Goal: Navigation & Orientation: Find specific page/section

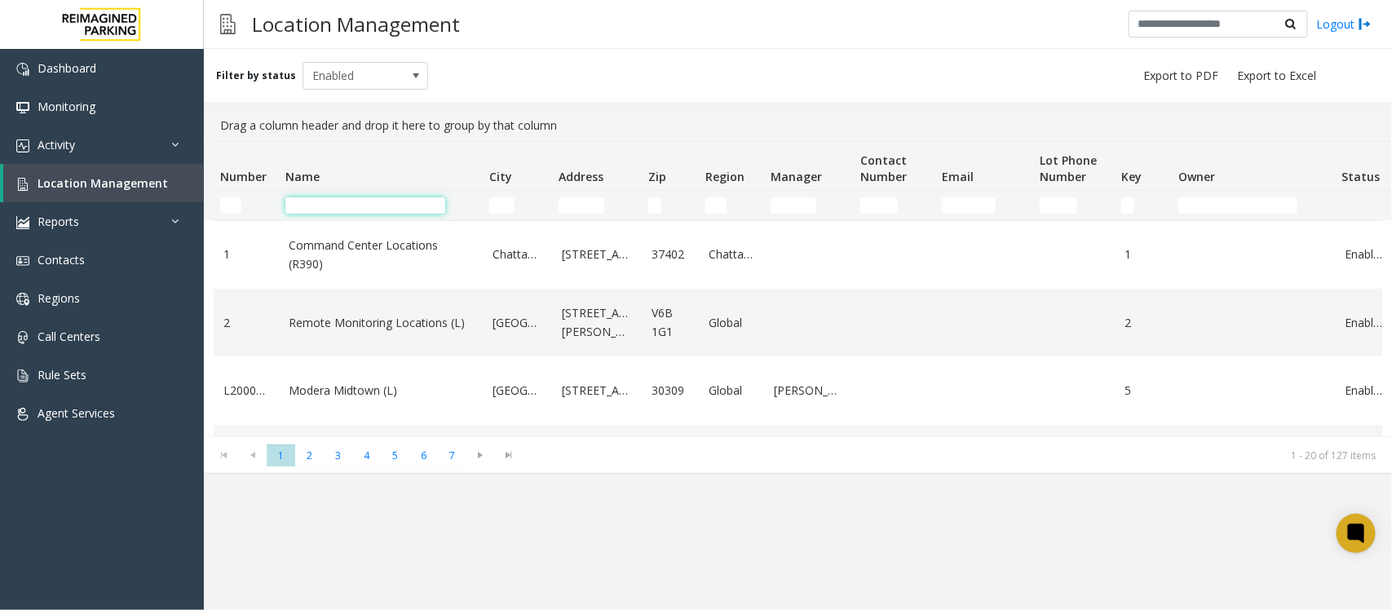
click at [375, 205] on input "Name Filter" at bounding box center [365, 205] width 160 height 16
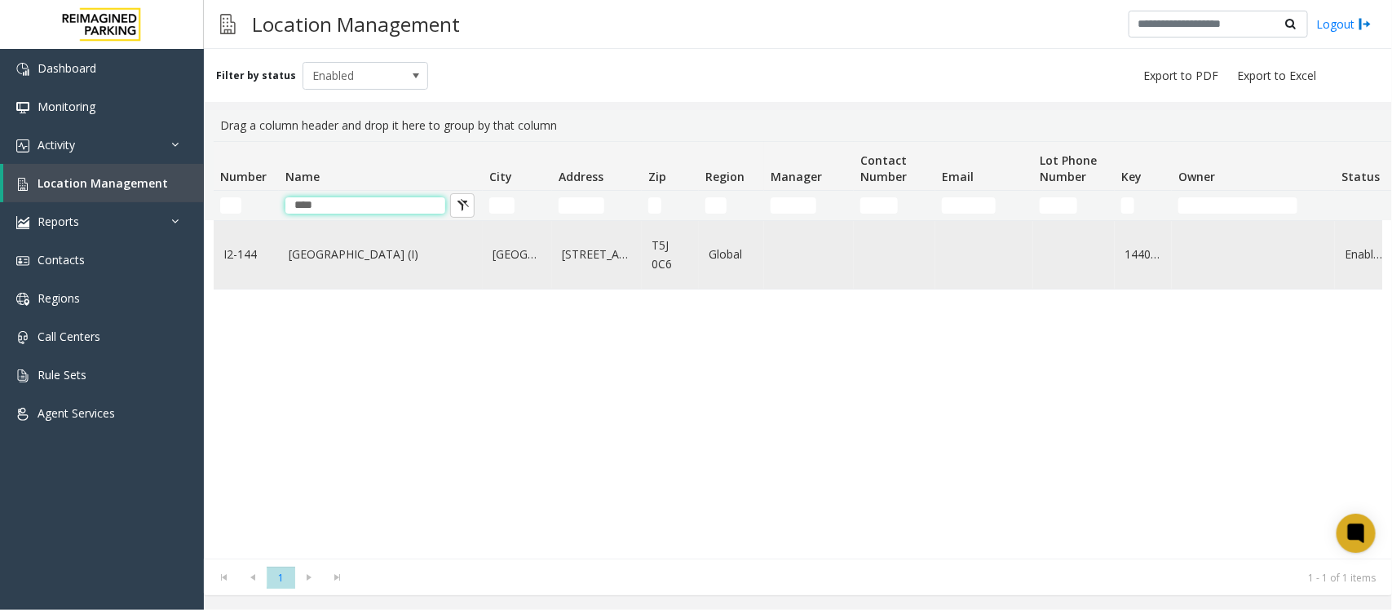
type input "****"
click at [316, 258] on link "[GEOGRAPHIC_DATA] (I)" at bounding box center [381, 254] width 184 height 18
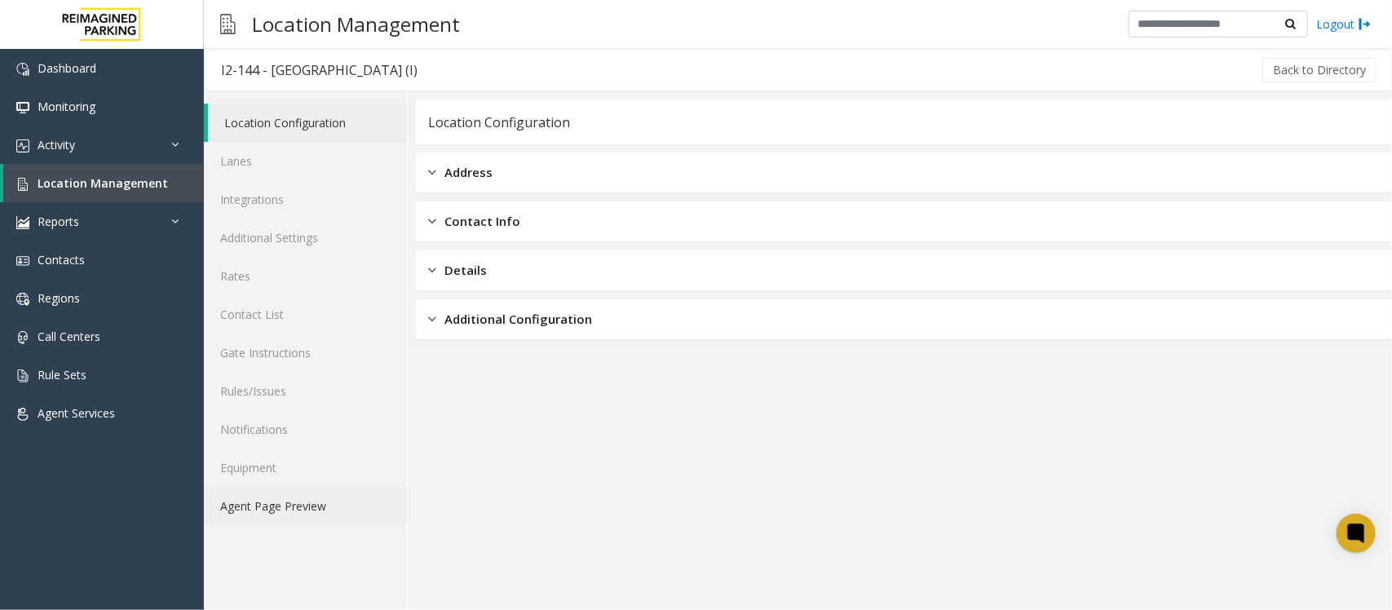
click at [262, 508] on link "Agent Page Preview" at bounding box center [305, 506] width 203 height 38
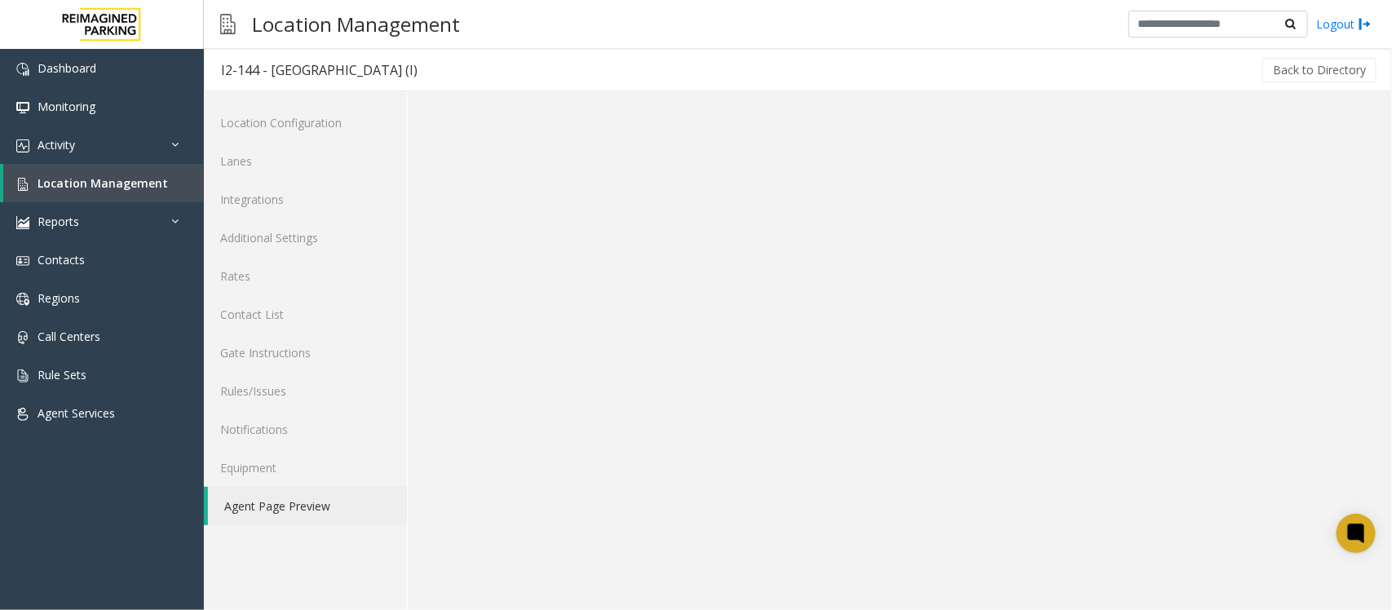
click at [311, 508] on link "Agent Page Preview" at bounding box center [307, 506] width 199 height 38
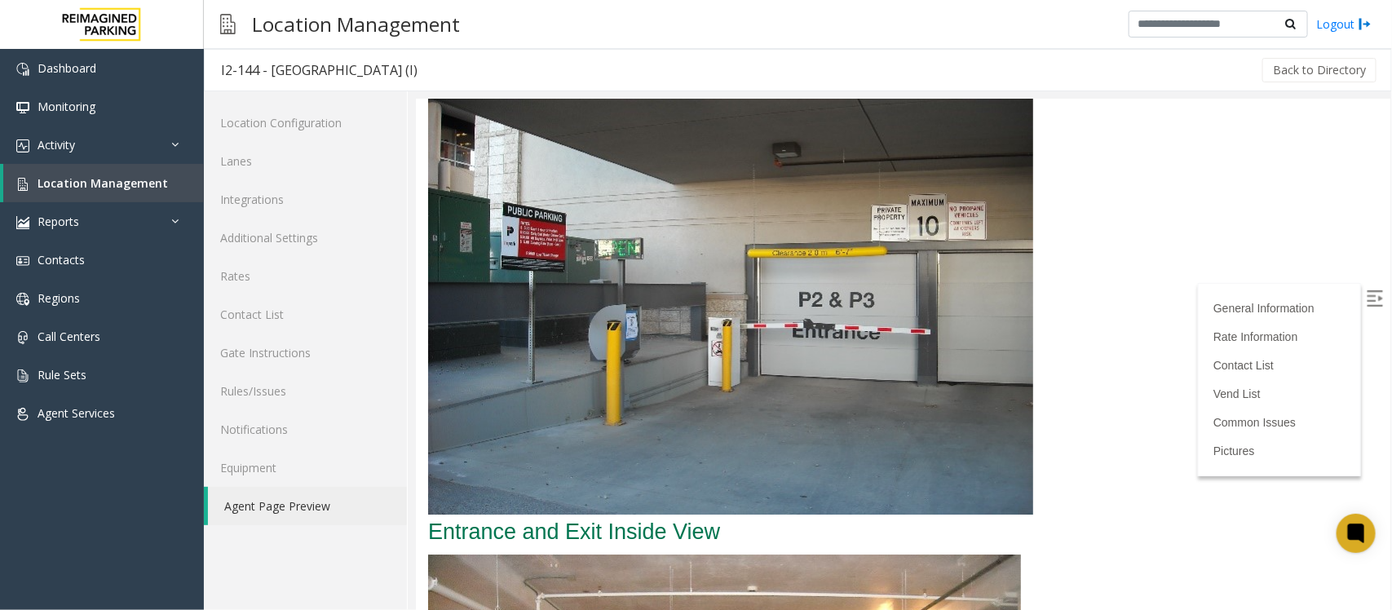
scroll to position [2242, 0]
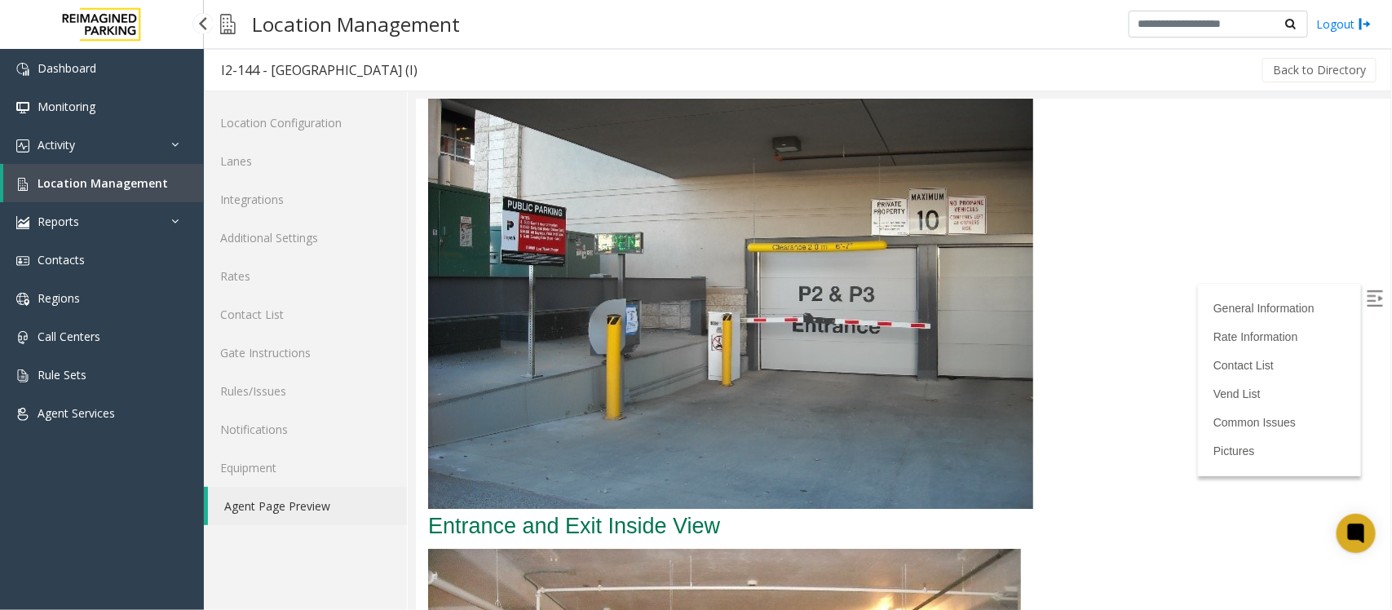
click at [58, 188] on span "Location Management" at bounding box center [103, 182] width 130 height 15
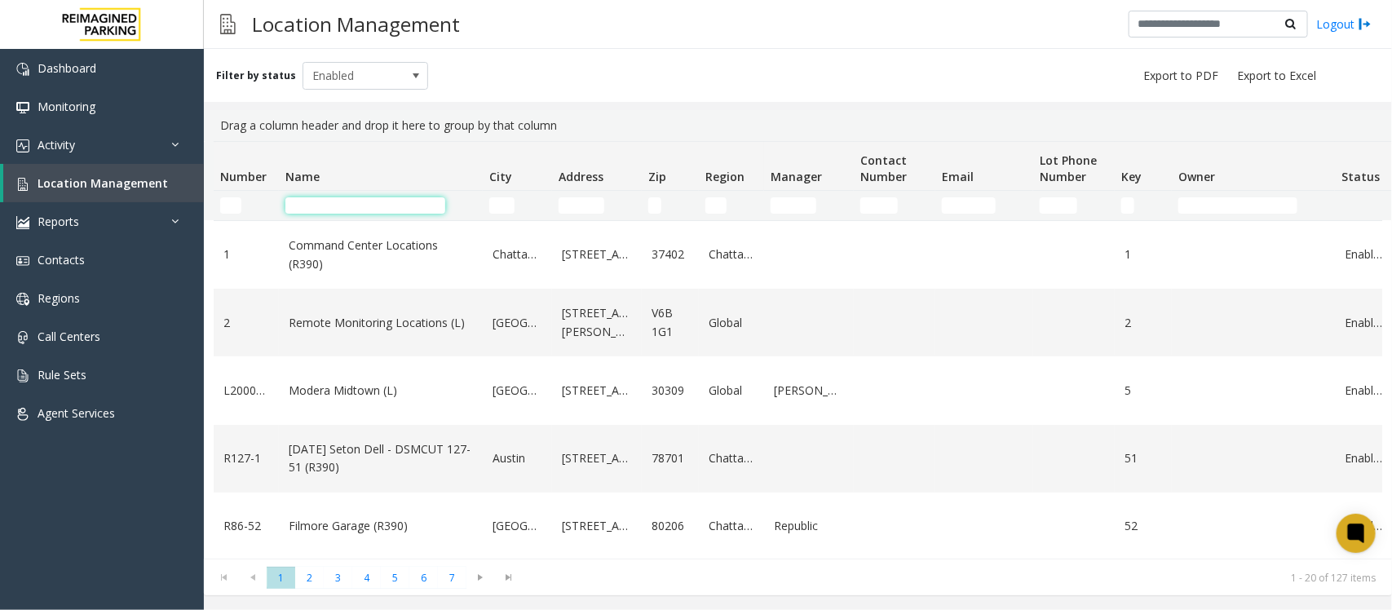
click at [314, 206] on input "Name Filter" at bounding box center [365, 205] width 160 height 16
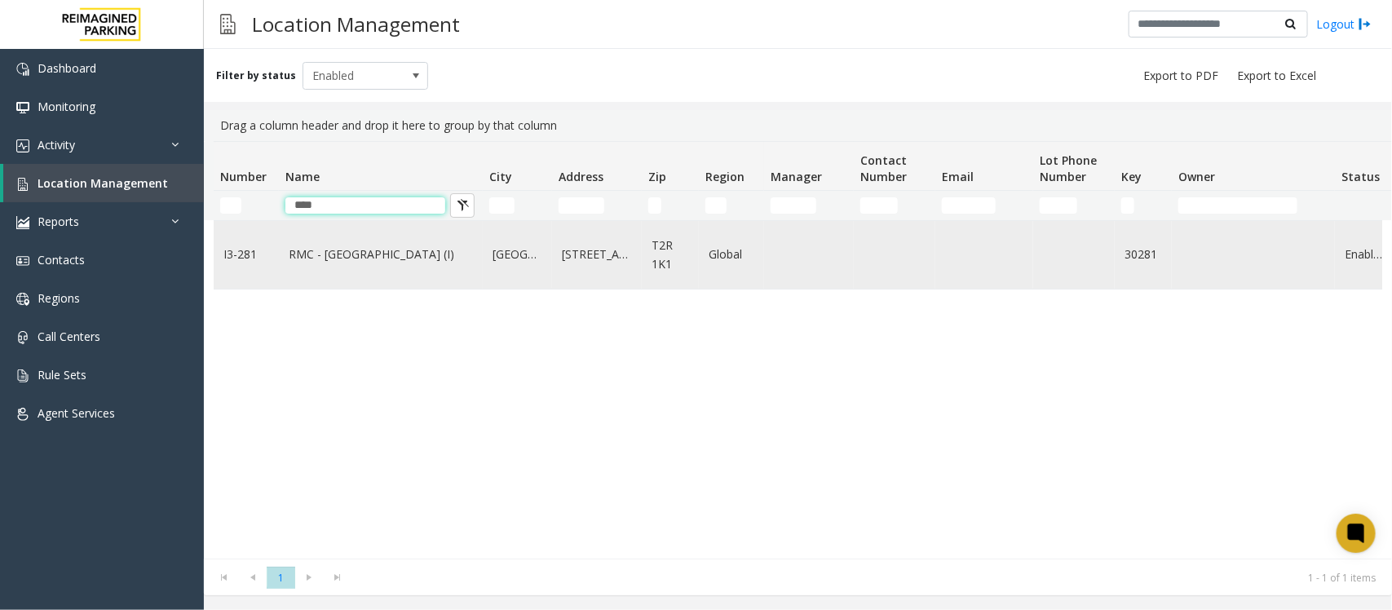
type input "****"
click at [386, 267] on td "RMC - [GEOGRAPHIC_DATA] (I)" at bounding box center [381, 255] width 204 height 68
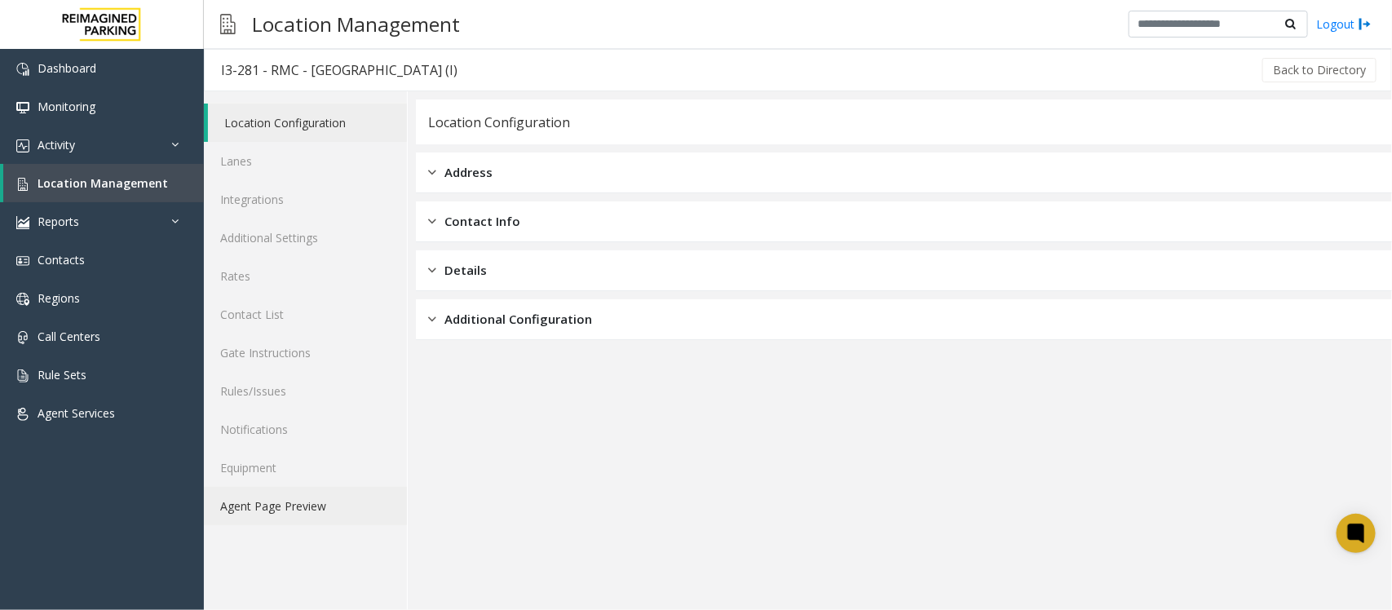
click at [296, 506] on link "Agent Page Preview" at bounding box center [305, 506] width 203 height 38
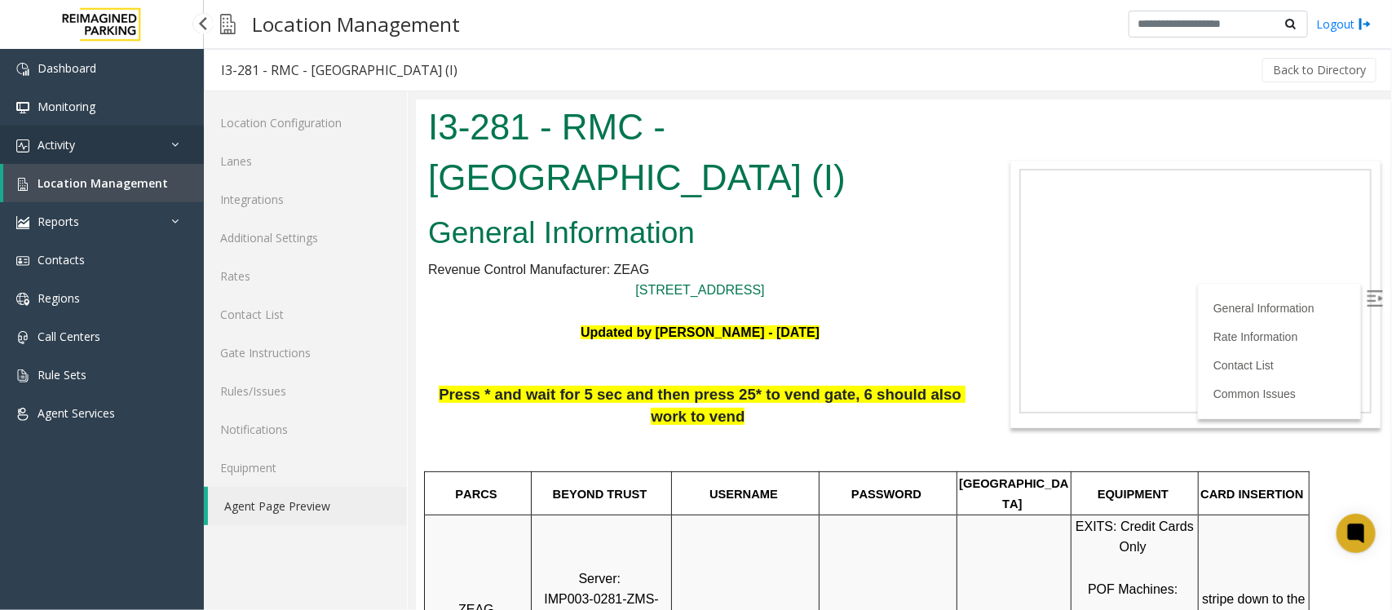
click at [99, 152] on link "Activity" at bounding box center [102, 145] width 204 height 38
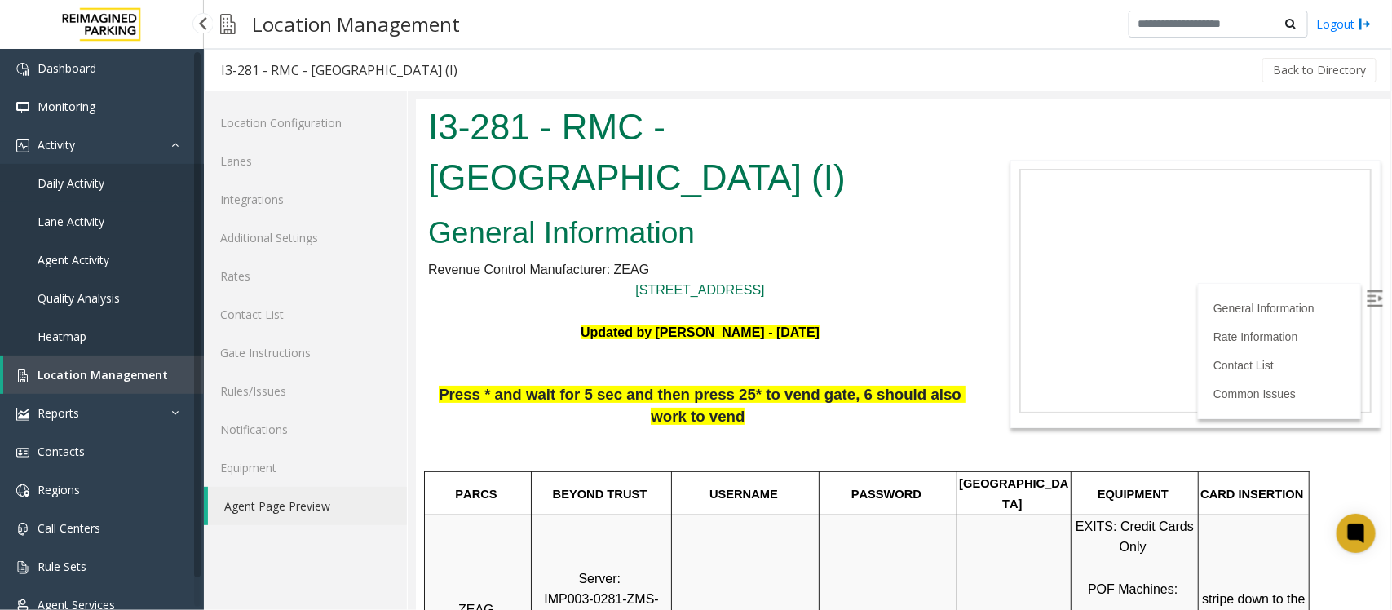
click at [98, 183] on span "Daily Activity" at bounding box center [71, 182] width 67 height 15
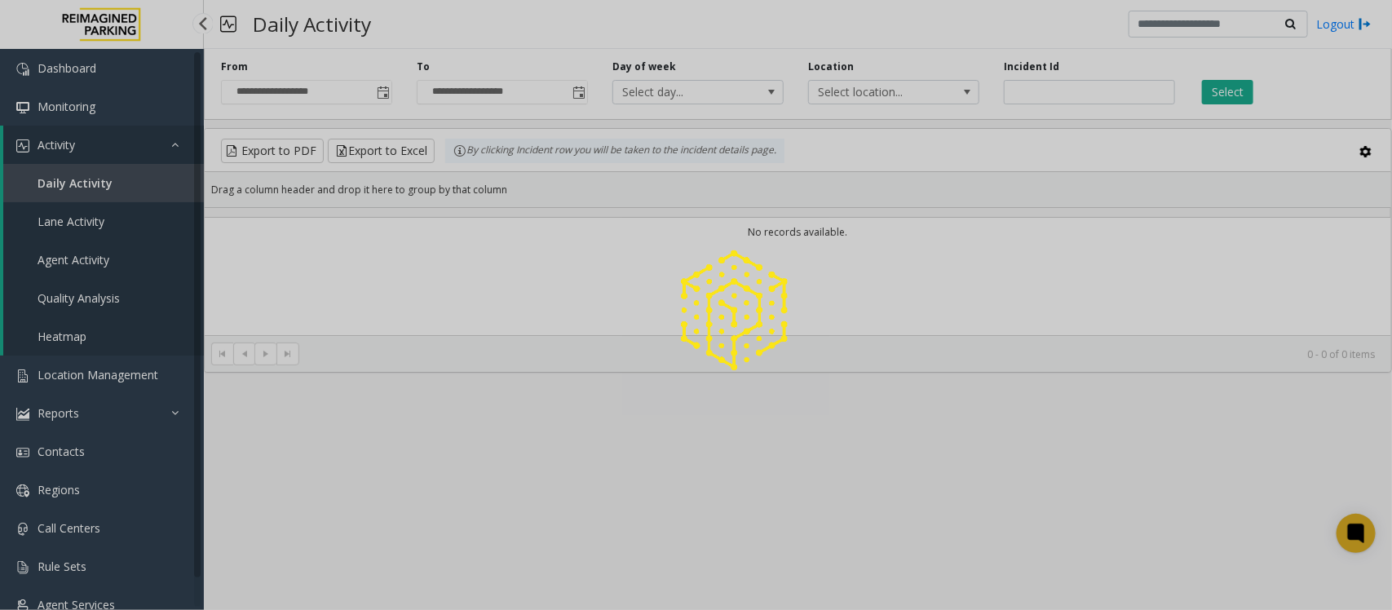
click at [77, 192] on div at bounding box center [696, 305] width 1392 height 610
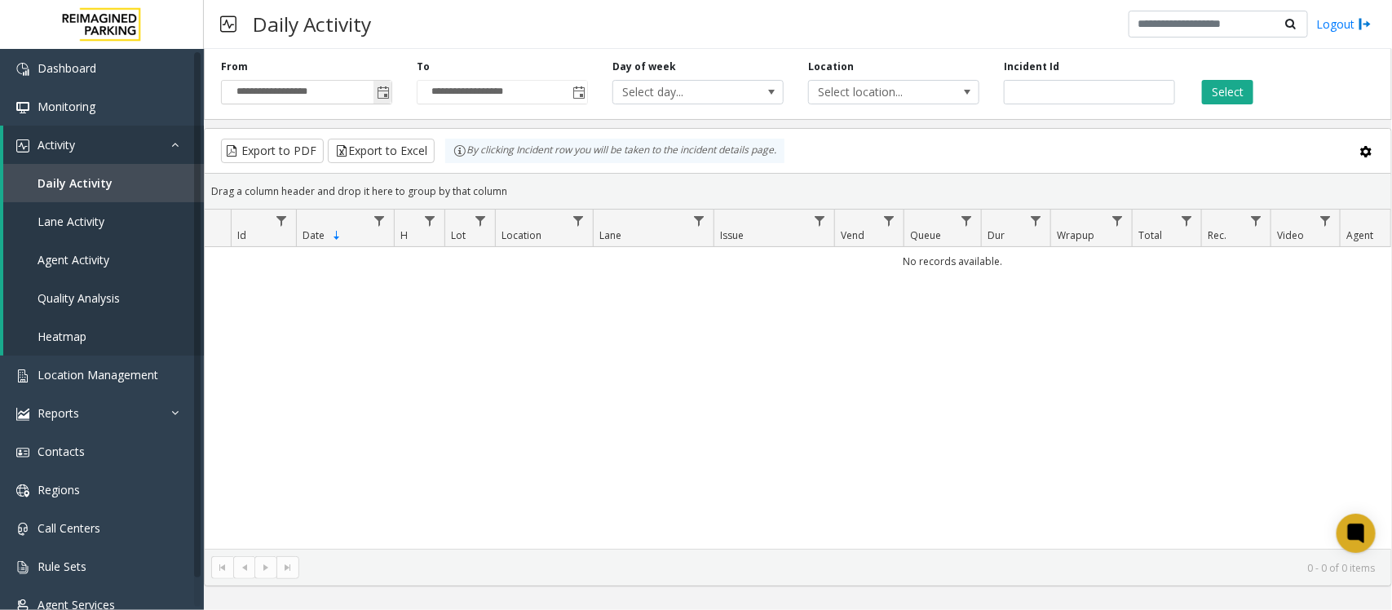
click at [382, 88] on span "Toggle popup" at bounding box center [383, 92] width 13 height 13
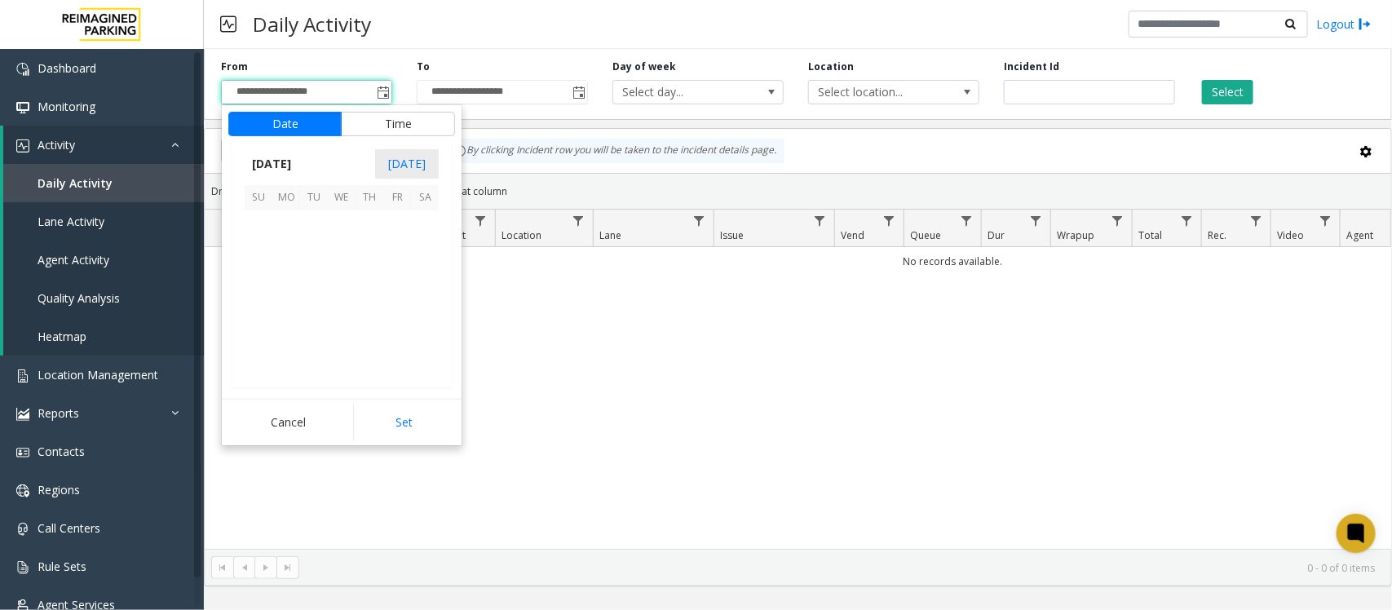
scroll to position [292499, 0]
click at [428, 302] on span "27" at bounding box center [425, 308] width 28 height 28
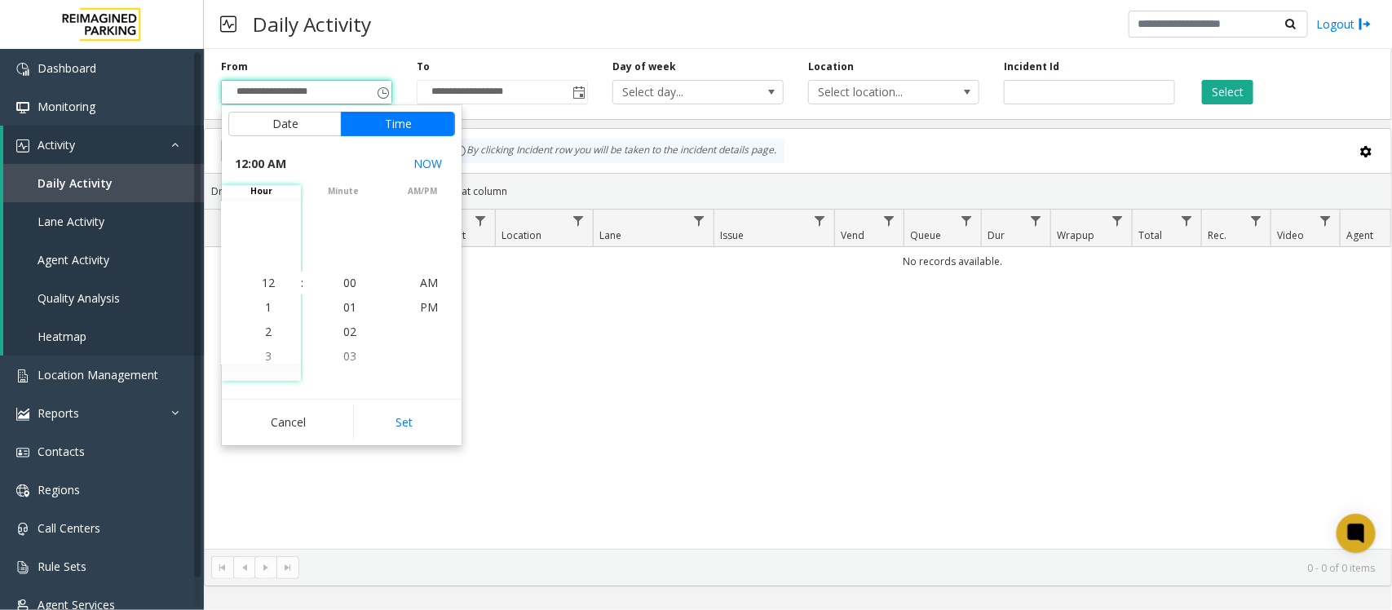
drag, startPoint x: 404, startPoint y: 417, endPoint x: 754, endPoint y: 335, distance: 360.1
click at [405, 413] on button "Set" at bounding box center [404, 422] width 103 height 36
type input "**********"
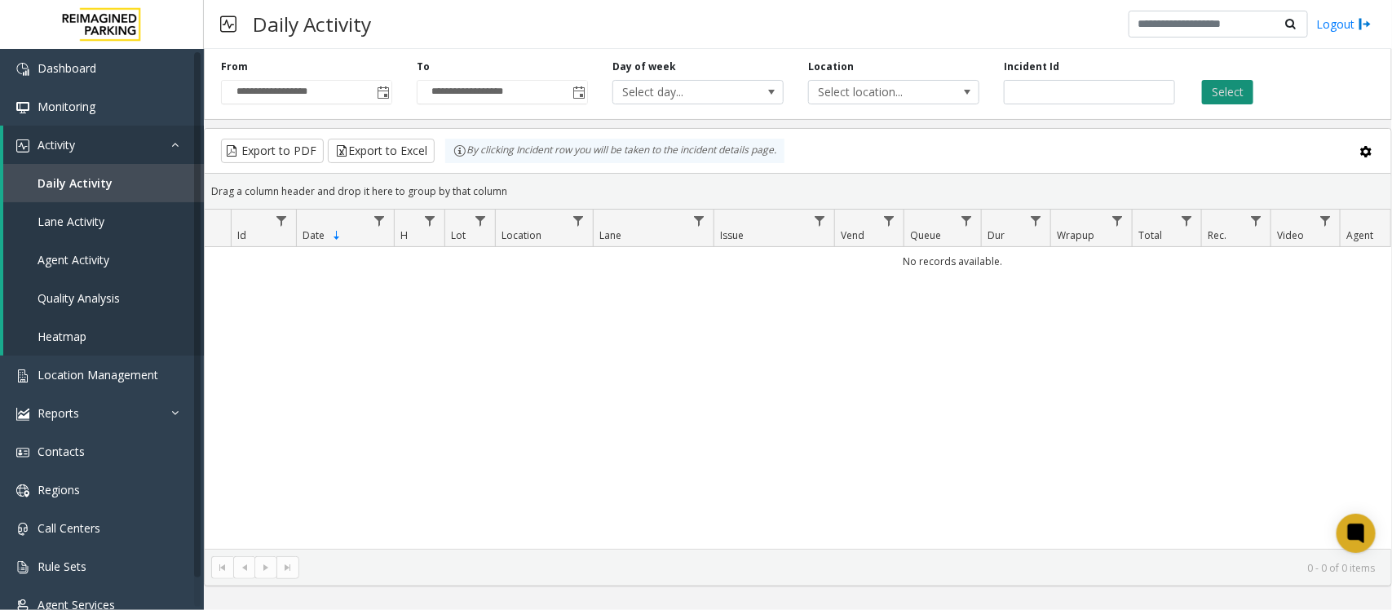
click at [1227, 91] on button "Select" at bounding box center [1227, 92] width 51 height 24
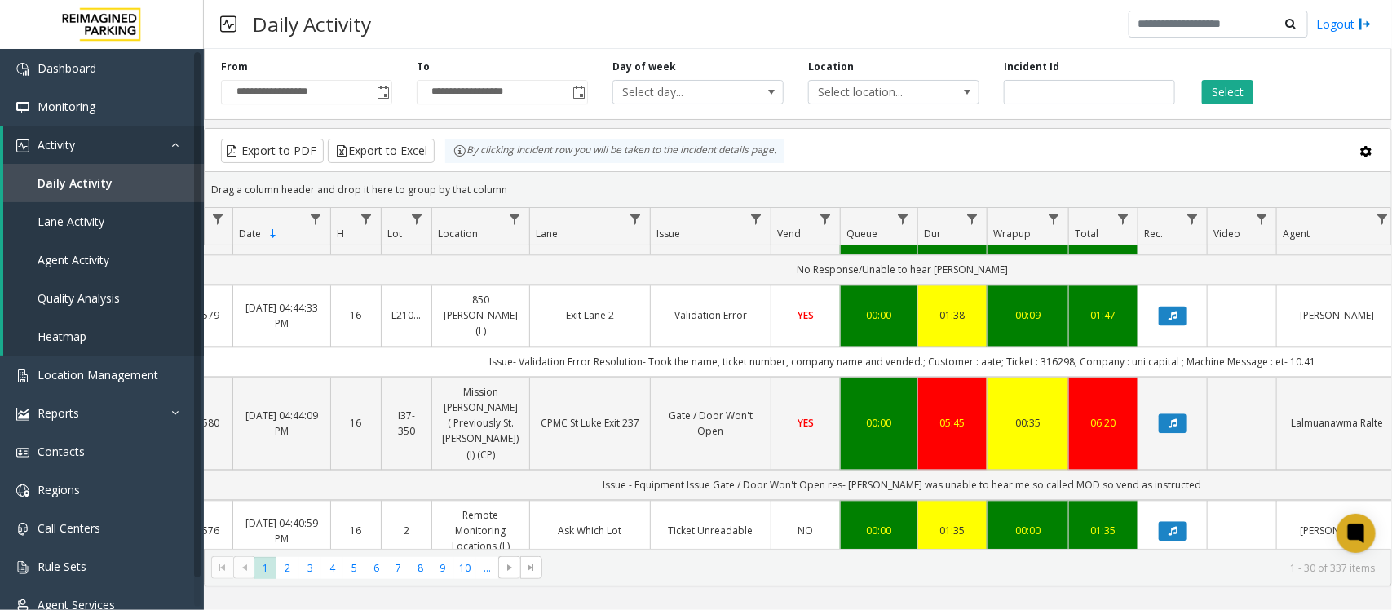
scroll to position [1733, 64]
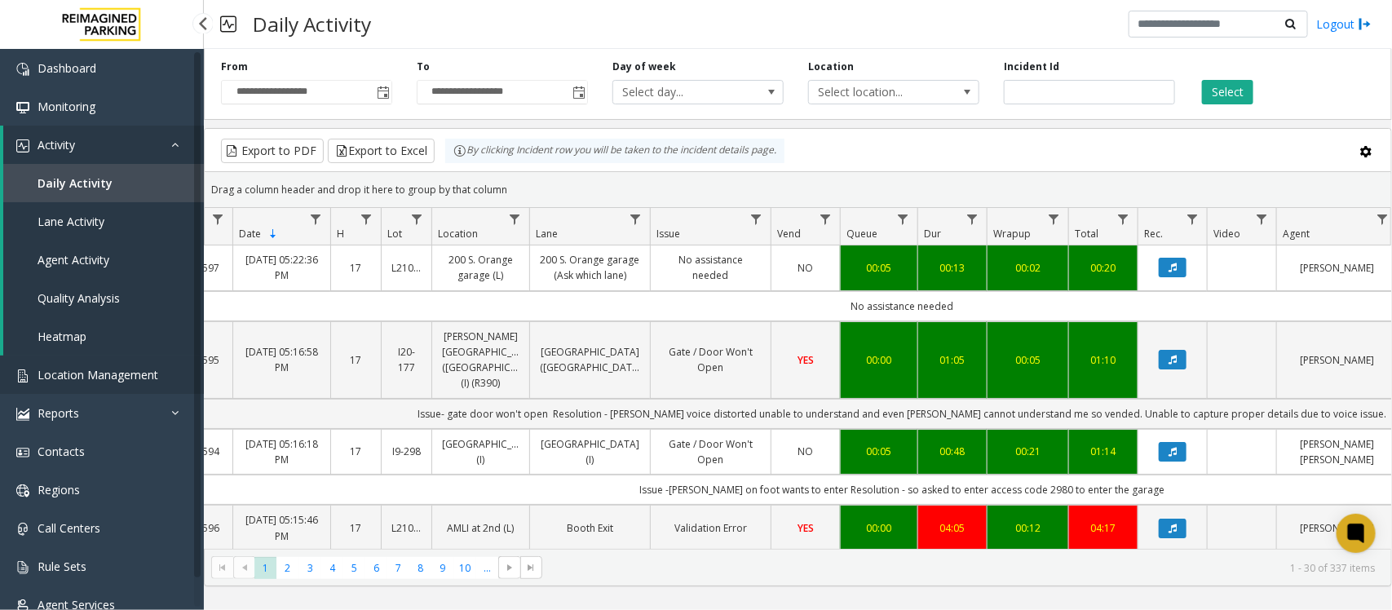
click at [92, 371] on span "Location Management" at bounding box center [98, 374] width 121 height 15
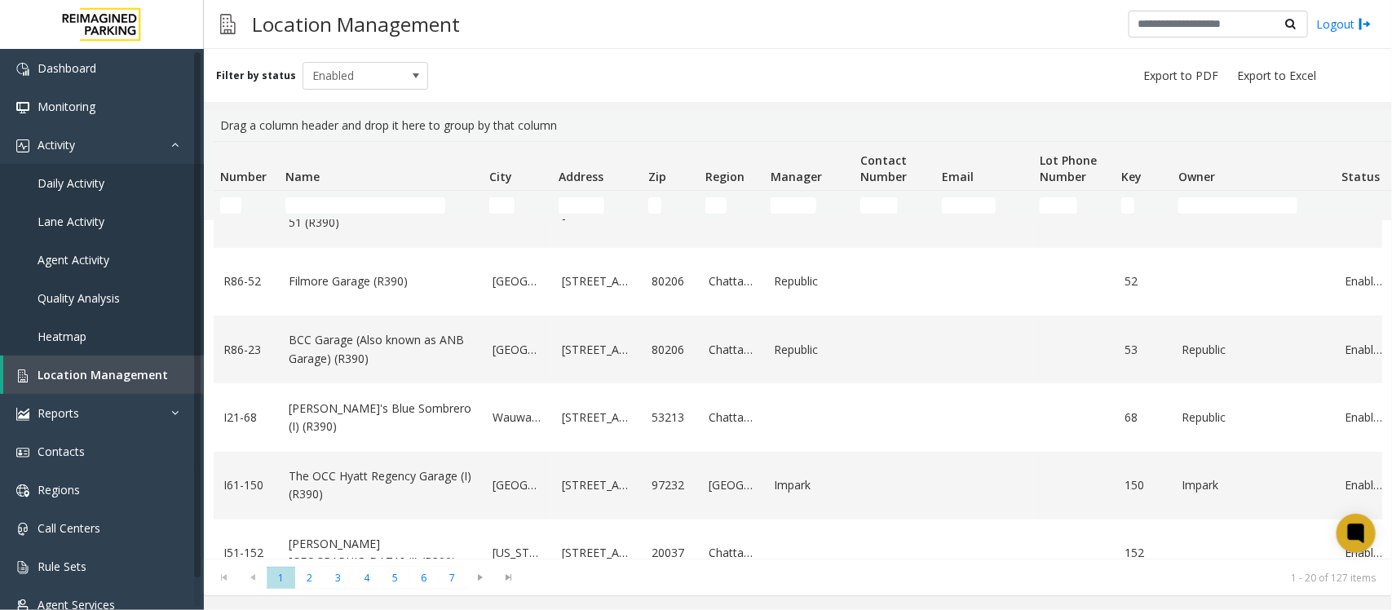
scroll to position [306, 0]
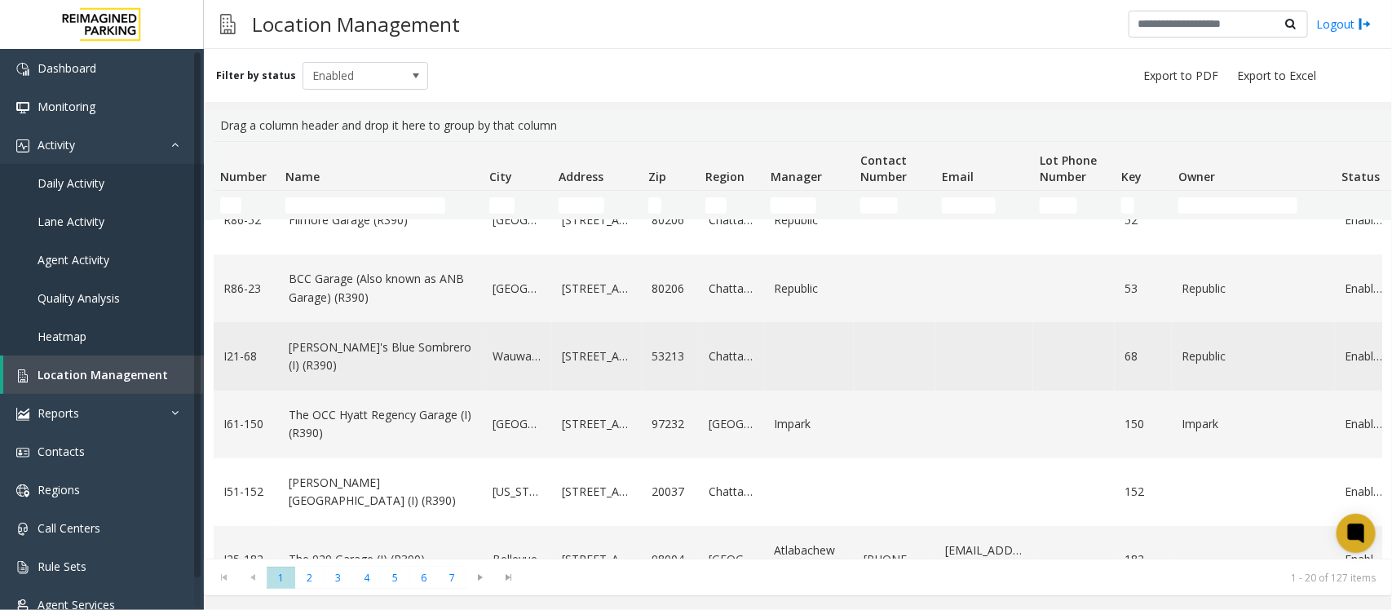
click at [351, 367] on td "[PERSON_NAME]'s Blue Sombrero (I) (R390)" at bounding box center [381, 356] width 204 height 68
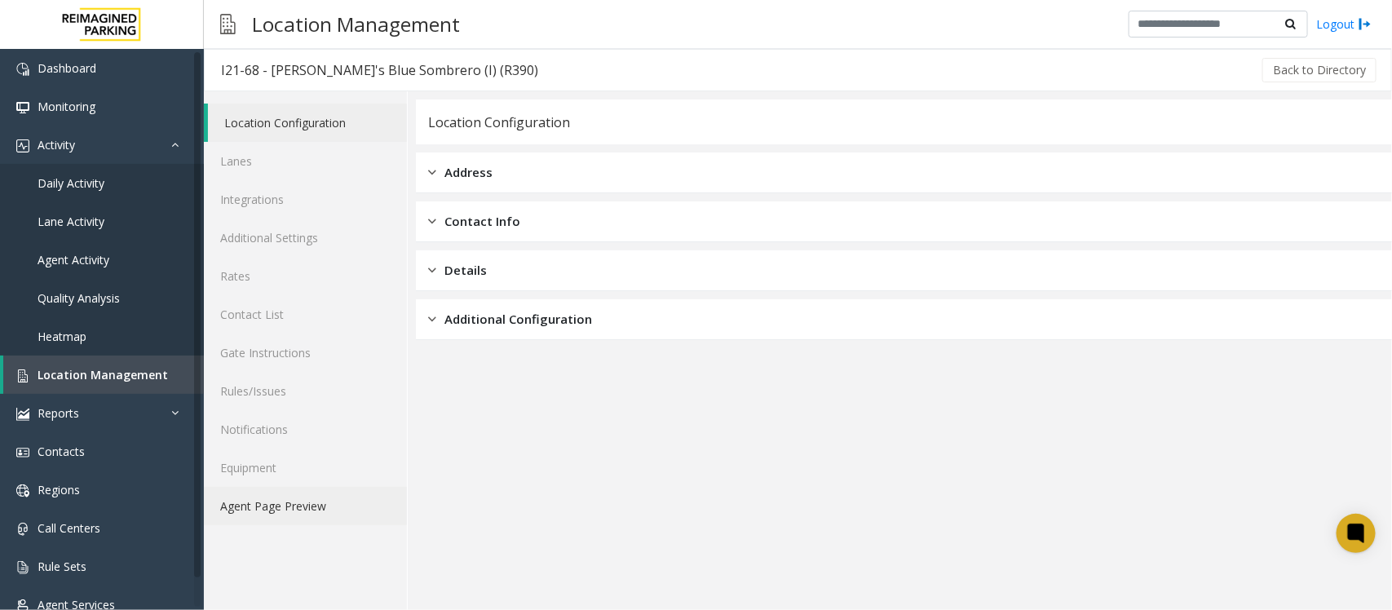
click at [243, 500] on link "Agent Page Preview" at bounding box center [305, 506] width 203 height 38
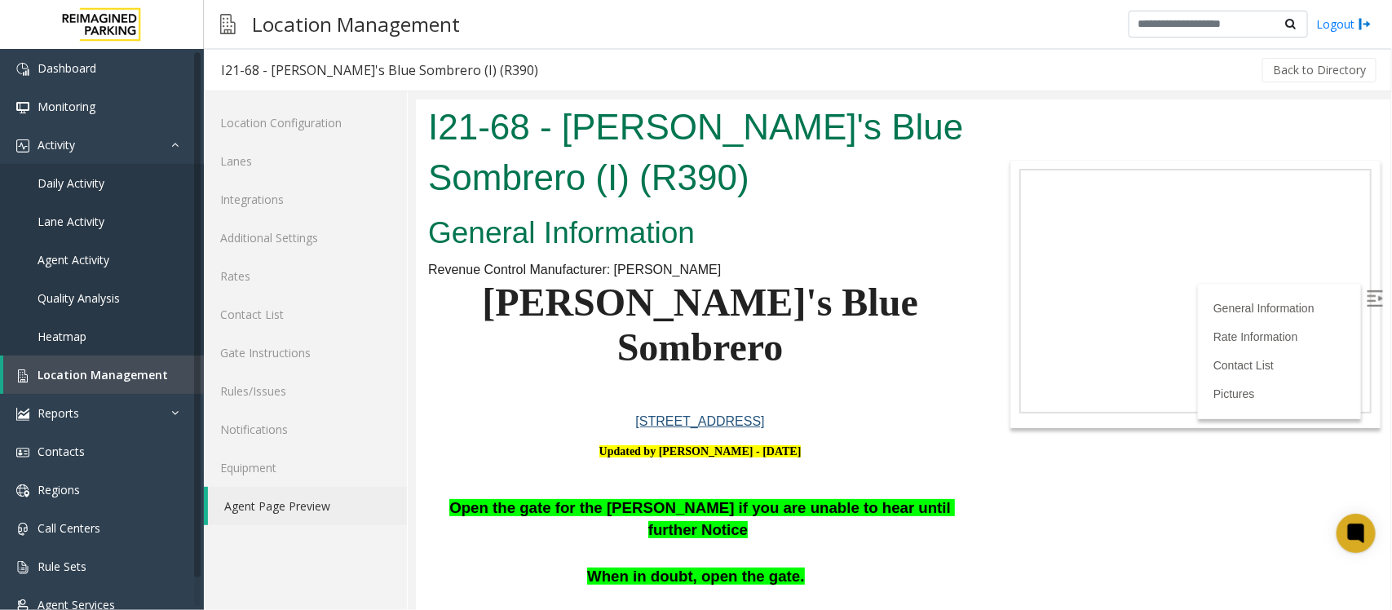
click at [1366, 289] on img at bounding box center [1374, 297] width 16 height 16
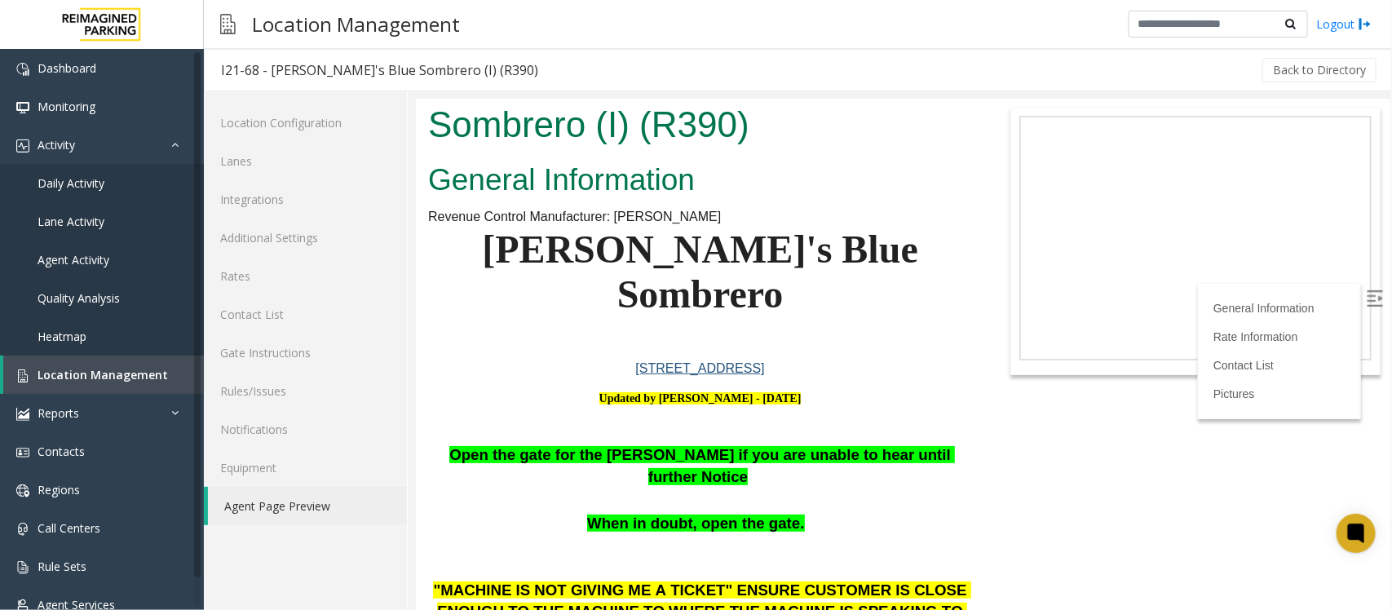
scroll to position [102, 0]
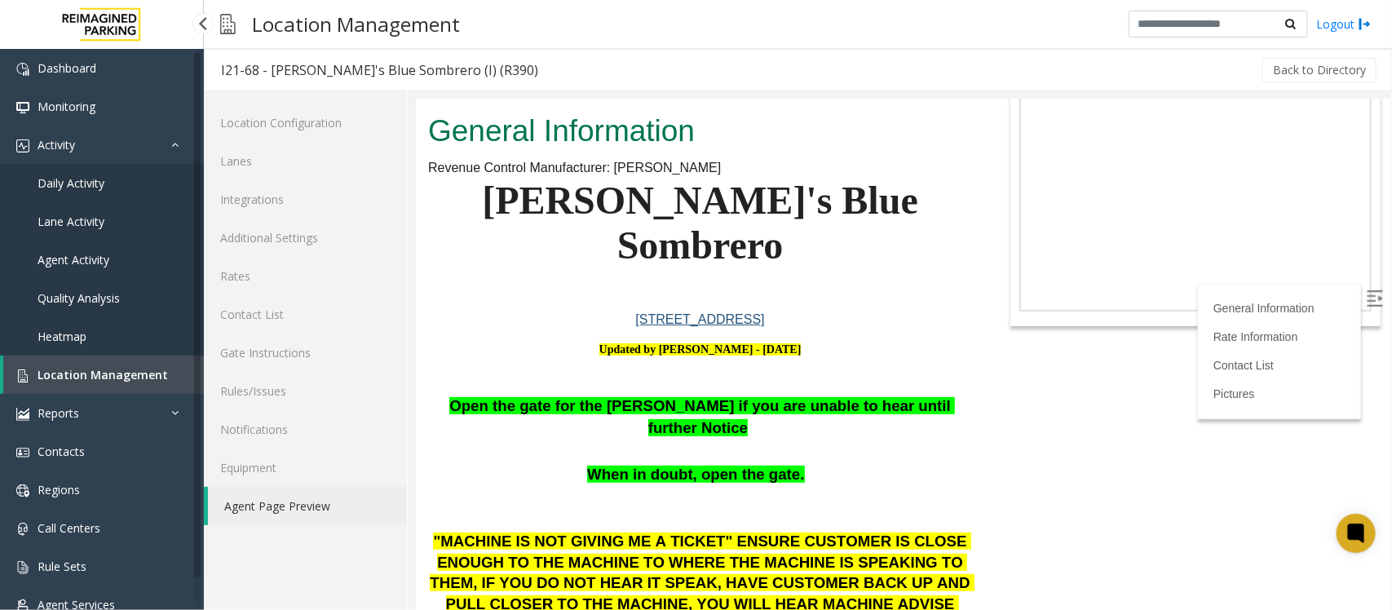
click at [95, 372] on span "Location Management" at bounding box center [103, 374] width 130 height 15
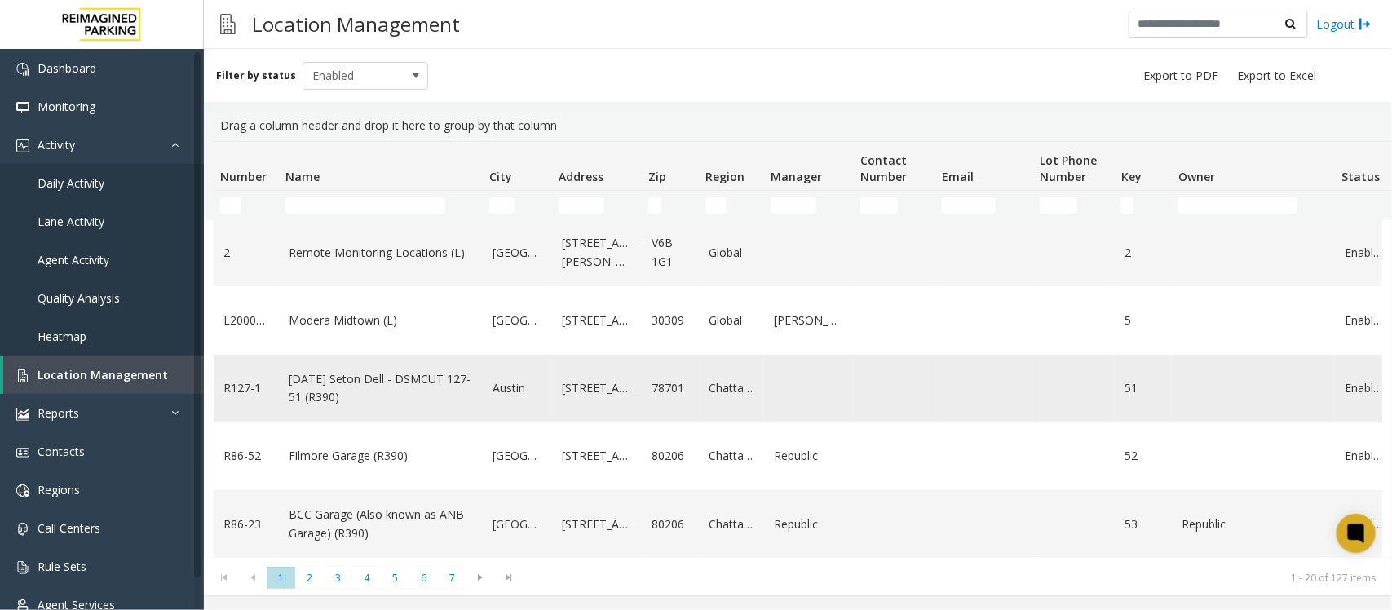
scroll to position [102, 0]
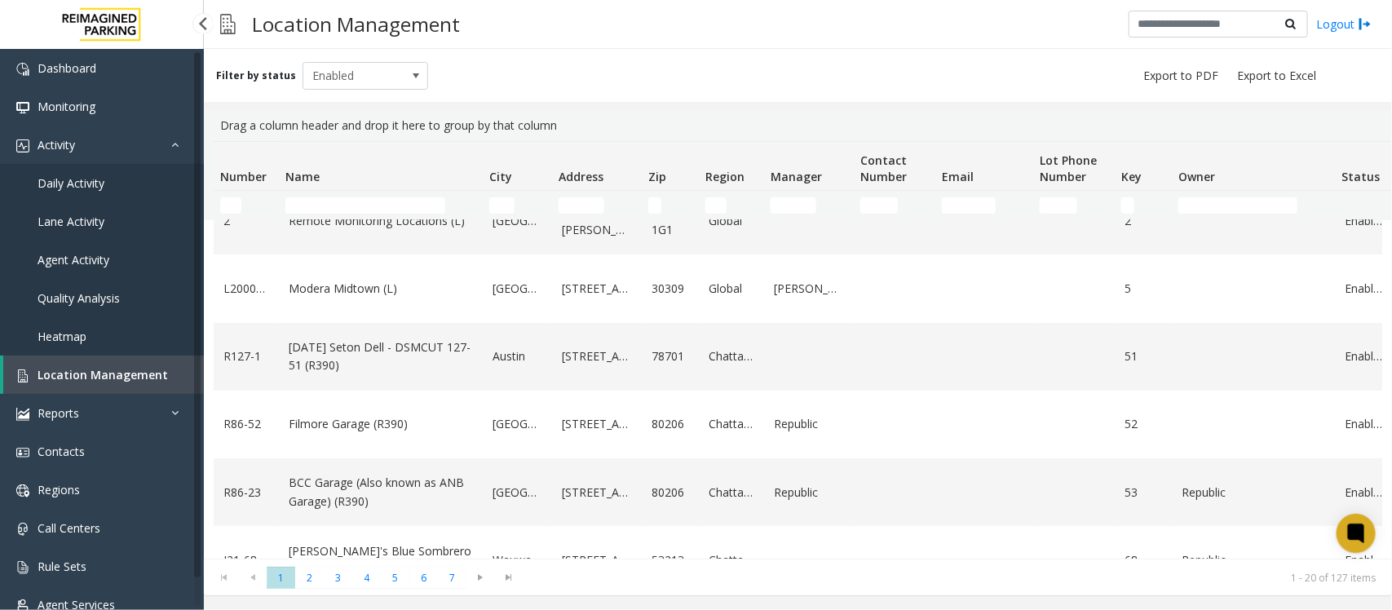
click at [55, 372] on span "Location Management" at bounding box center [103, 374] width 130 height 15
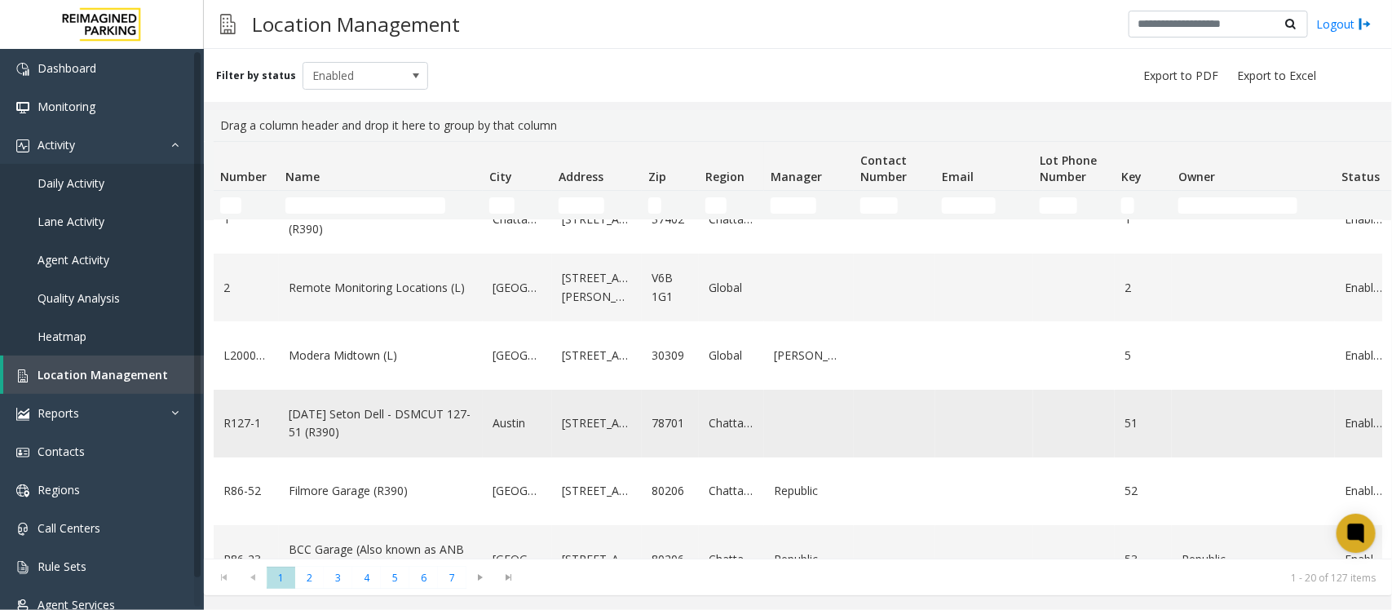
scroll to position [0, 0]
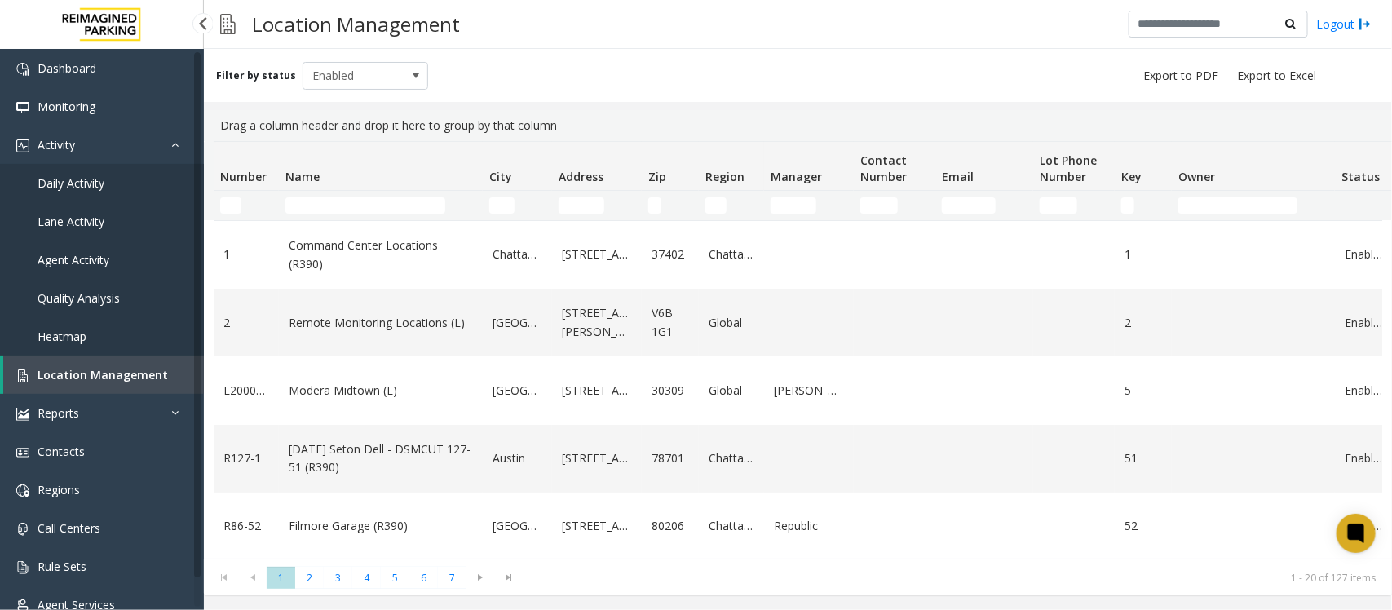
click at [86, 369] on span "Location Management" at bounding box center [103, 374] width 130 height 15
click at [351, 204] on input "Name Filter" at bounding box center [365, 205] width 160 height 16
click at [371, 206] on input "Name Filter" at bounding box center [365, 205] width 160 height 16
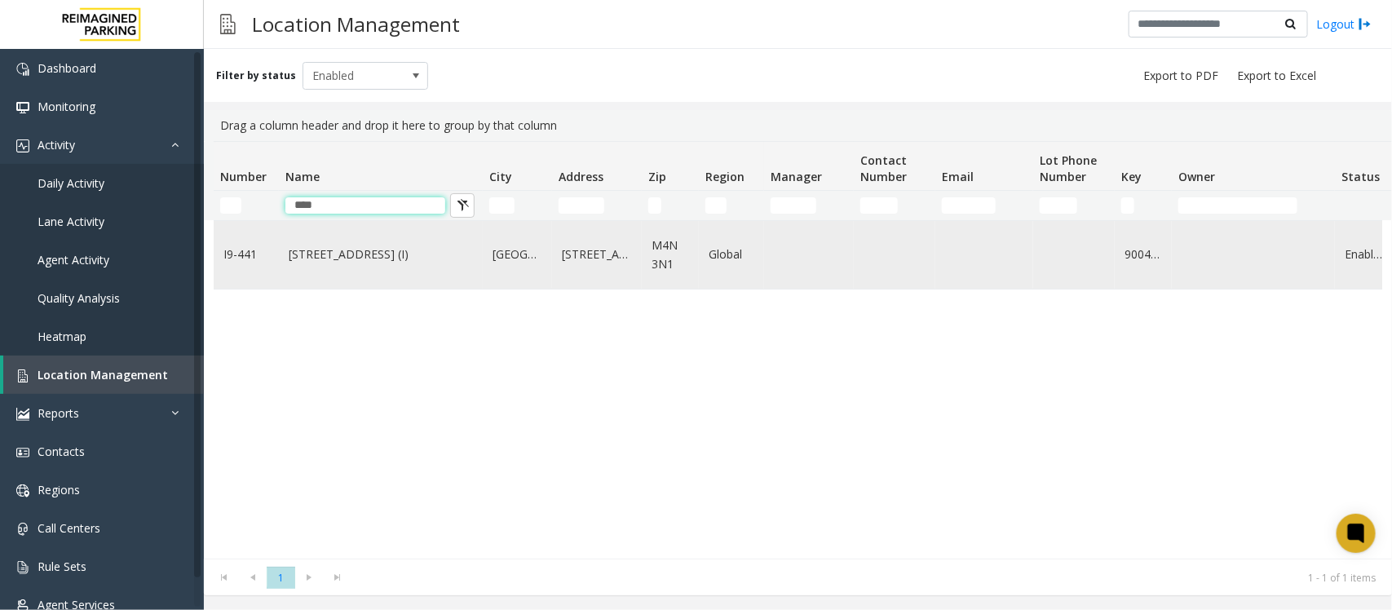
type input "****"
click at [363, 253] on link "[STREET_ADDRESS] (I)" at bounding box center [381, 254] width 184 height 18
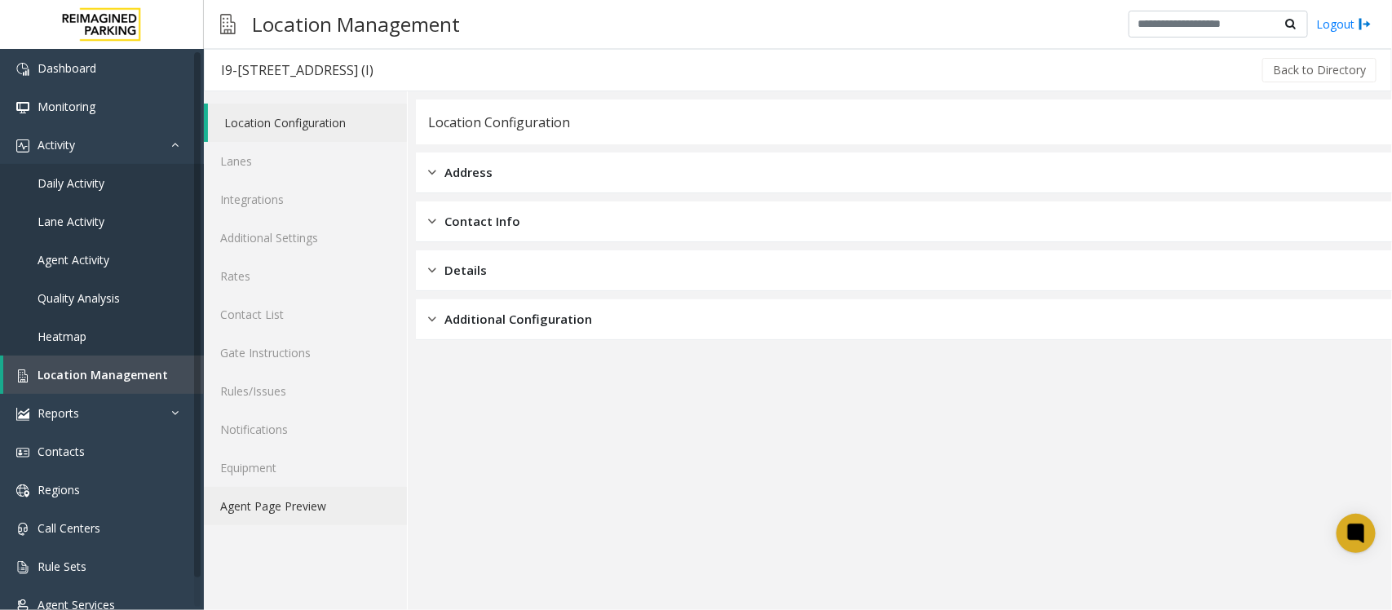
click at [303, 500] on link "Agent Page Preview" at bounding box center [305, 506] width 203 height 38
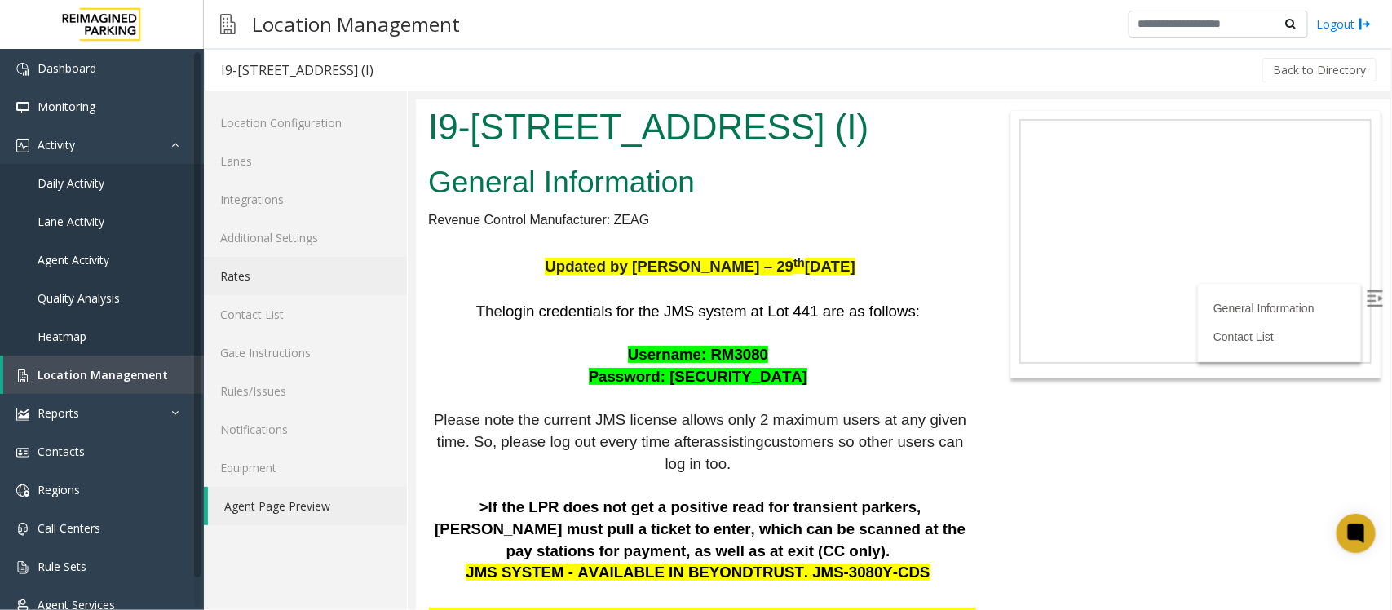
click at [229, 269] on link "Rates" at bounding box center [305, 276] width 203 height 38
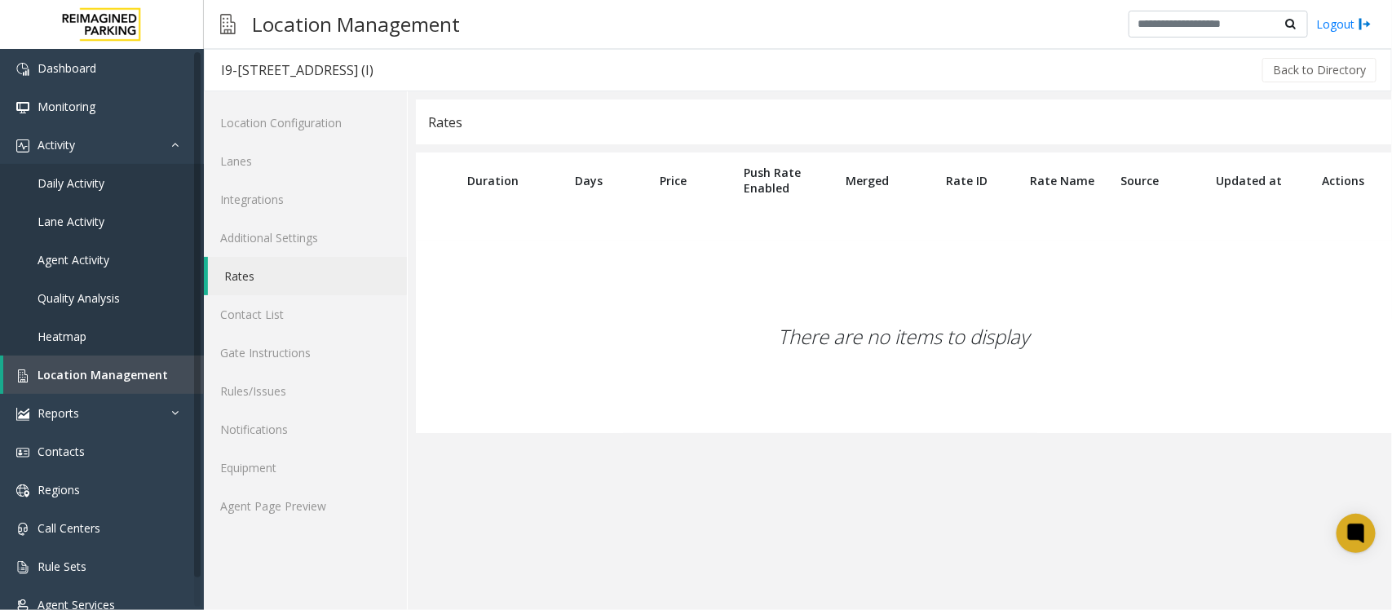
click at [315, 271] on link "Rates" at bounding box center [307, 276] width 199 height 38
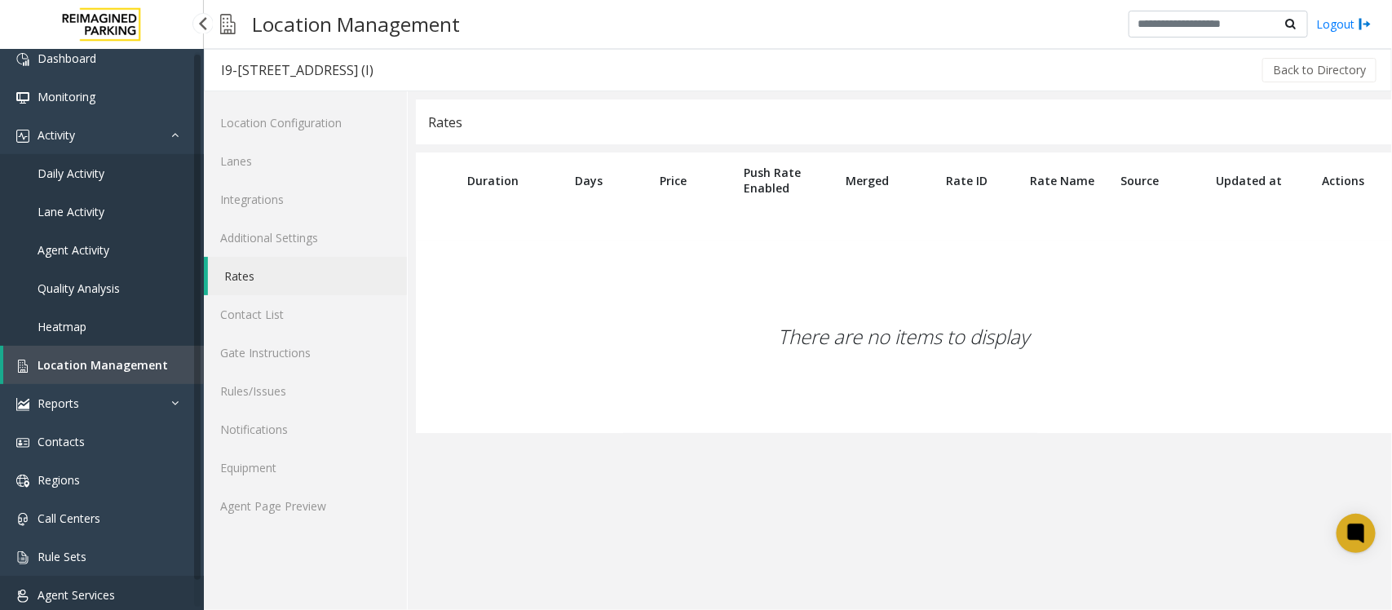
scroll to position [25, 0]
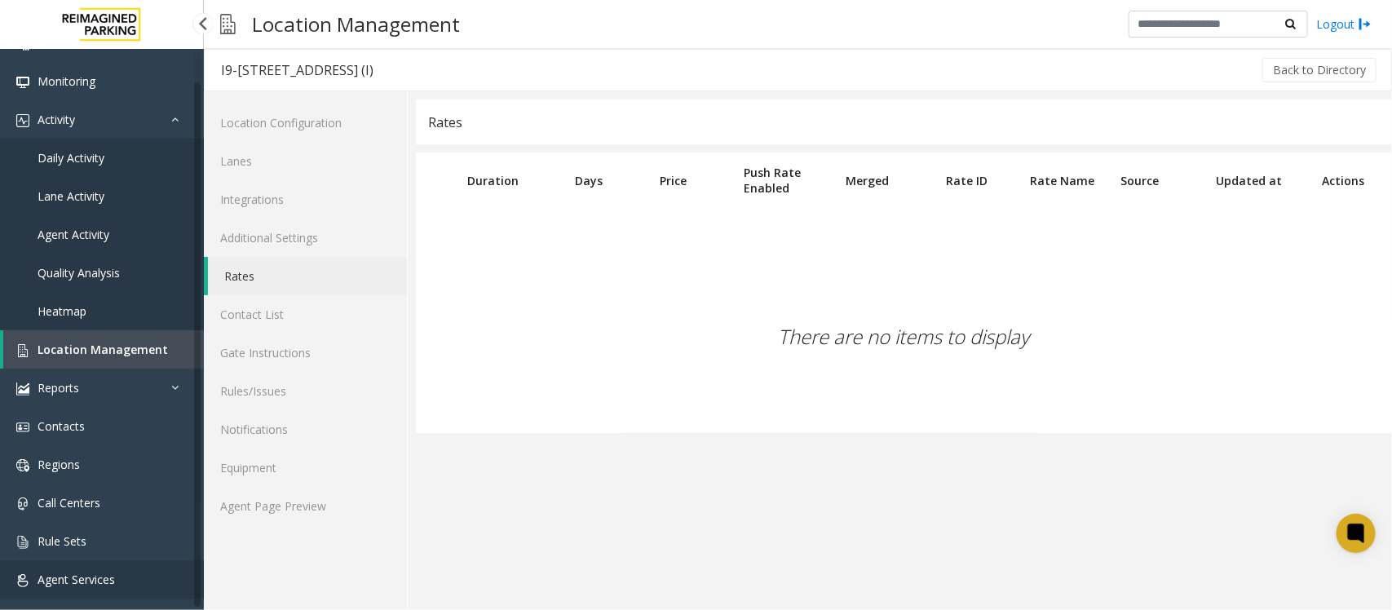
click at [95, 572] on span "Agent Services" at bounding box center [76, 579] width 77 height 15
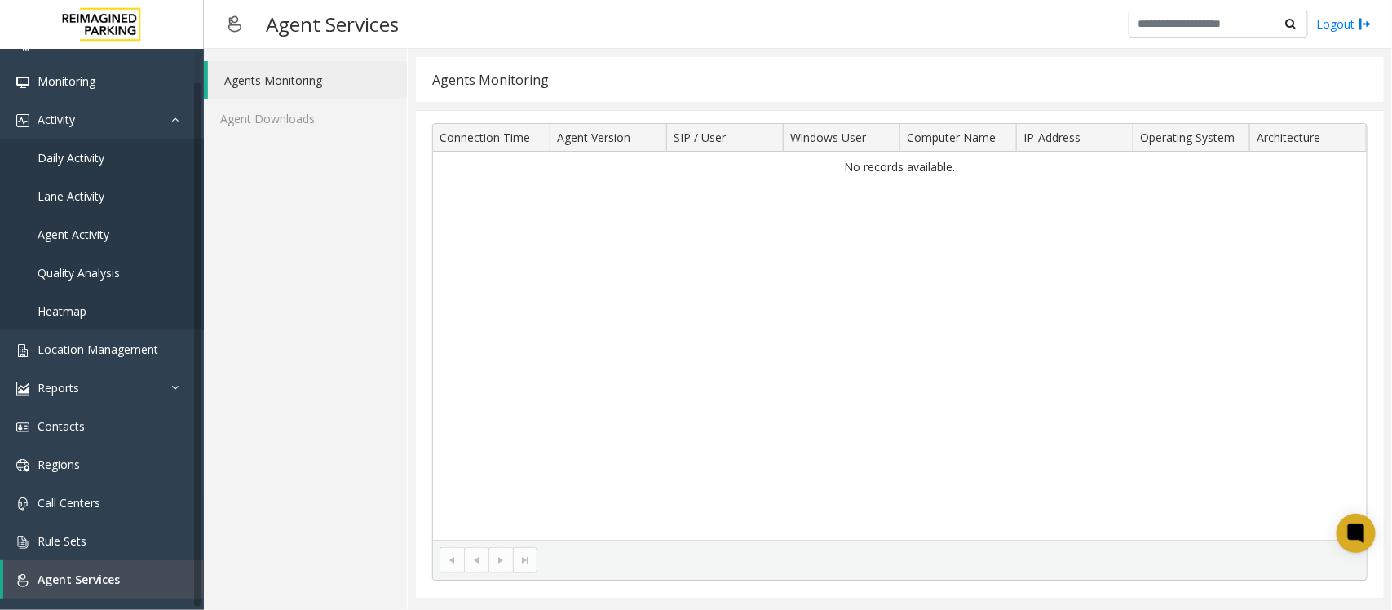
click at [307, 84] on link "Agents Monitoring" at bounding box center [307, 80] width 199 height 38
click at [69, 352] on span "Location Management" at bounding box center [98, 349] width 121 height 15
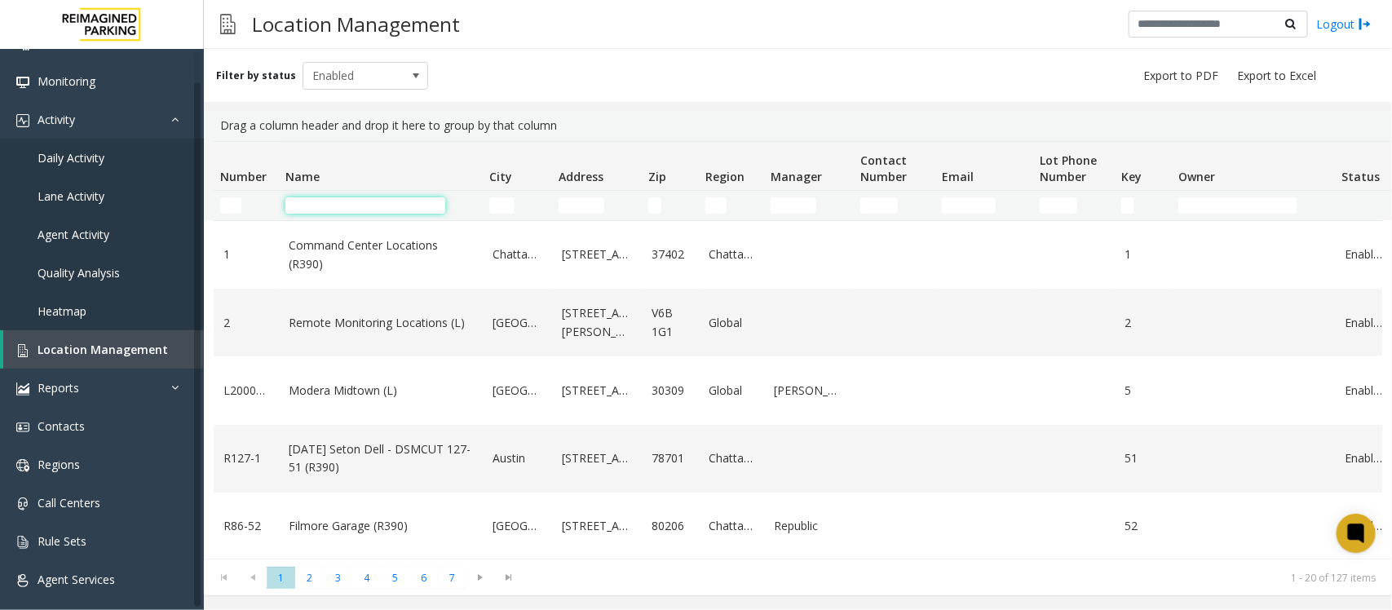
click at [405, 206] on input "Name Filter" at bounding box center [365, 205] width 160 height 16
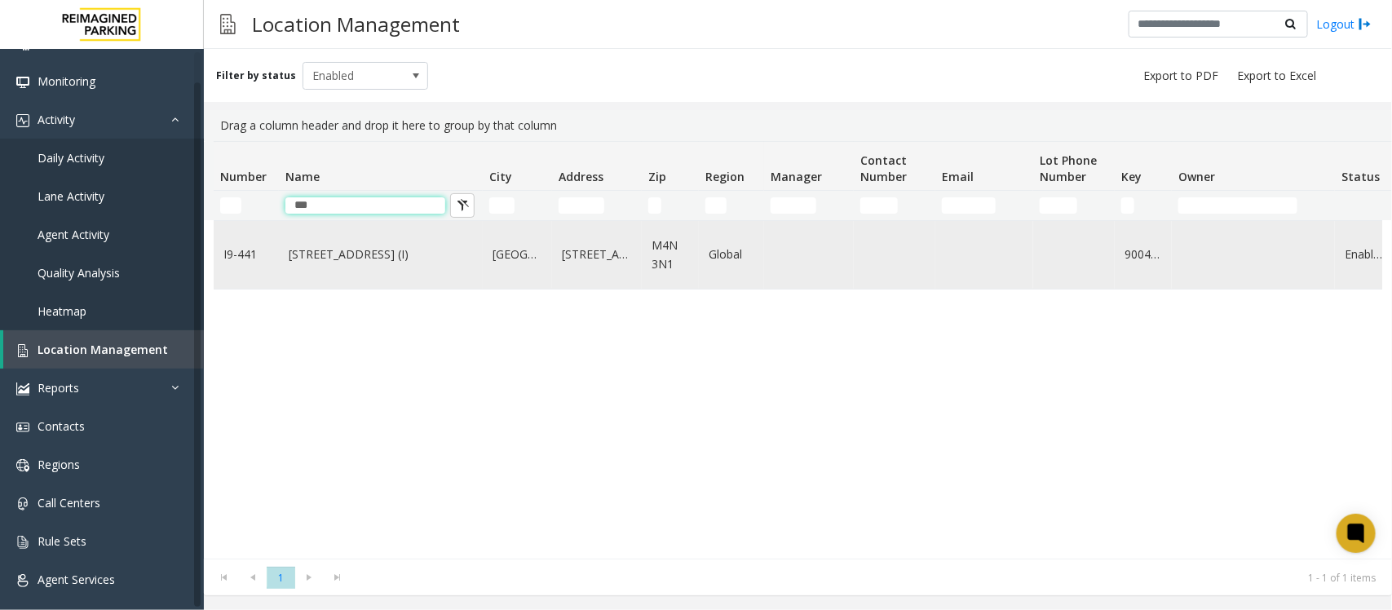
type input "***"
click at [381, 265] on td "[STREET_ADDRESS] (I)" at bounding box center [381, 255] width 204 height 68
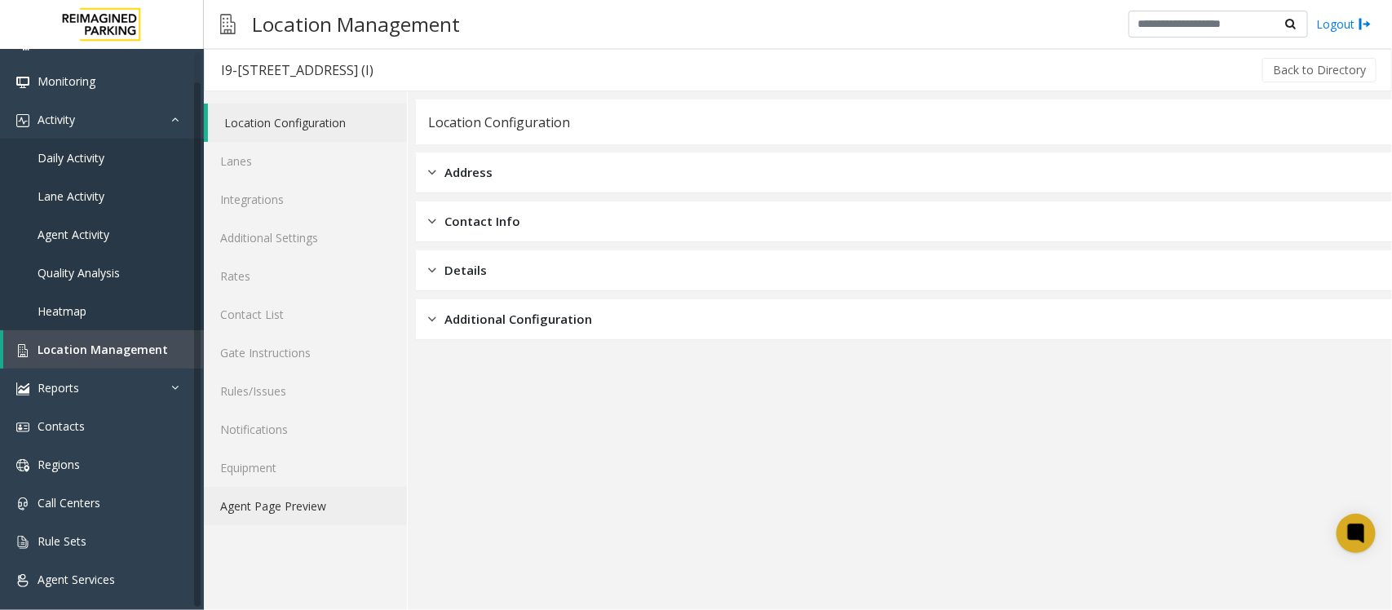
drag, startPoint x: 316, startPoint y: 498, endPoint x: 409, endPoint y: 478, distance: 96.0
click at [316, 497] on link "Agent Page Preview" at bounding box center [305, 506] width 203 height 38
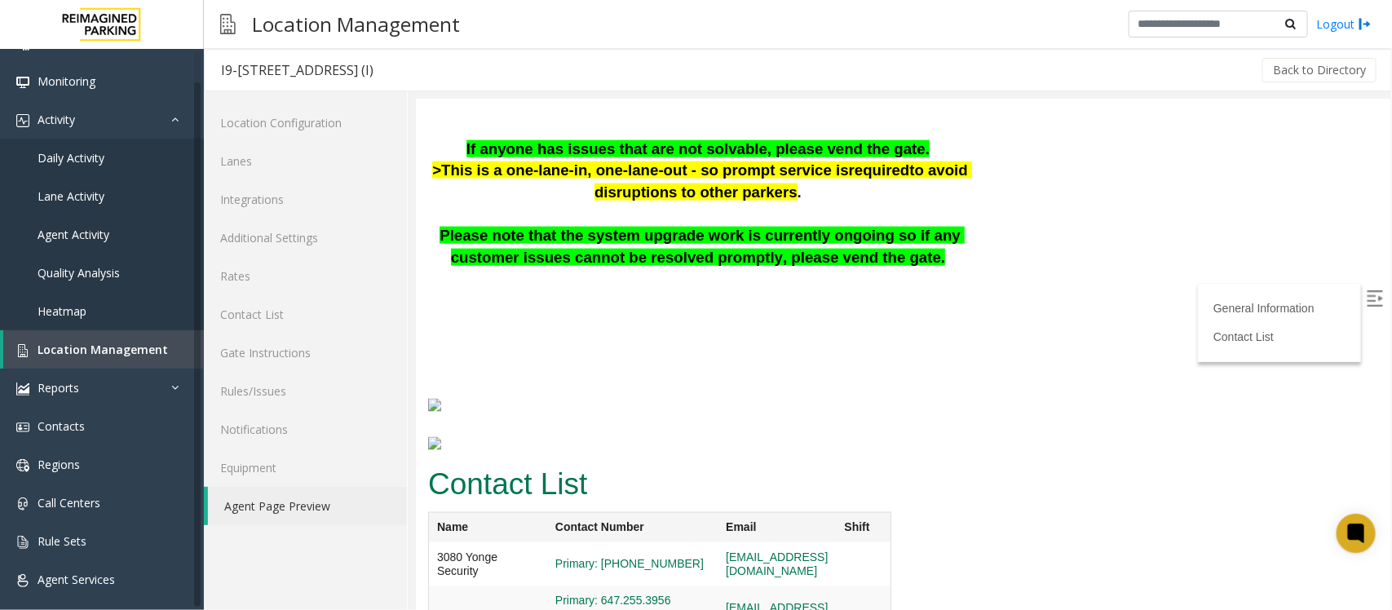
scroll to position [962, 0]
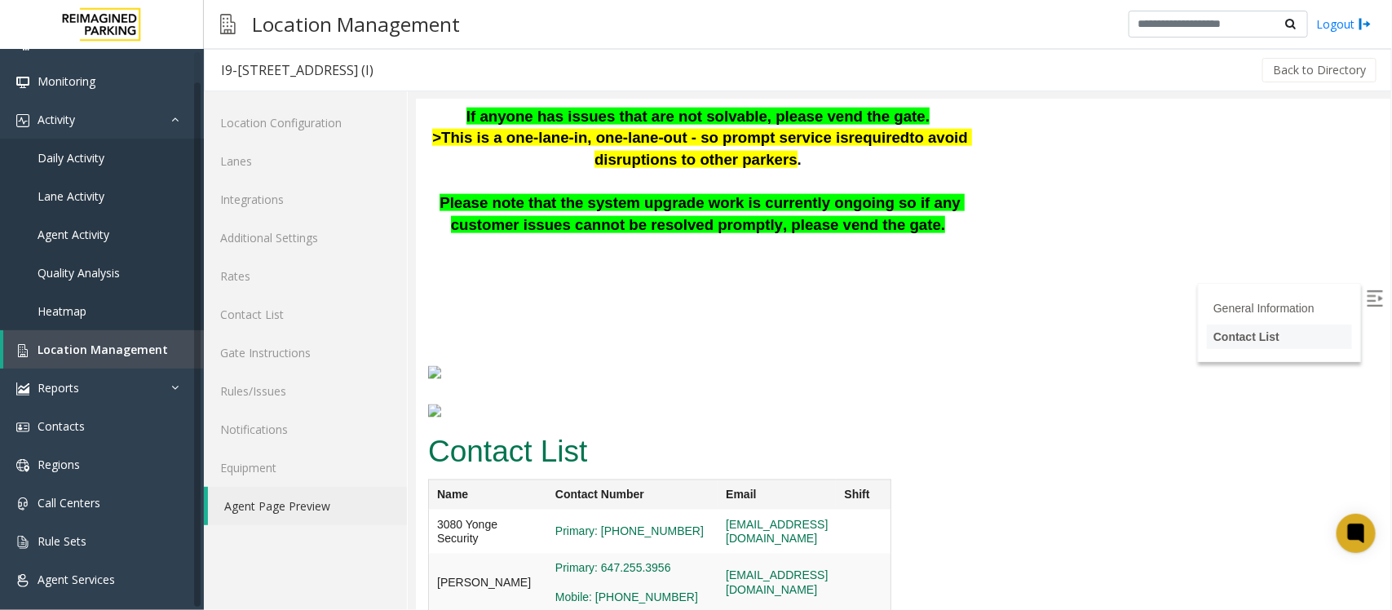
drag, startPoint x: 1359, startPoint y: 299, endPoint x: 1336, endPoint y: 328, distance: 36.5
click at [1366, 299] on img at bounding box center [1374, 297] width 16 height 16
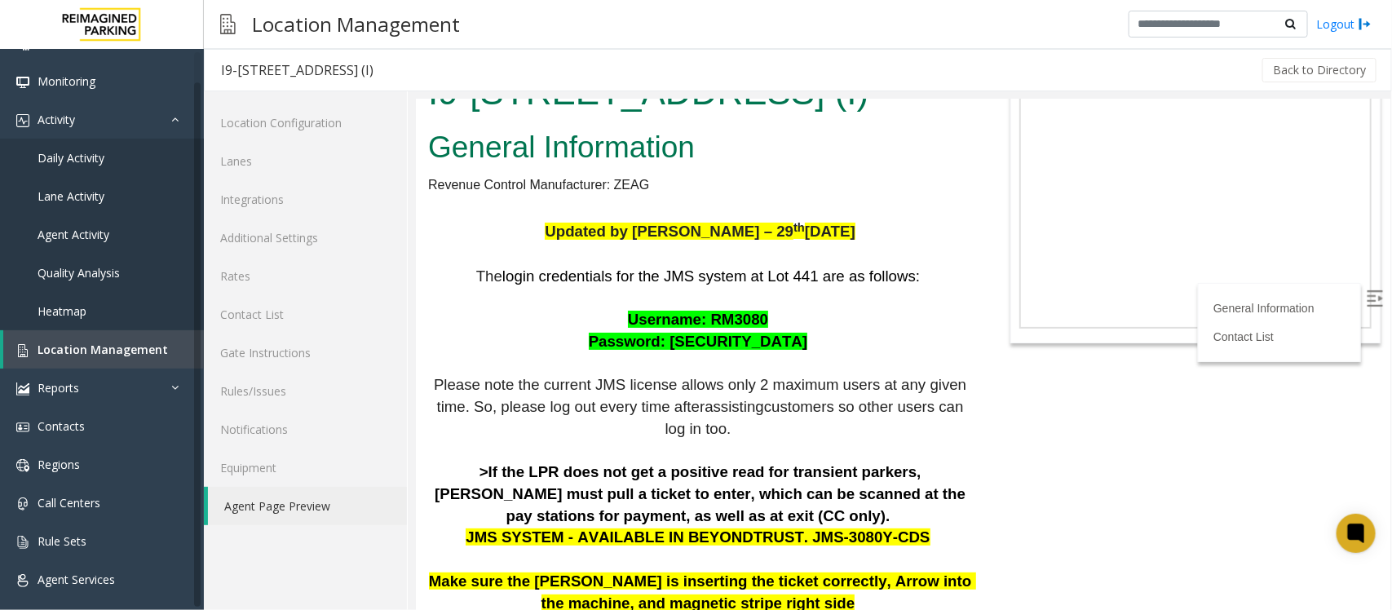
scroll to position [0, 0]
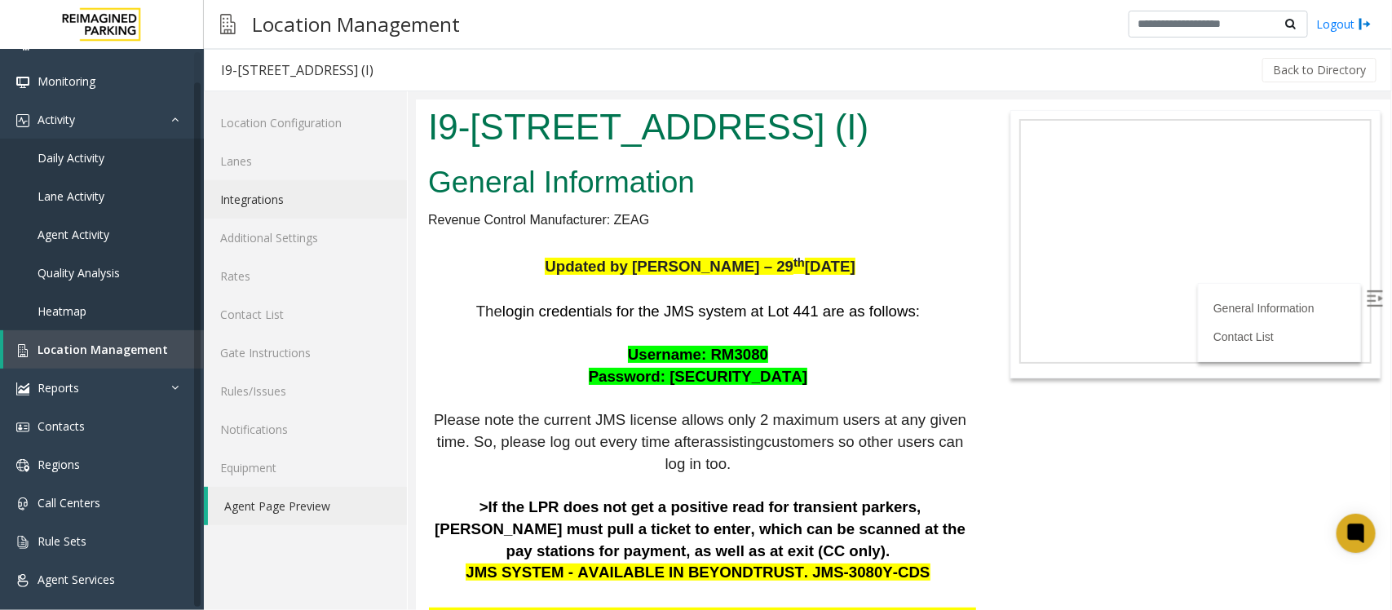
click at [233, 201] on link "Integrations" at bounding box center [305, 199] width 203 height 38
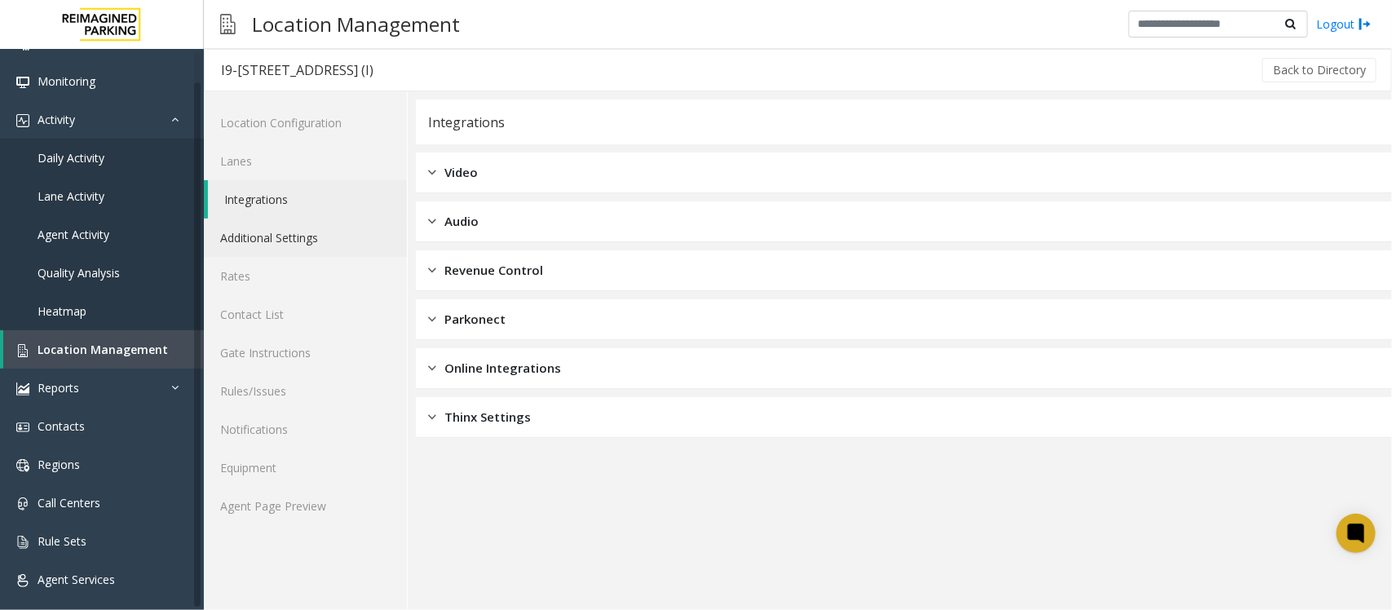
click at [236, 231] on link "Additional Settings" at bounding box center [305, 238] width 203 height 38
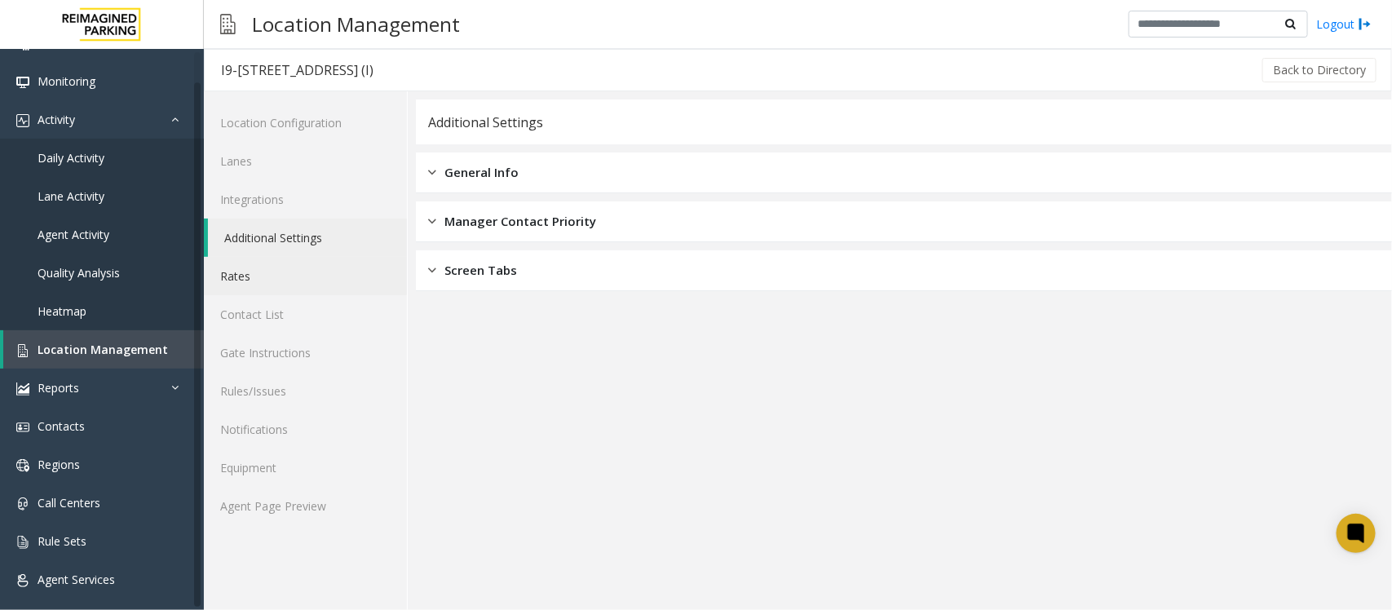
click at [236, 276] on link "Rates" at bounding box center [305, 276] width 203 height 38
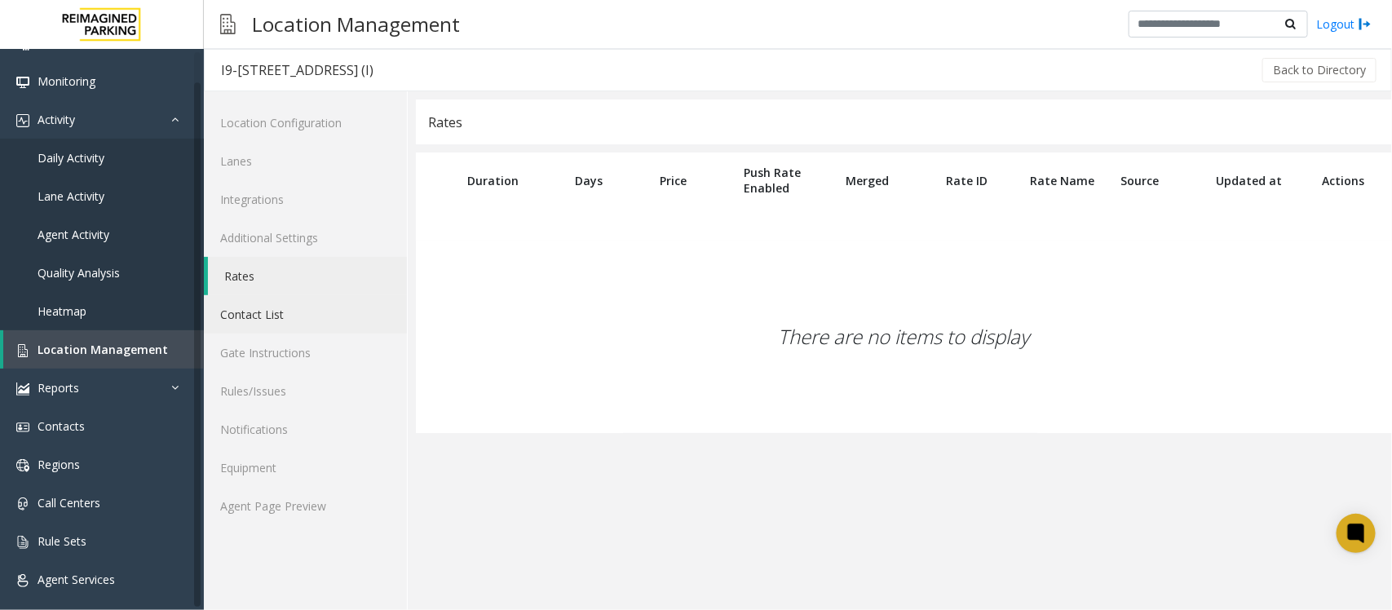
click at [241, 318] on link "Contact List" at bounding box center [305, 314] width 203 height 38
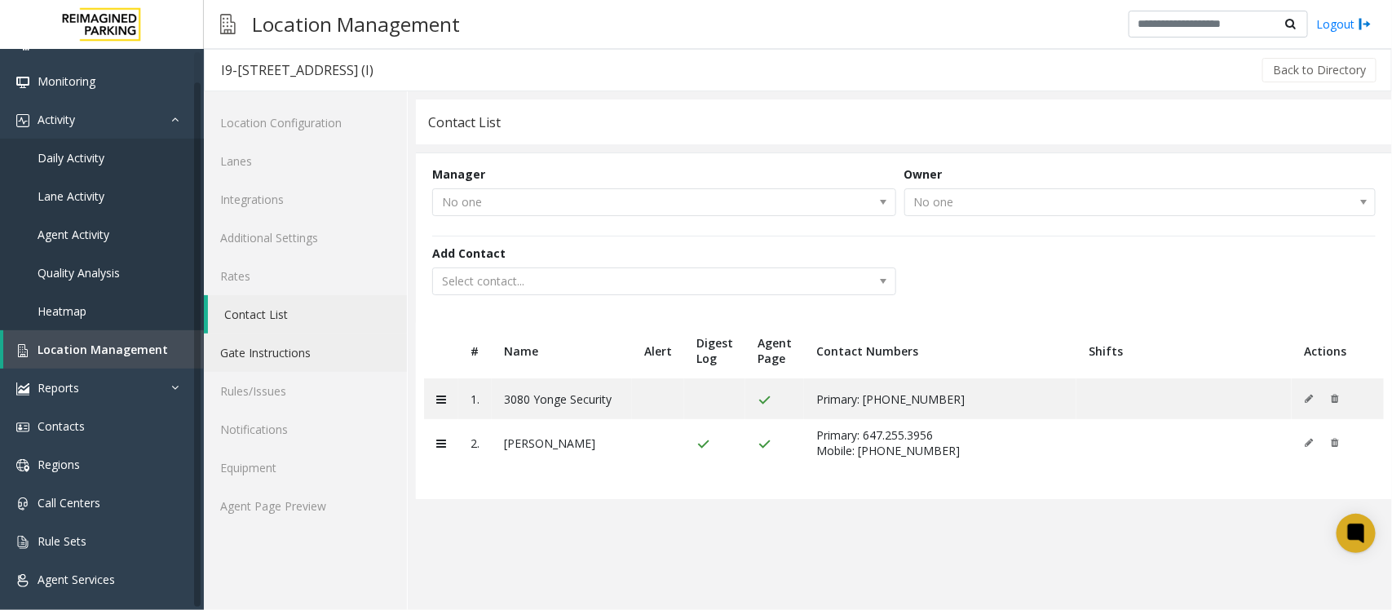
click at [279, 360] on link "Gate Instructions" at bounding box center [305, 352] width 203 height 38
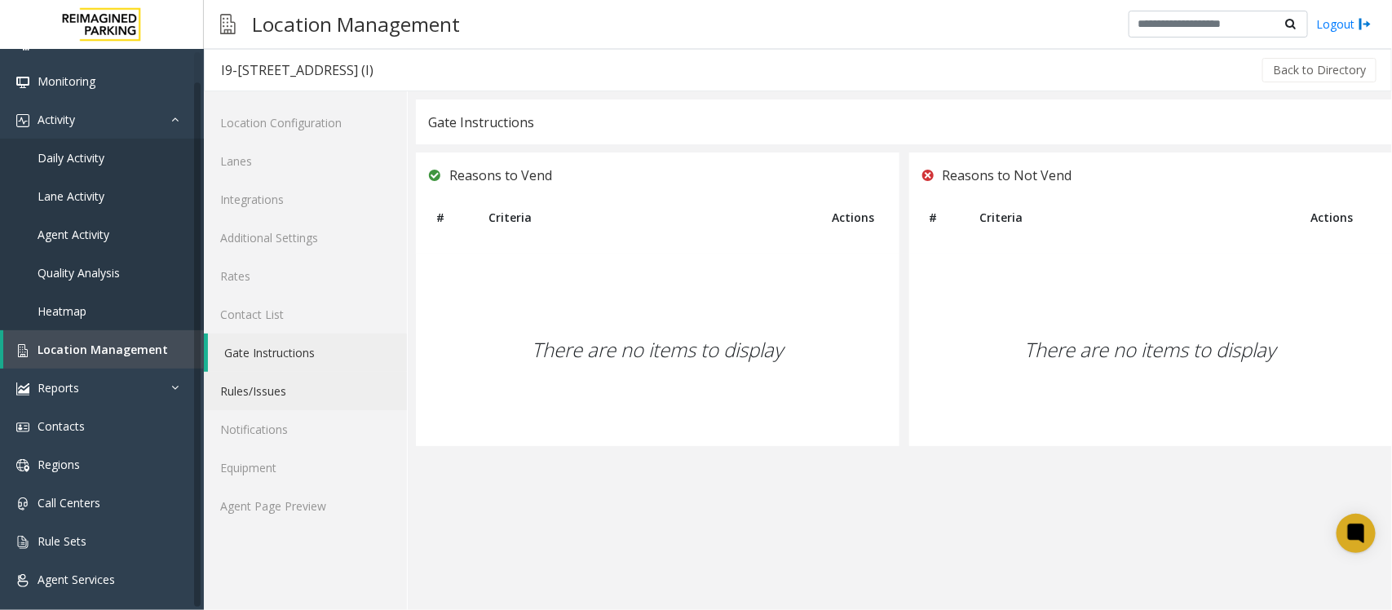
click at [265, 397] on link "Rules/Issues" at bounding box center [305, 391] width 203 height 38
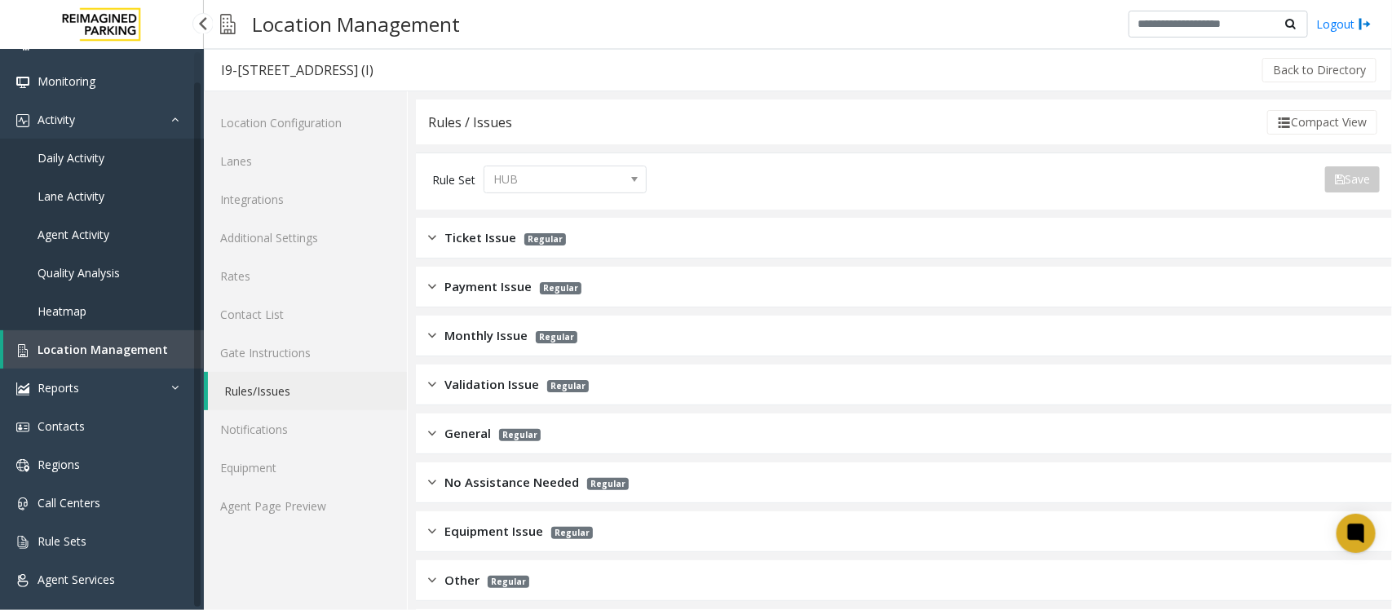
click at [108, 352] on span "Location Management" at bounding box center [103, 349] width 130 height 15
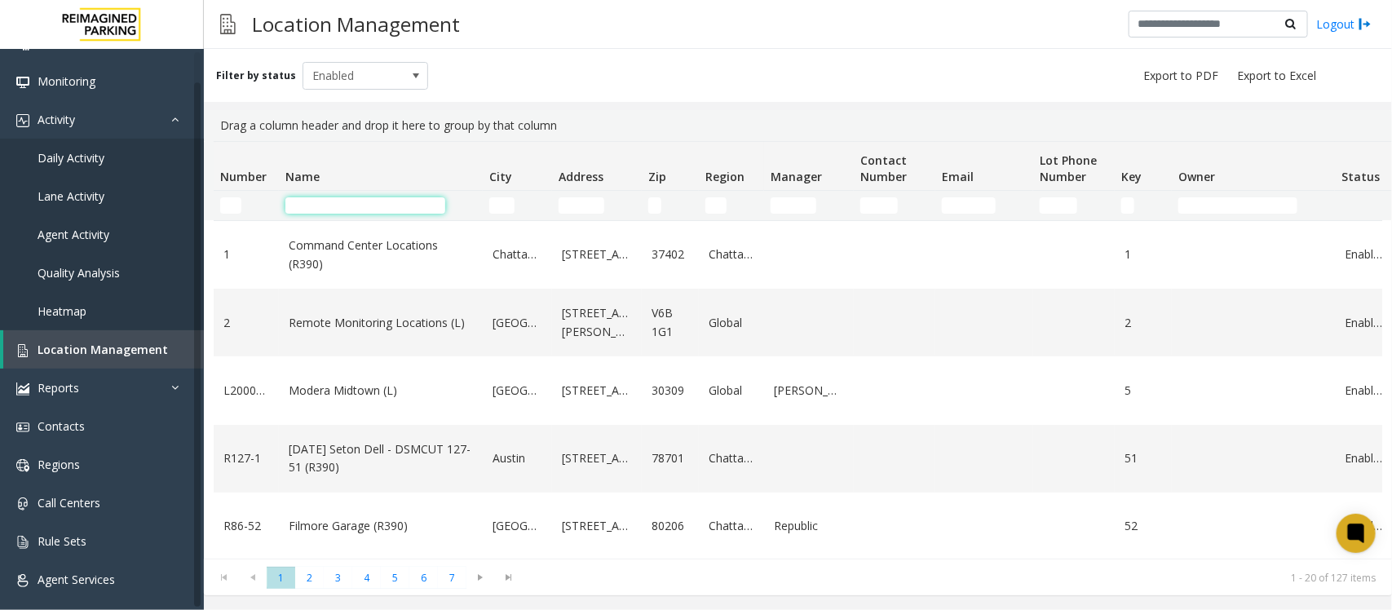
click at [334, 201] on input "Name Filter" at bounding box center [365, 205] width 160 height 16
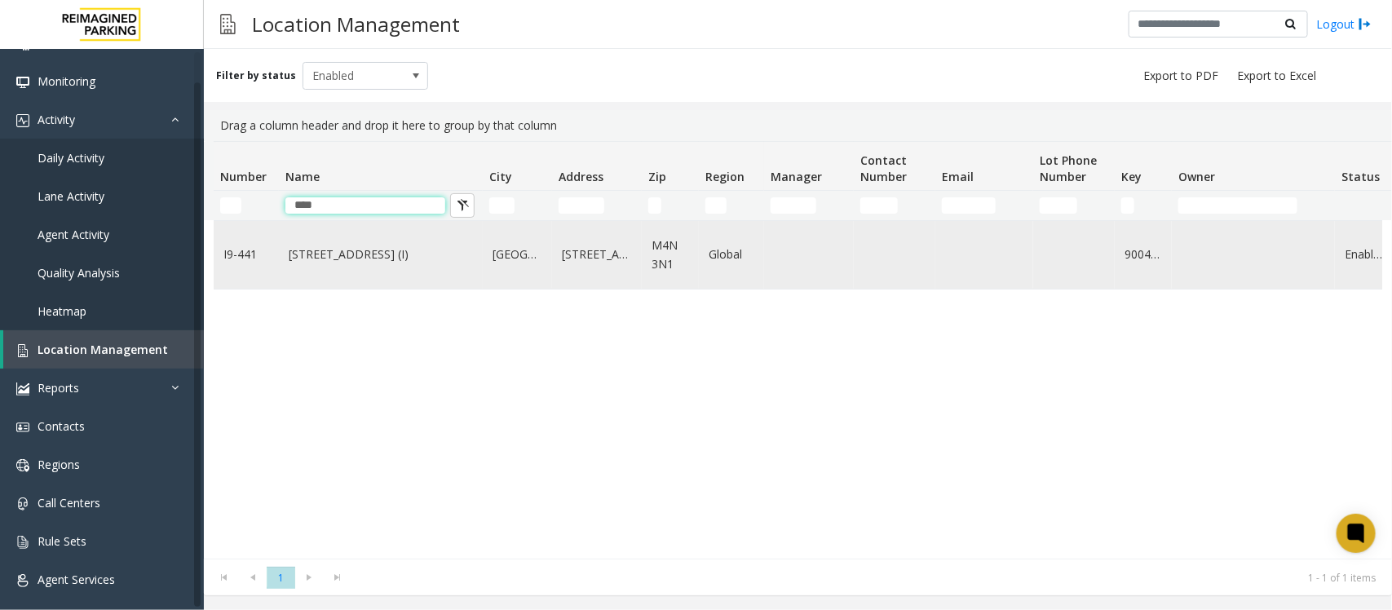
type input "****"
click at [310, 267] on td "[STREET_ADDRESS] (I)" at bounding box center [381, 255] width 204 height 68
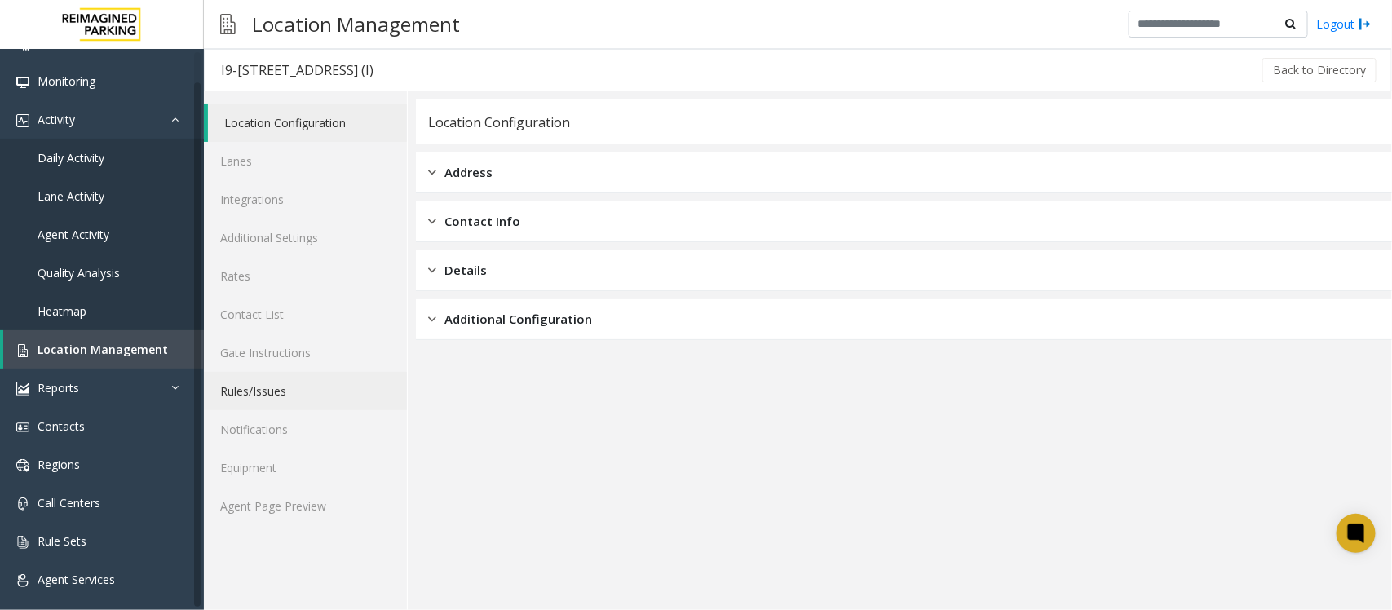
click at [257, 380] on link "Rules/Issues" at bounding box center [305, 391] width 203 height 38
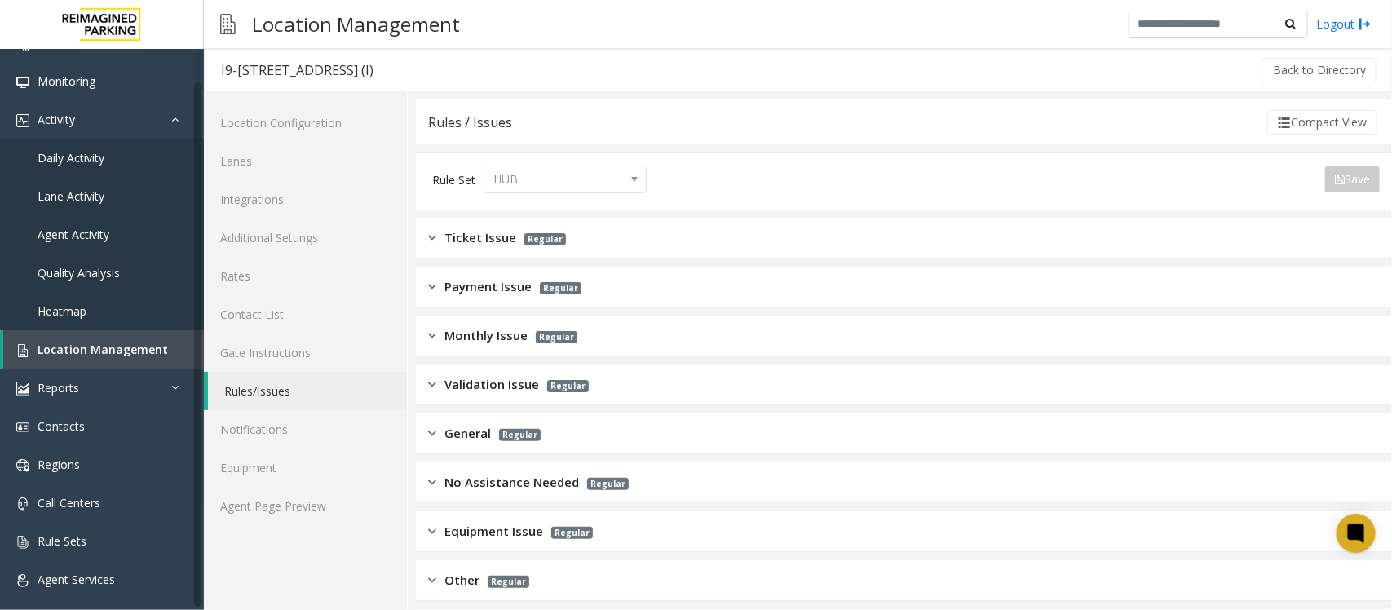
click at [461, 439] on span "General" at bounding box center [467, 433] width 46 height 19
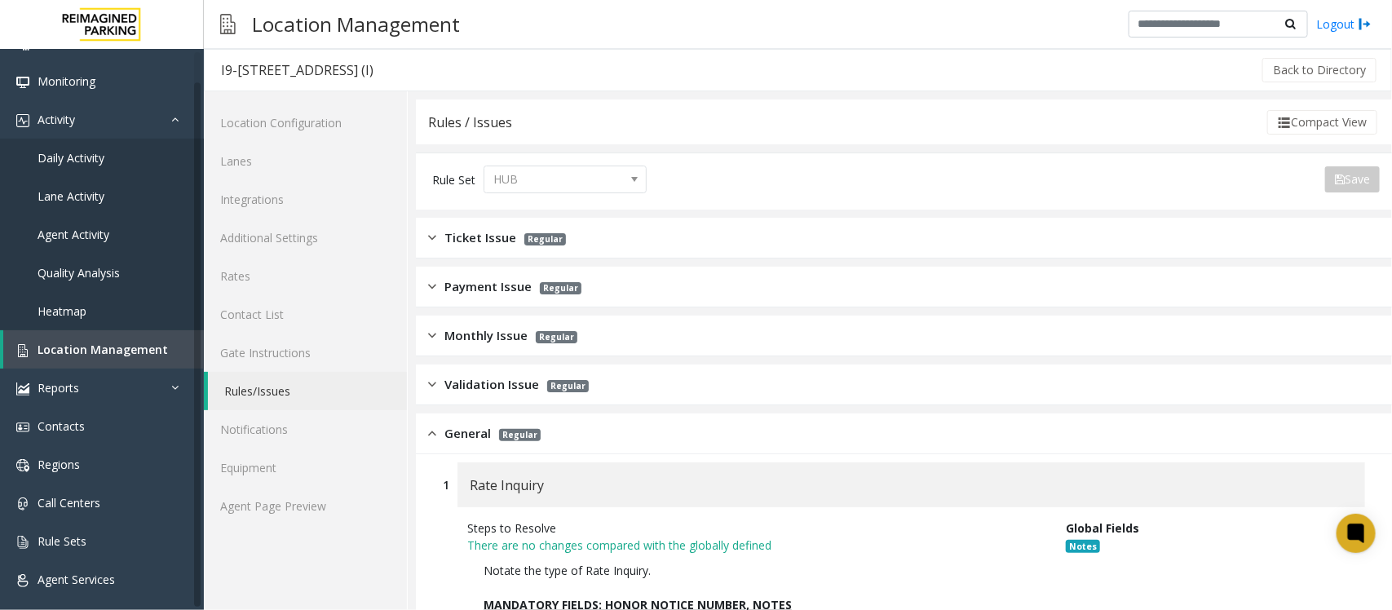
scroll to position [102, 0]
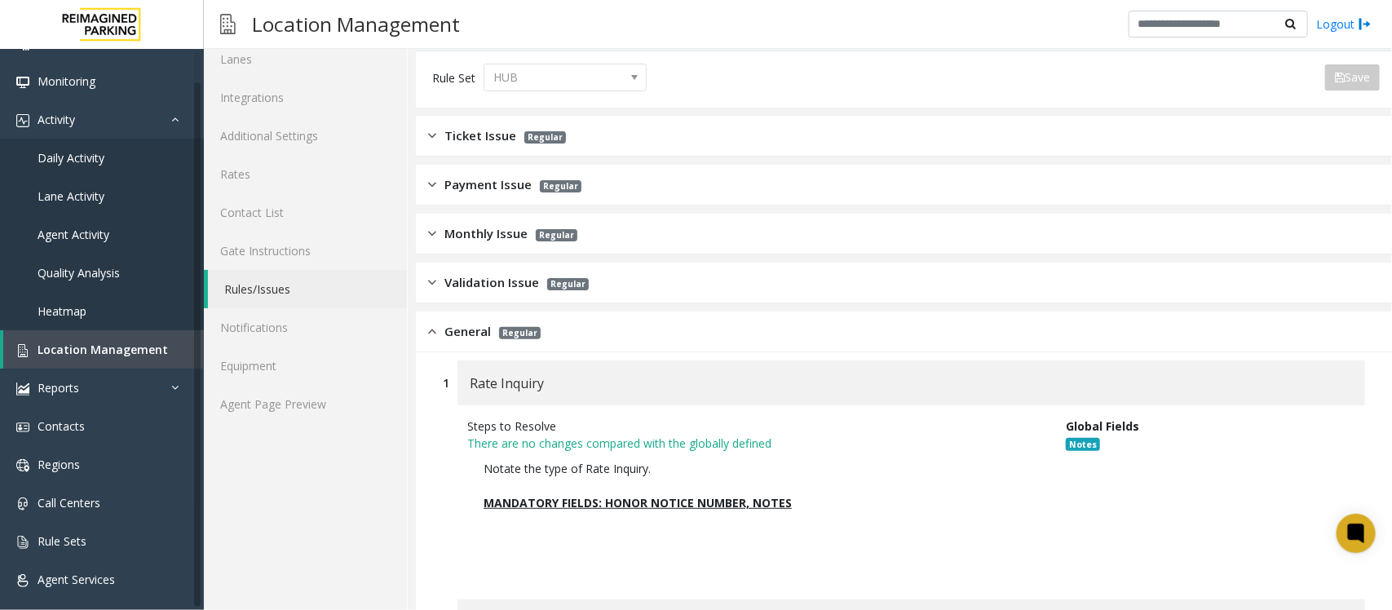
click at [474, 283] on span "Validation Issue" at bounding box center [491, 282] width 95 height 19
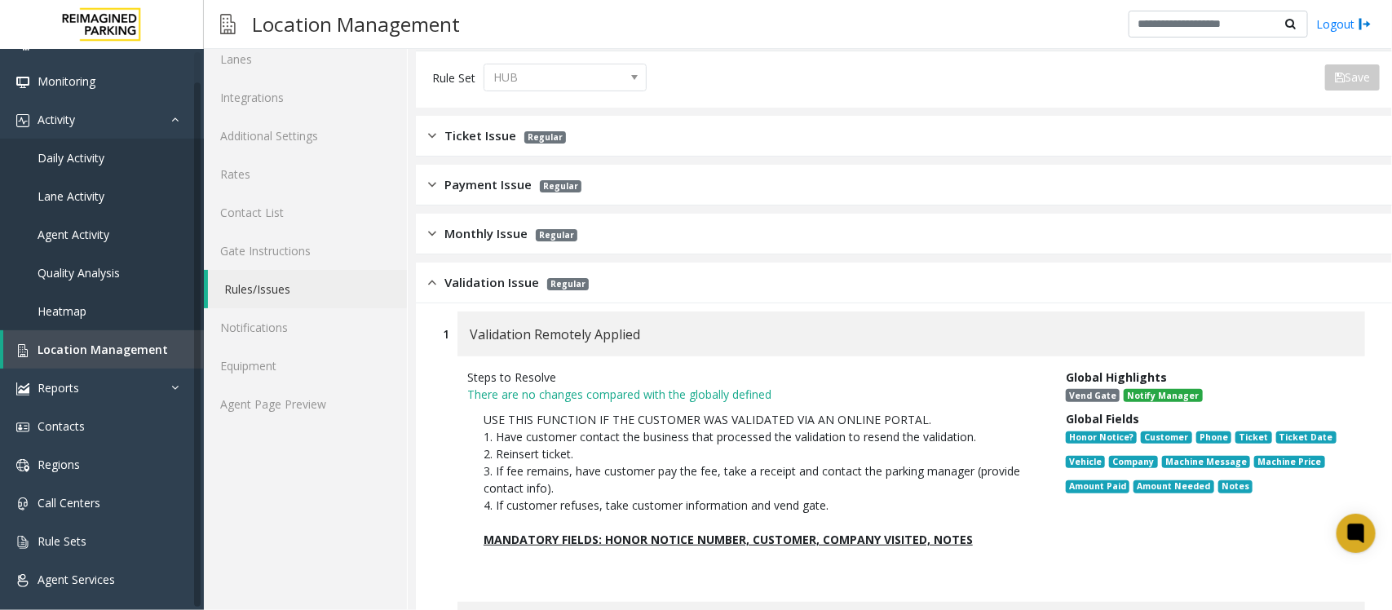
scroll to position [0, 0]
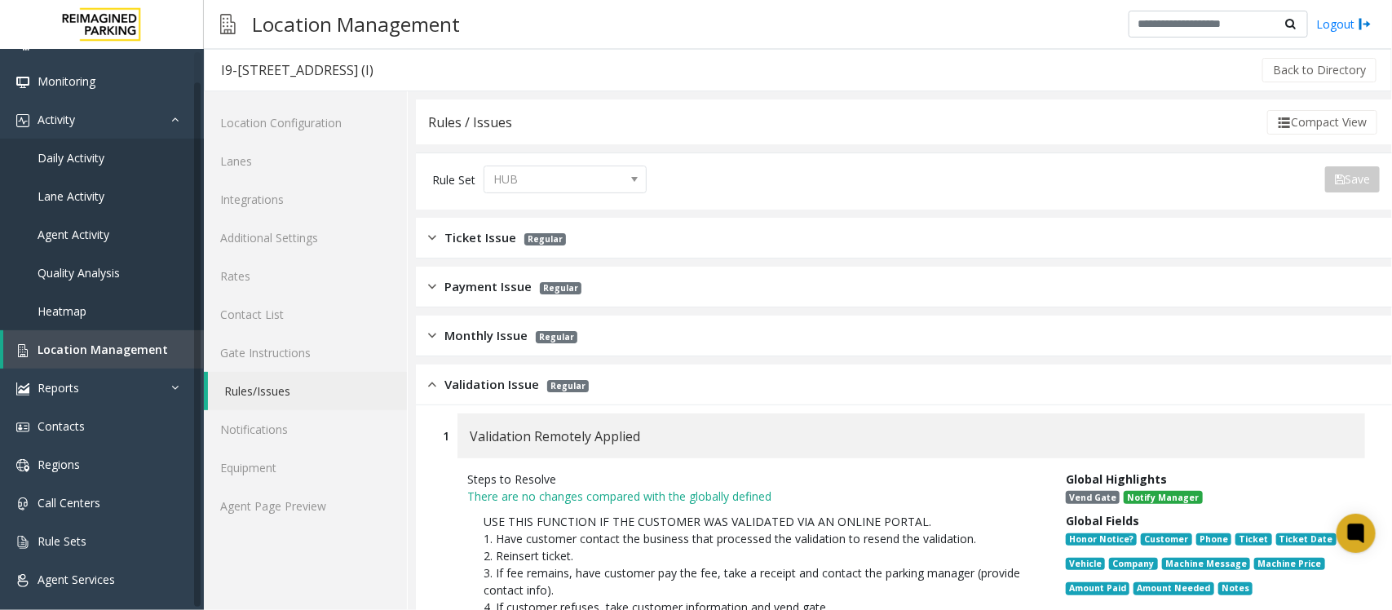
click at [462, 243] on span "Ticket Issue" at bounding box center [480, 237] width 72 height 19
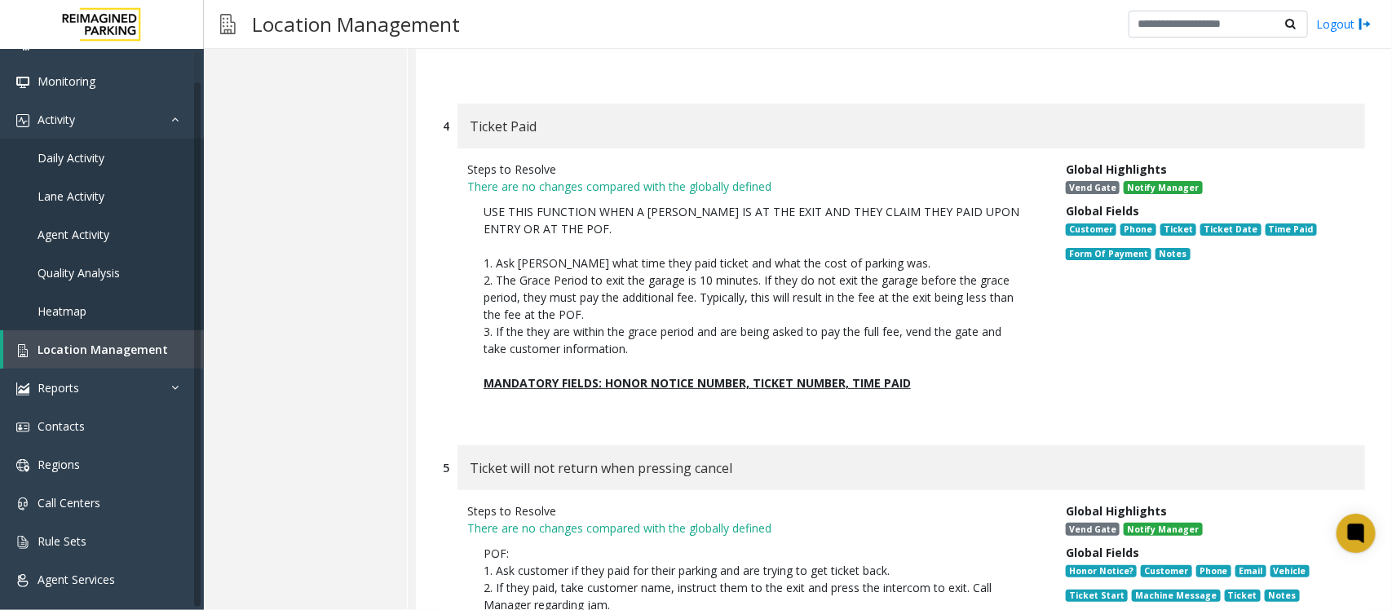
scroll to position [1019, 0]
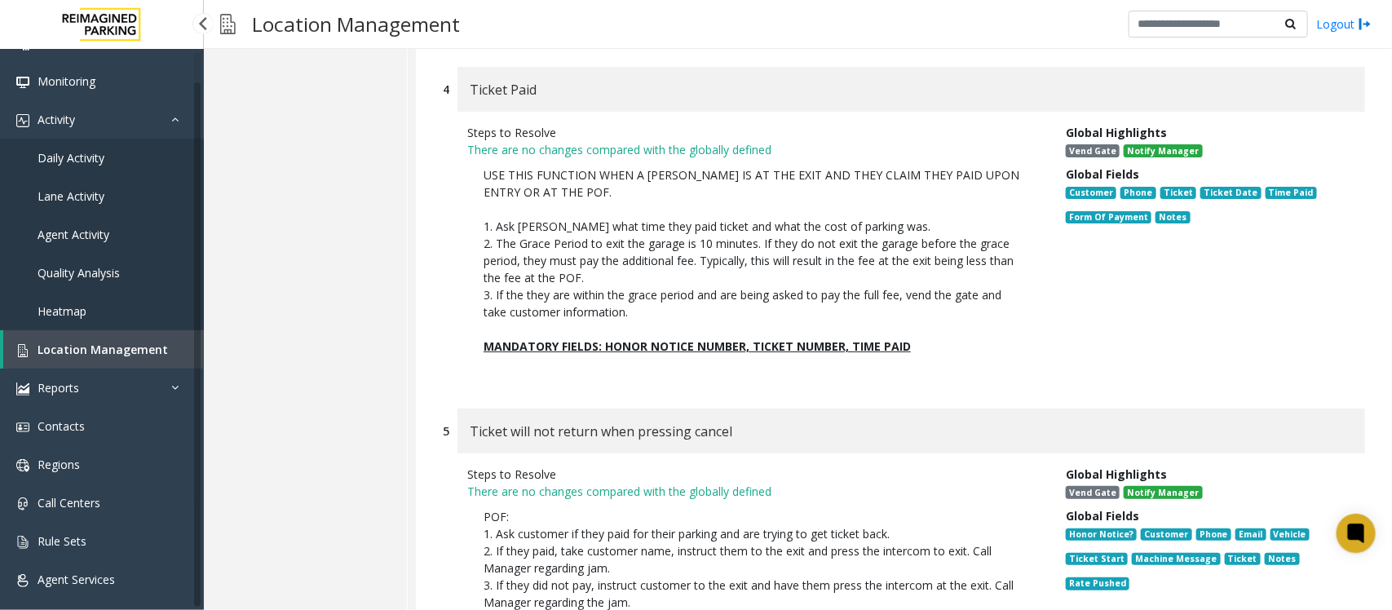
click at [80, 351] on span "Location Management" at bounding box center [103, 349] width 130 height 15
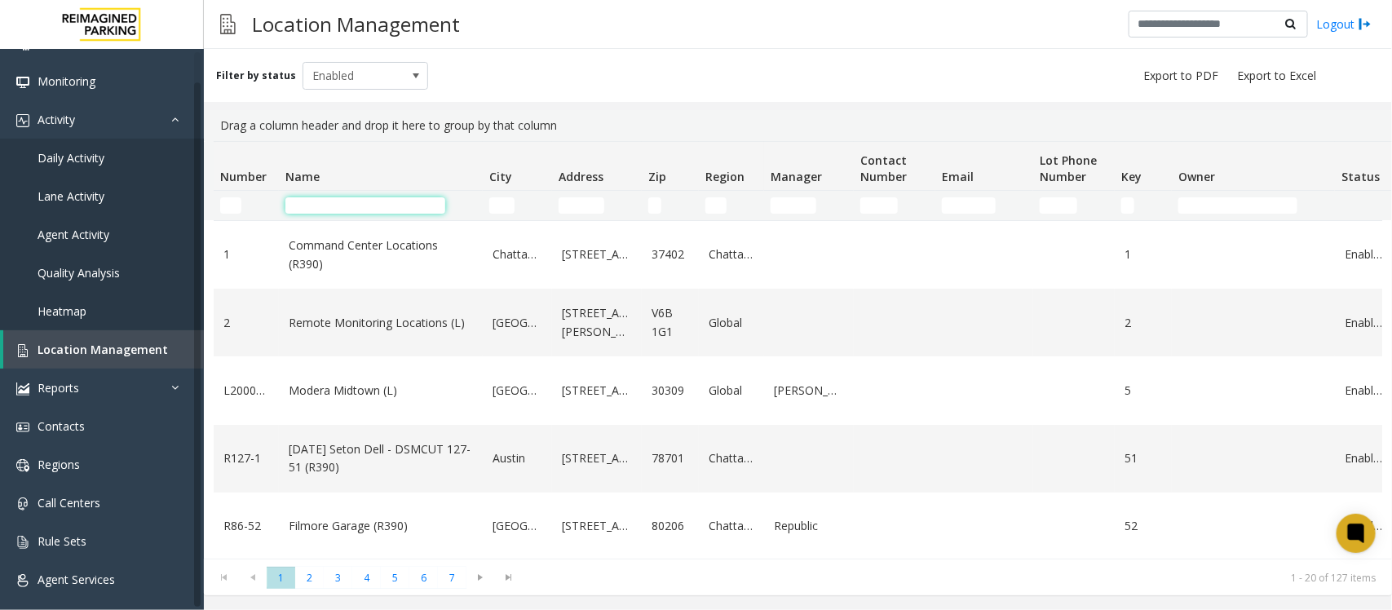
click at [320, 197] on input "Name Filter" at bounding box center [365, 205] width 160 height 16
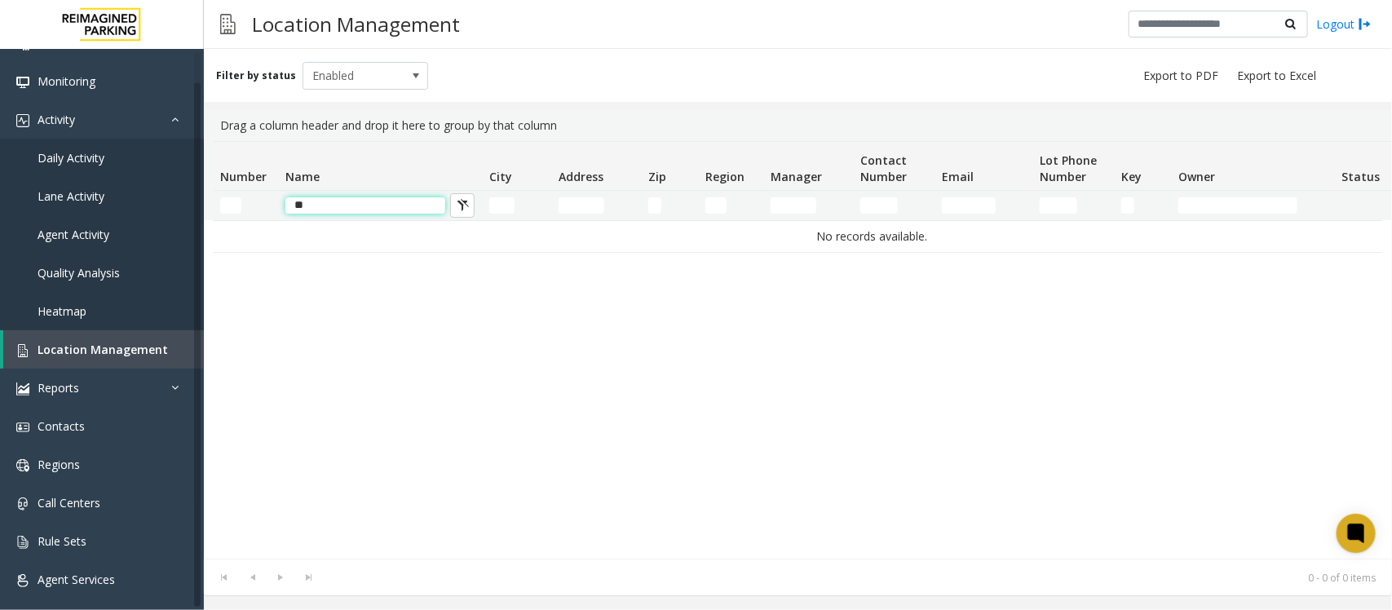
type input "*"
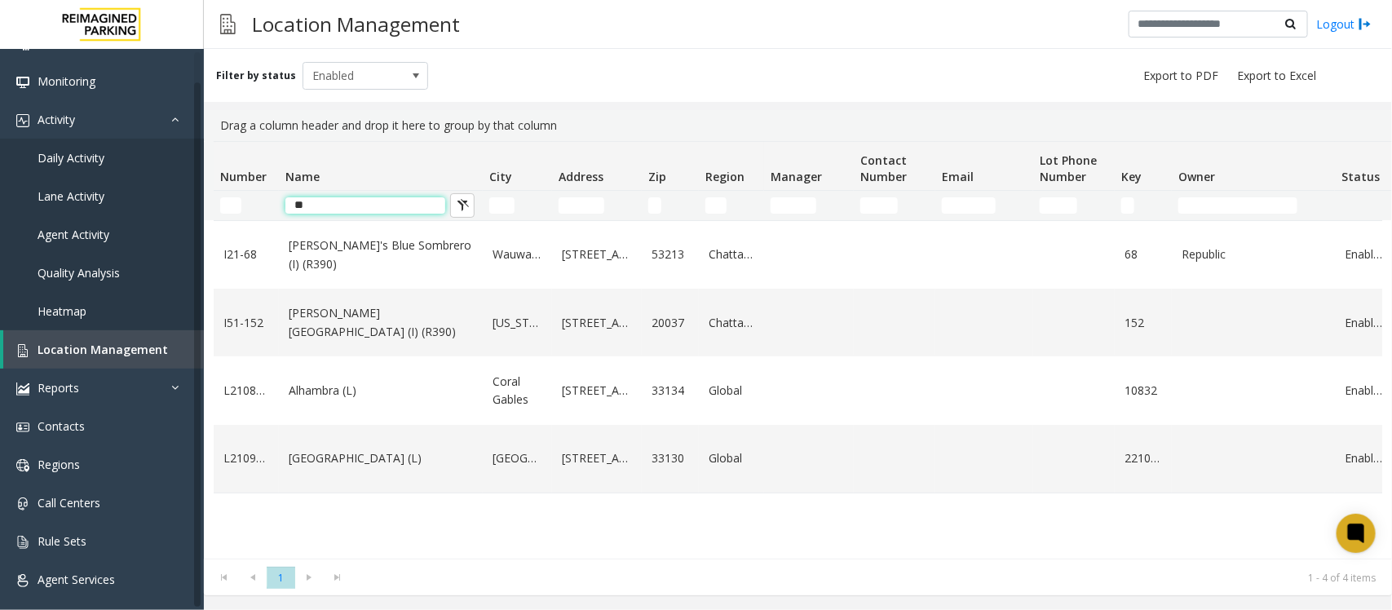
type input "*"
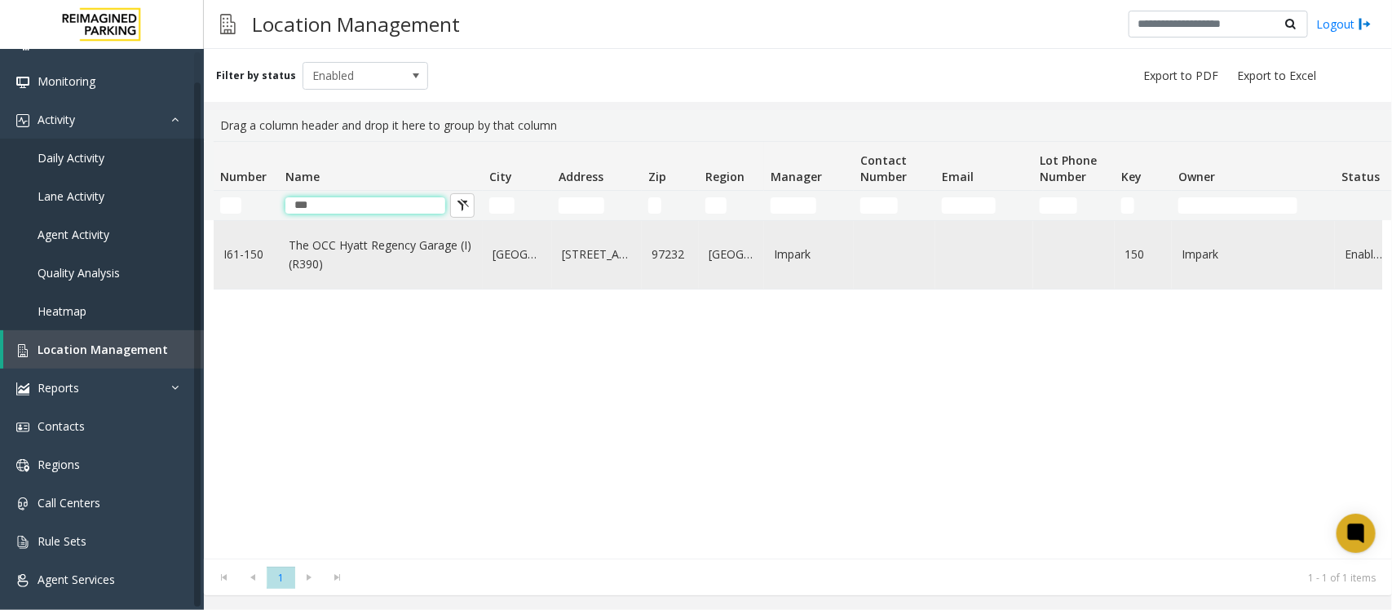
type input "***"
click at [338, 257] on link "The OCC Hyatt Regency Garage (I) (R390)" at bounding box center [381, 254] width 184 height 37
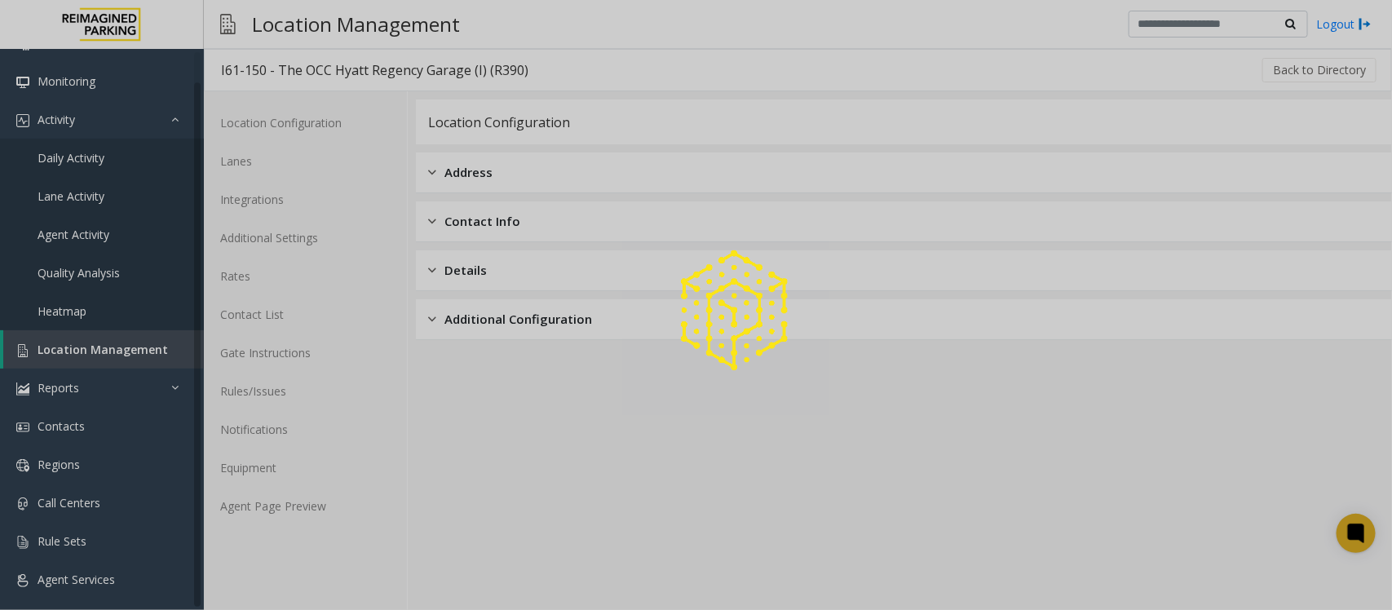
click at [284, 503] on div at bounding box center [696, 305] width 1392 height 610
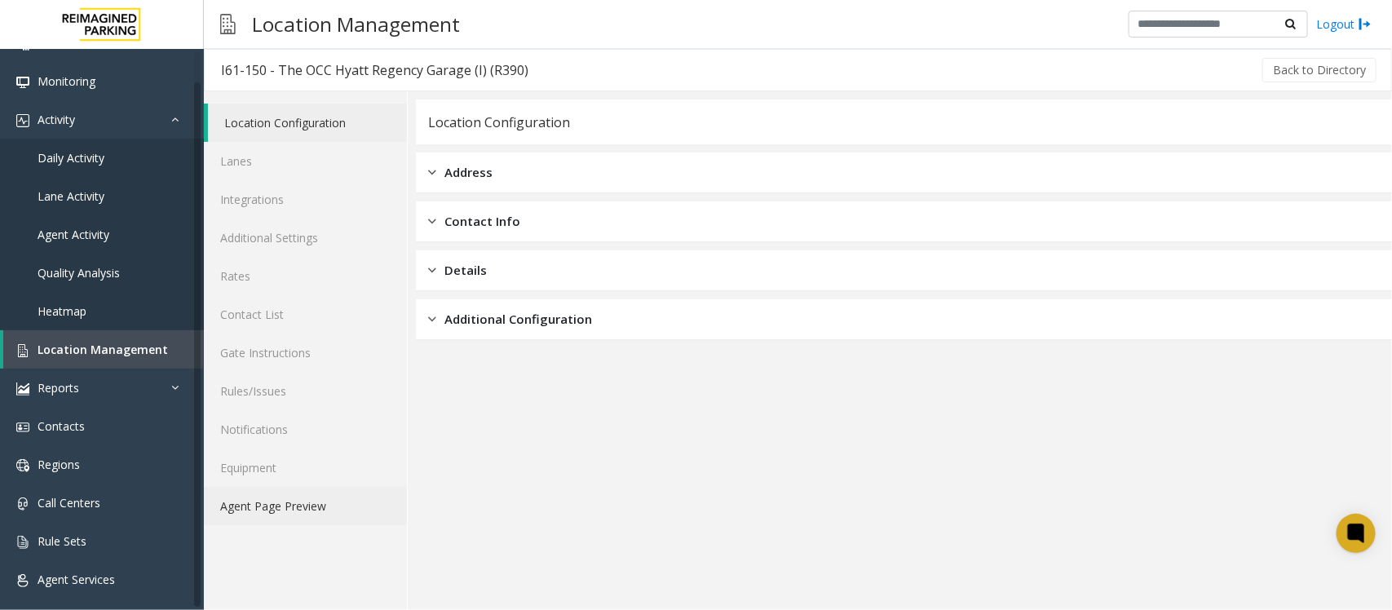
click at [281, 507] on link "Agent Page Preview" at bounding box center [305, 506] width 203 height 38
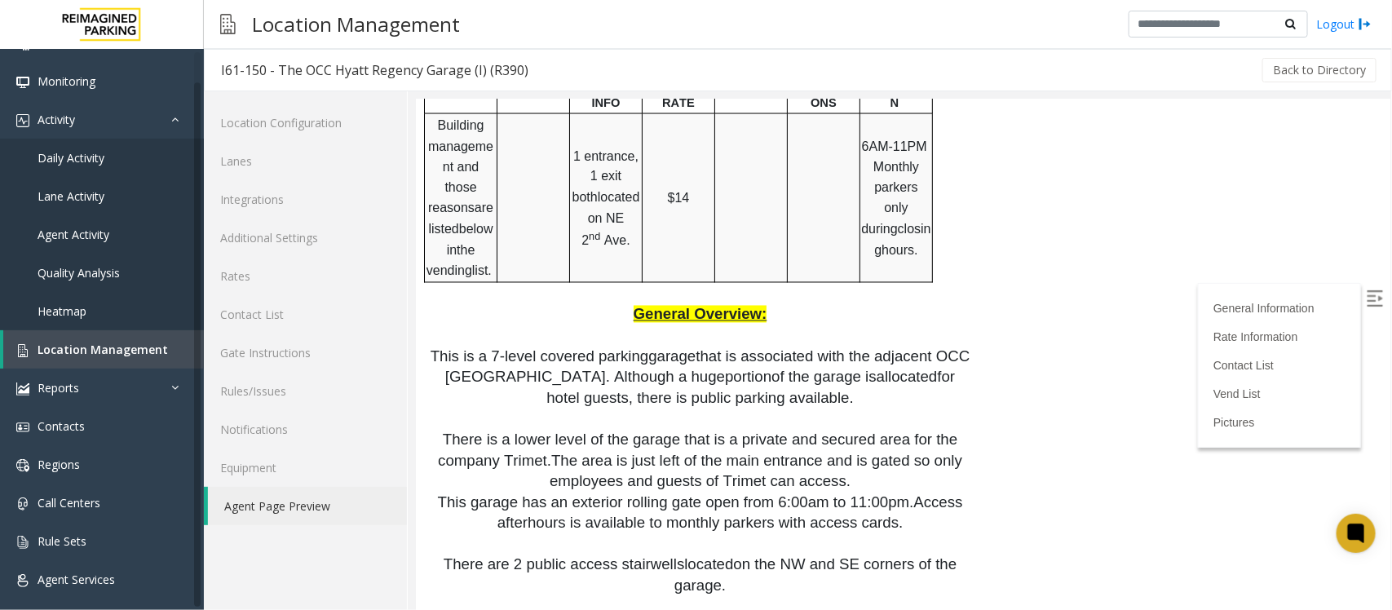
scroll to position [1631, 0]
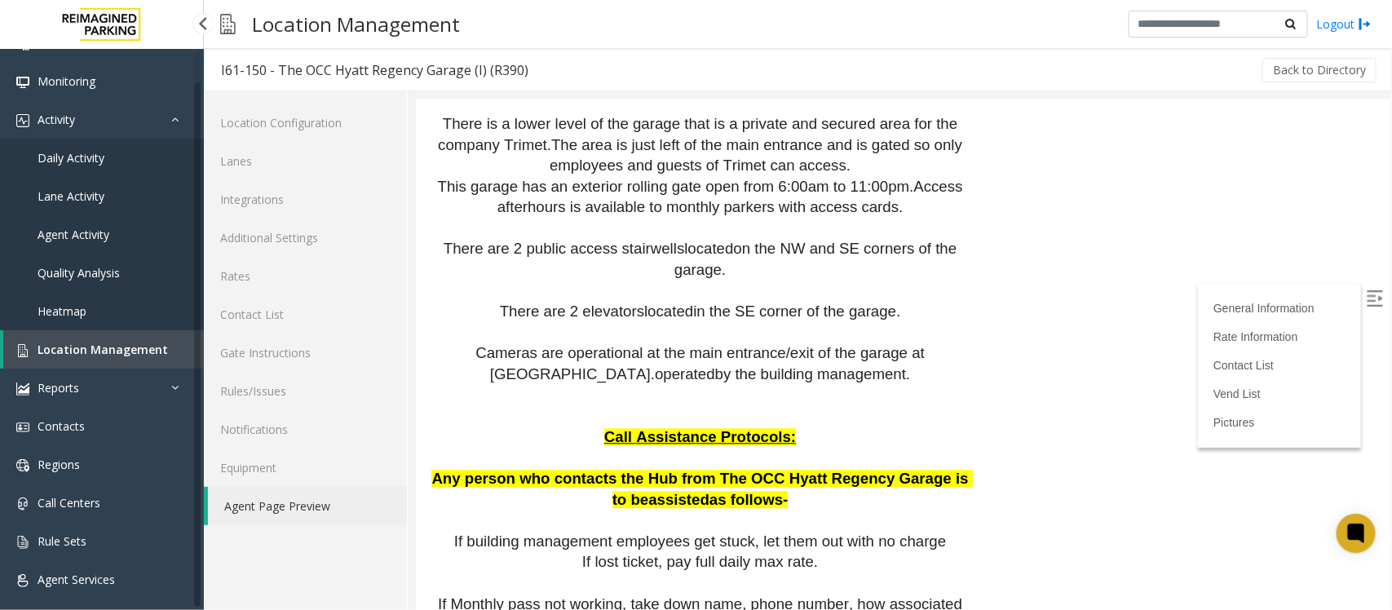
click at [71, 345] on span "Location Management" at bounding box center [103, 349] width 130 height 15
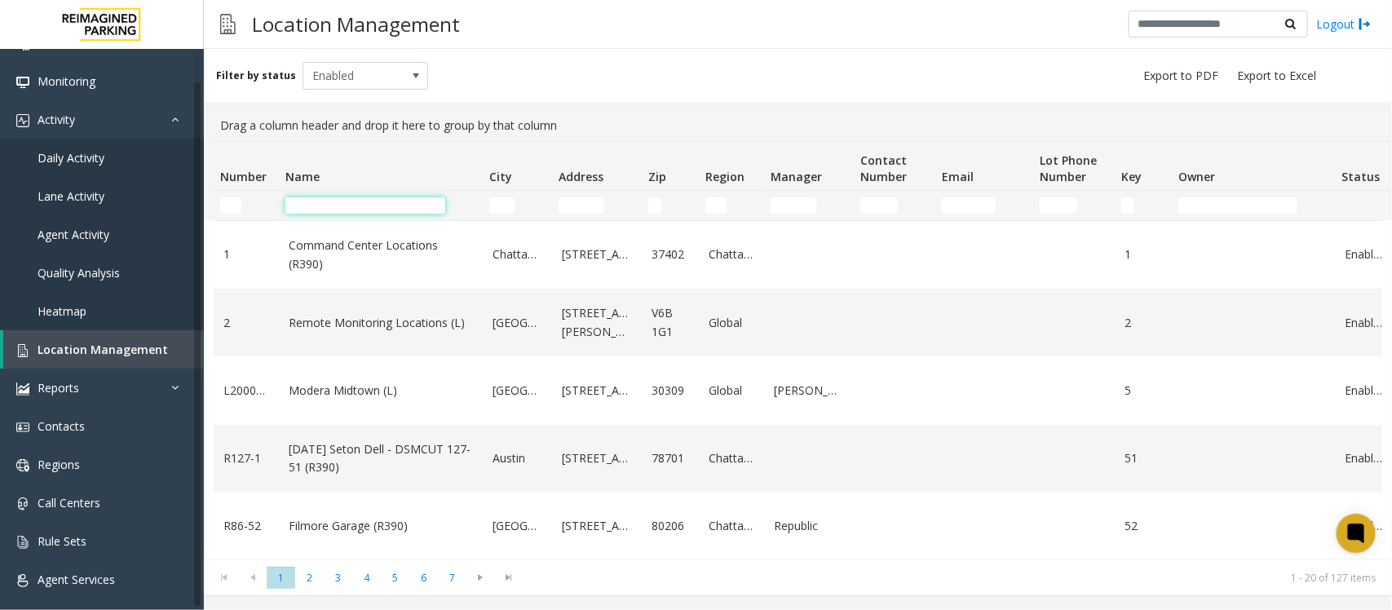
click at [338, 206] on input "Name Filter" at bounding box center [365, 205] width 160 height 16
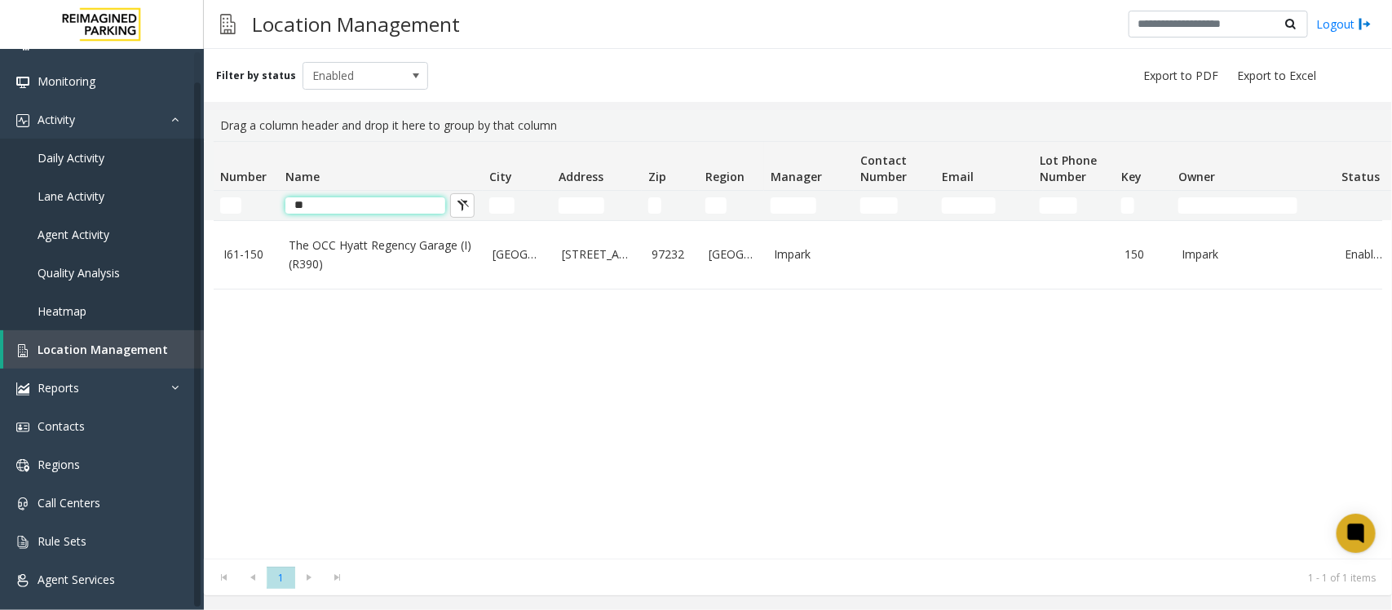
type input "*"
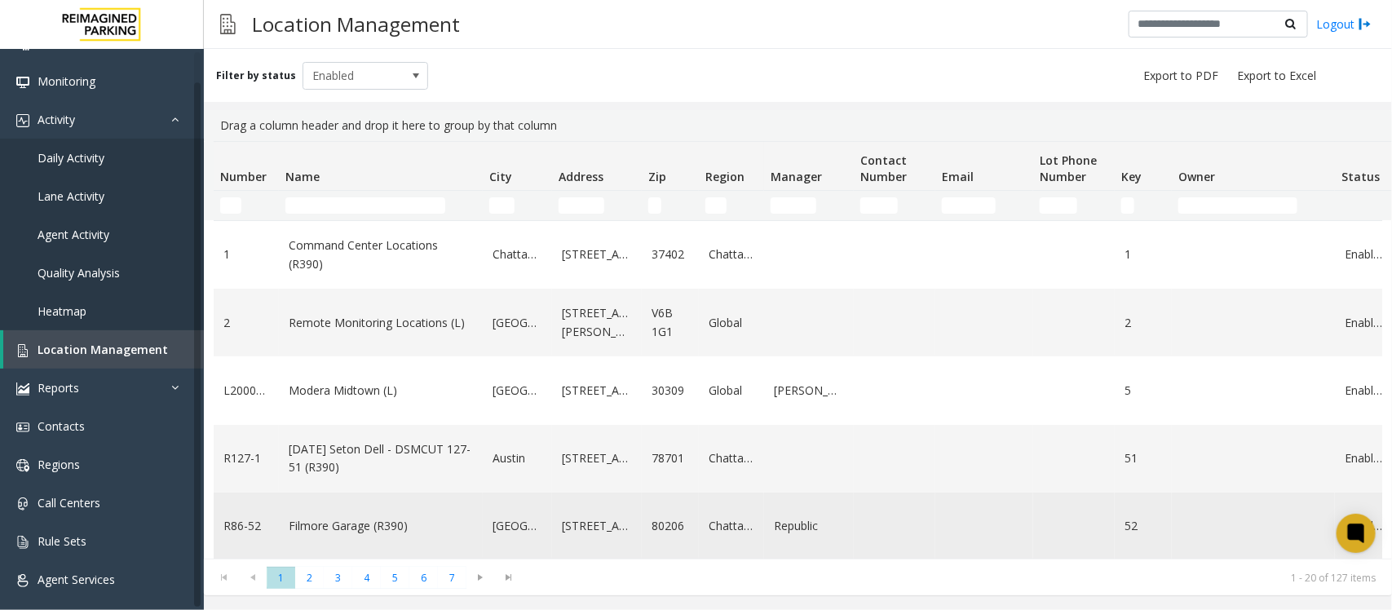
click at [347, 519] on link "Filmore Garage (R390)" at bounding box center [381, 526] width 184 height 18
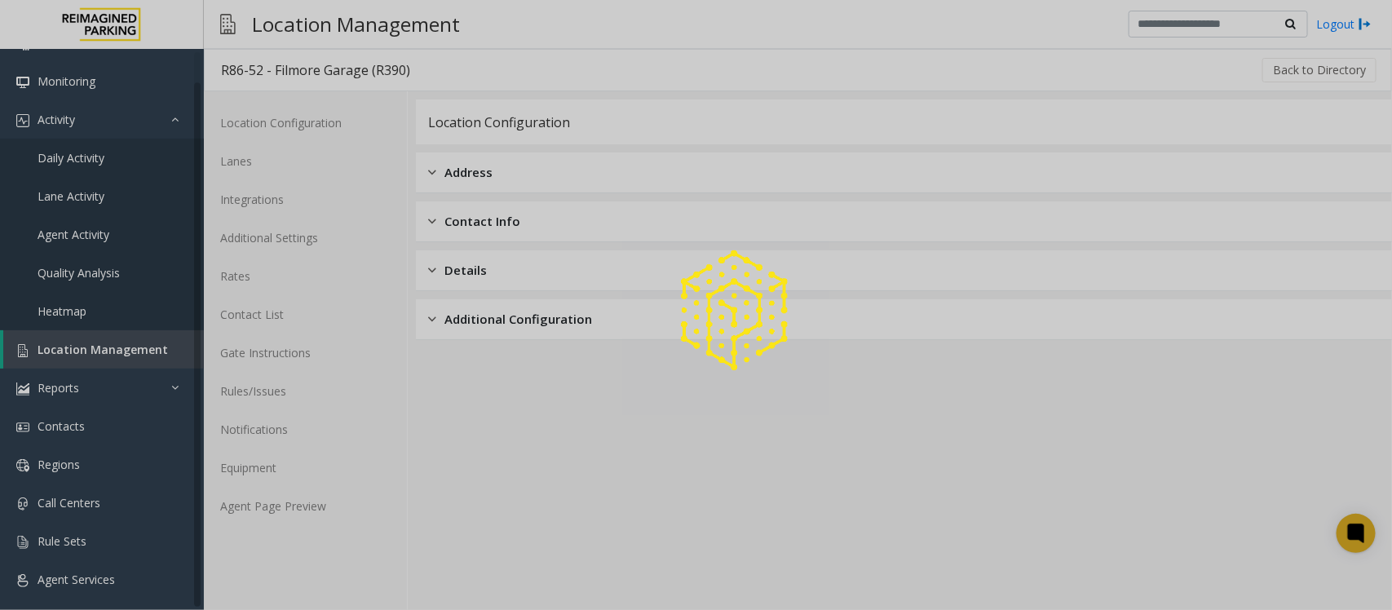
click at [284, 502] on div at bounding box center [696, 305] width 1392 height 610
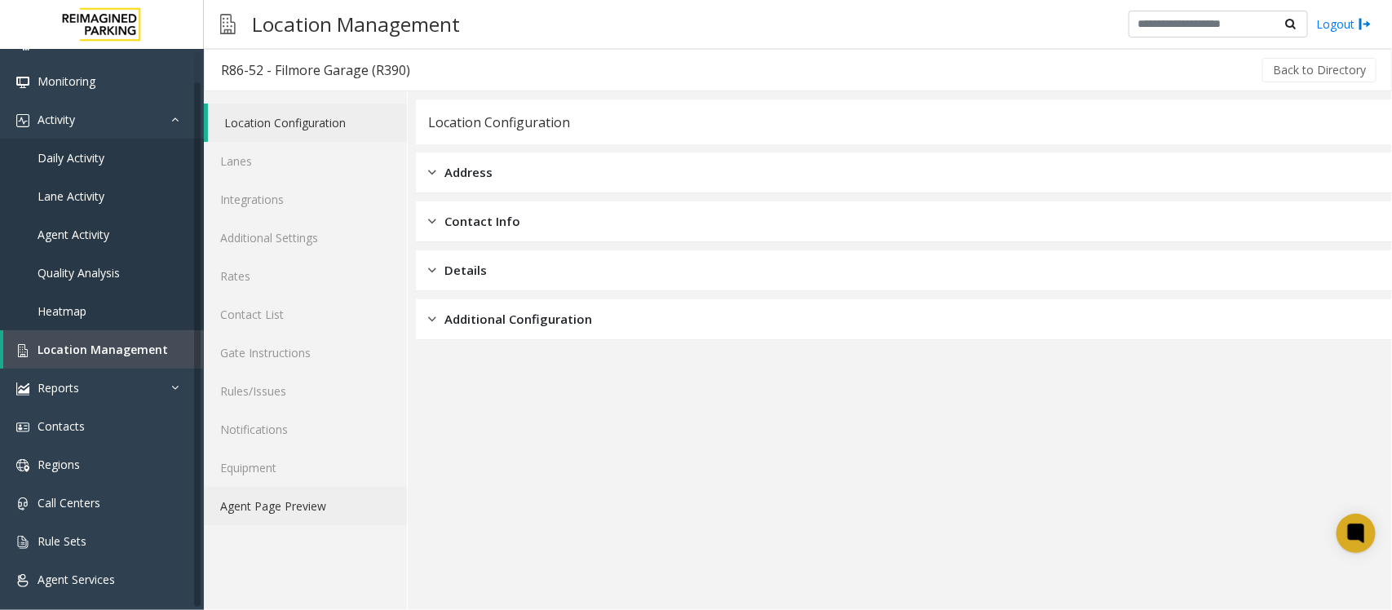
click at [266, 506] on link "Agent Page Preview" at bounding box center [305, 506] width 203 height 38
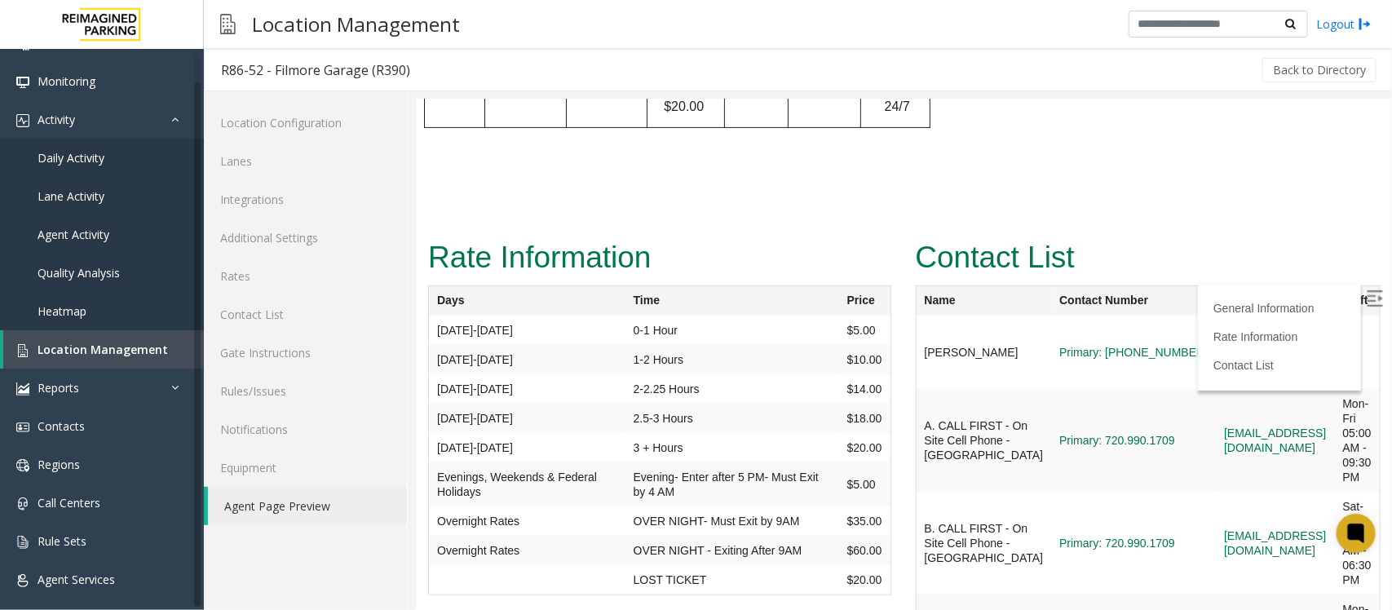
scroll to position [3107, 0]
click at [145, 351] on span "Location Management" at bounding box center [103, 349] width 130 height 15
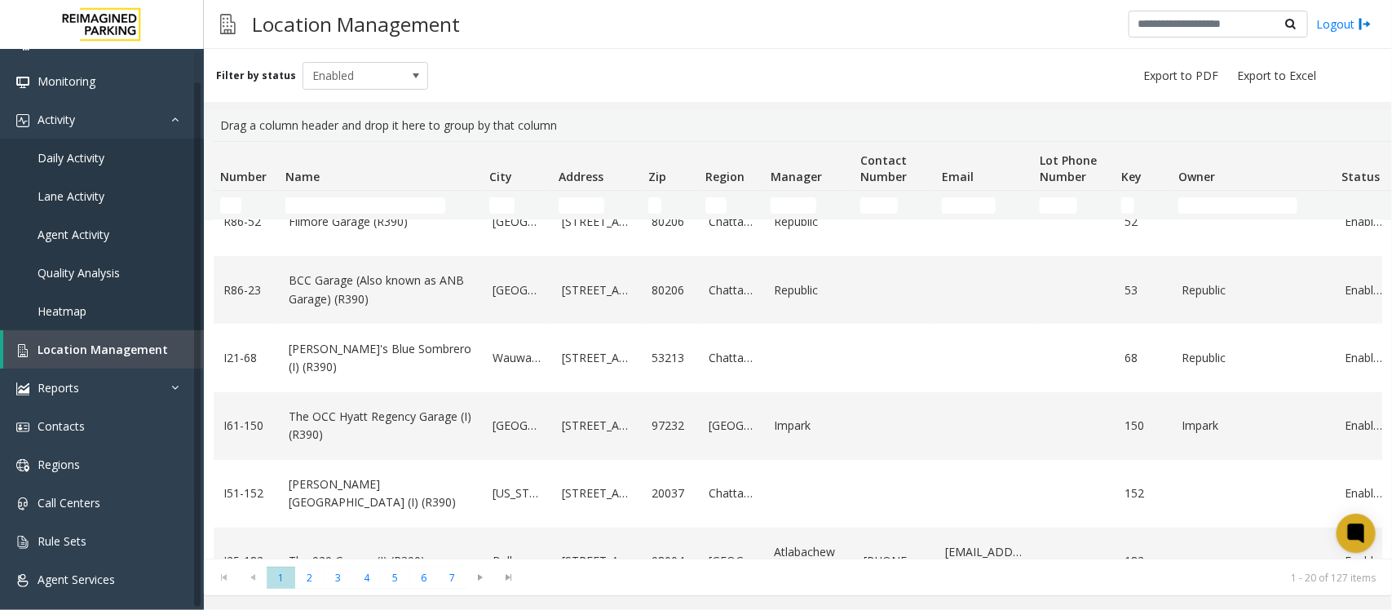
scroll to position [306, 0]
click at [391, 298] on link "BCC Garage (Also known as ANB Garage) (R390)" at bounding box center [381, 288] width 184 height 37
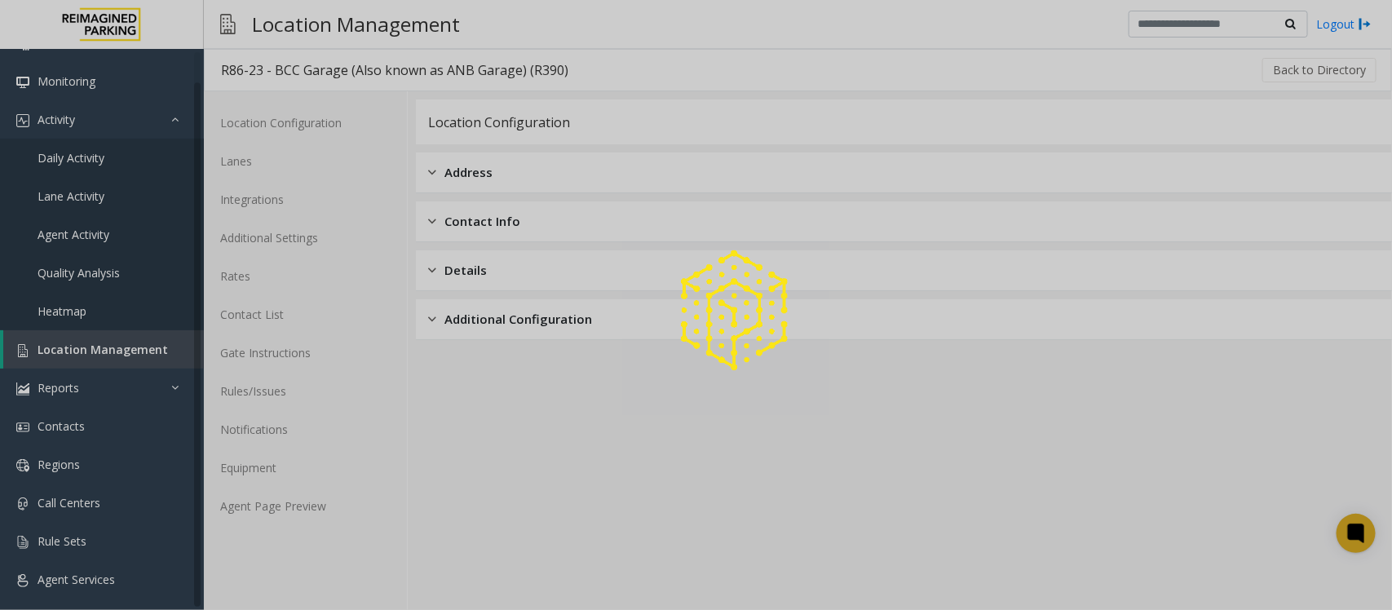
click at [292, 495] on div at bounding box center [696, 305] width 1392 height 610
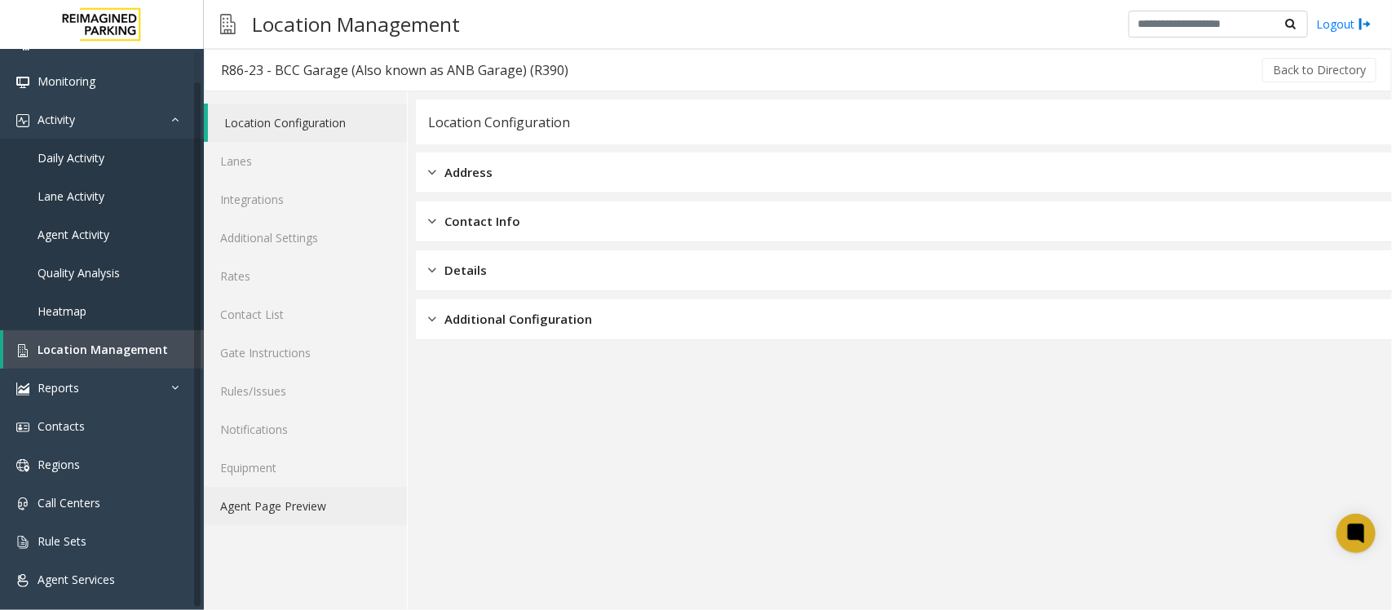
click at [298, 499] on link "Agent Page Preview" at bounding box center [305, 506] width 203 height 38
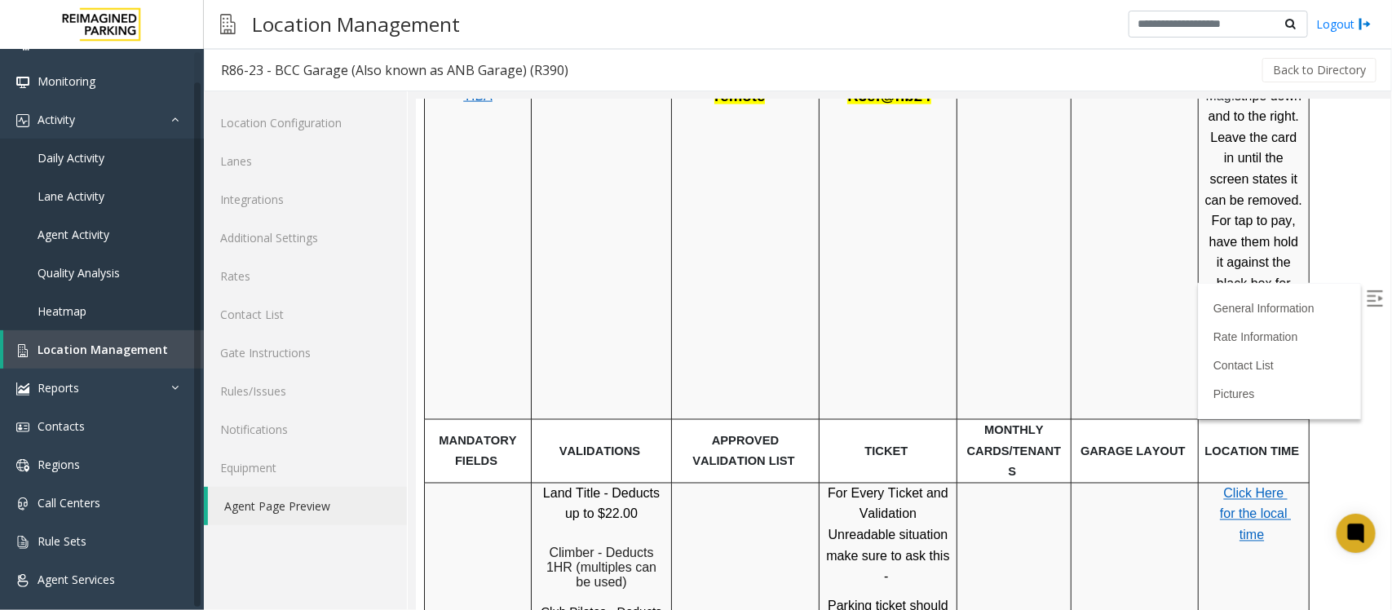
scroll to position [1121, 0]
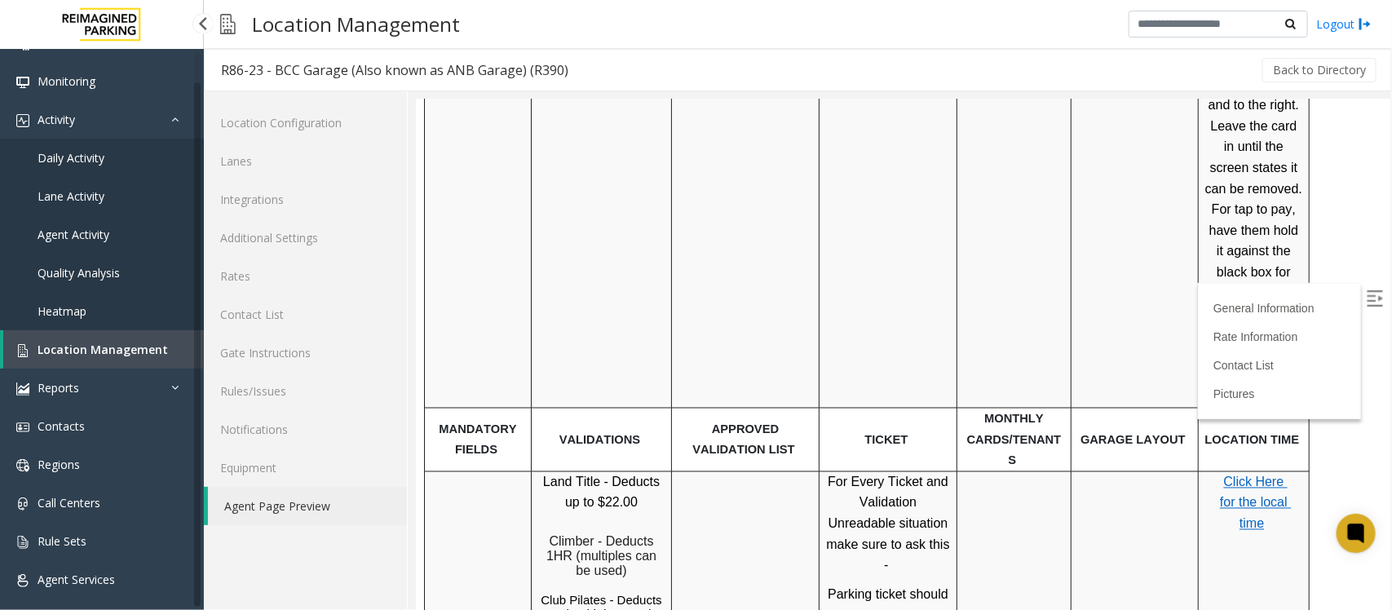
click at [112, 351] on span "Location Management" at bounding box center [103, 349] width 130 height 15
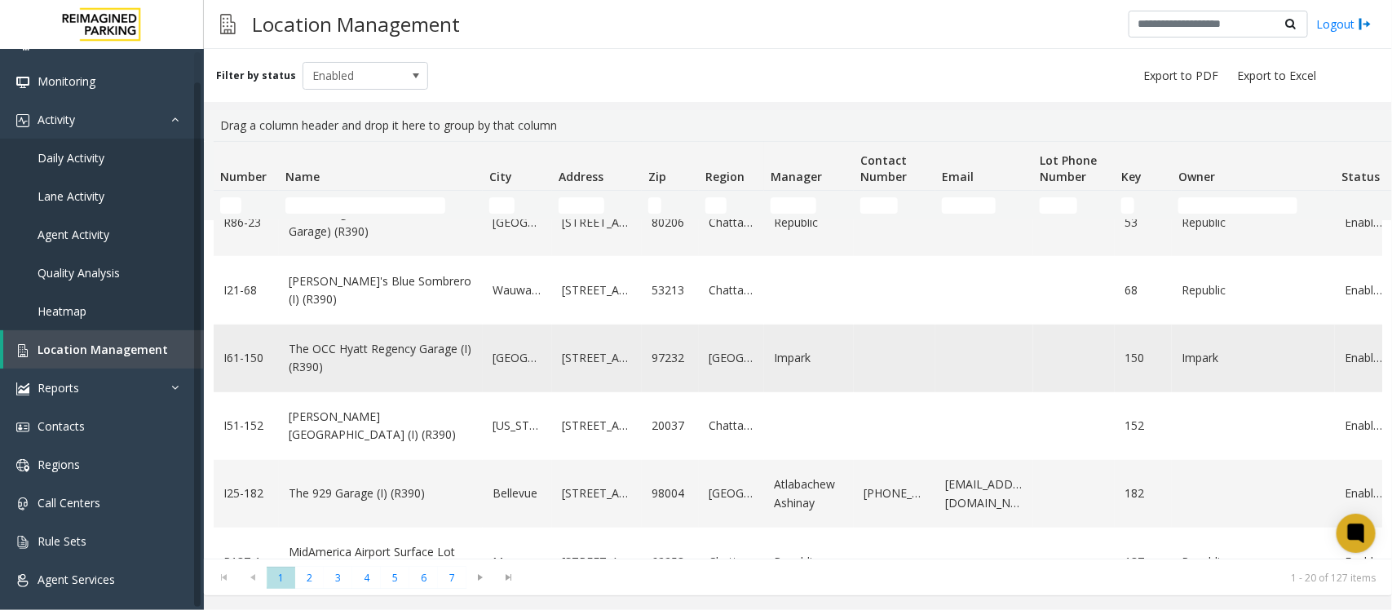
scroll to position [408, 0]
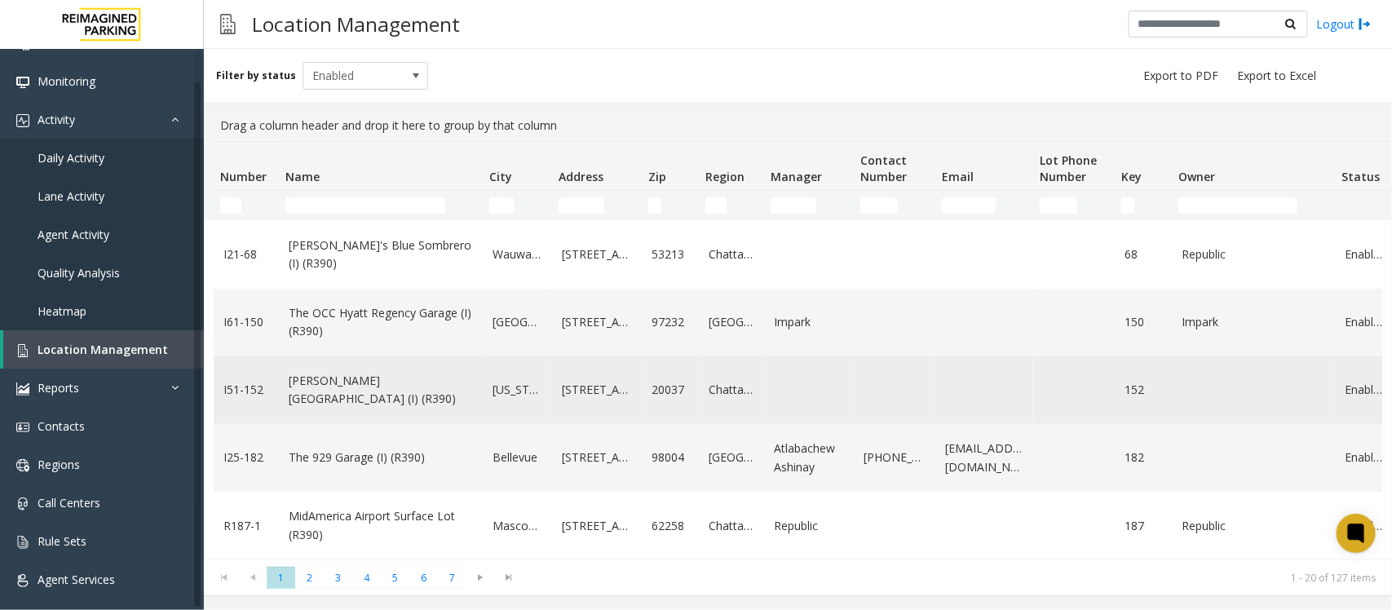
click at [445, 409] on td "[PERSON_NAME][GEOGRAPHIC_DATA] (I) (R390)" at bounding box center [381, 390] width 204 height 68
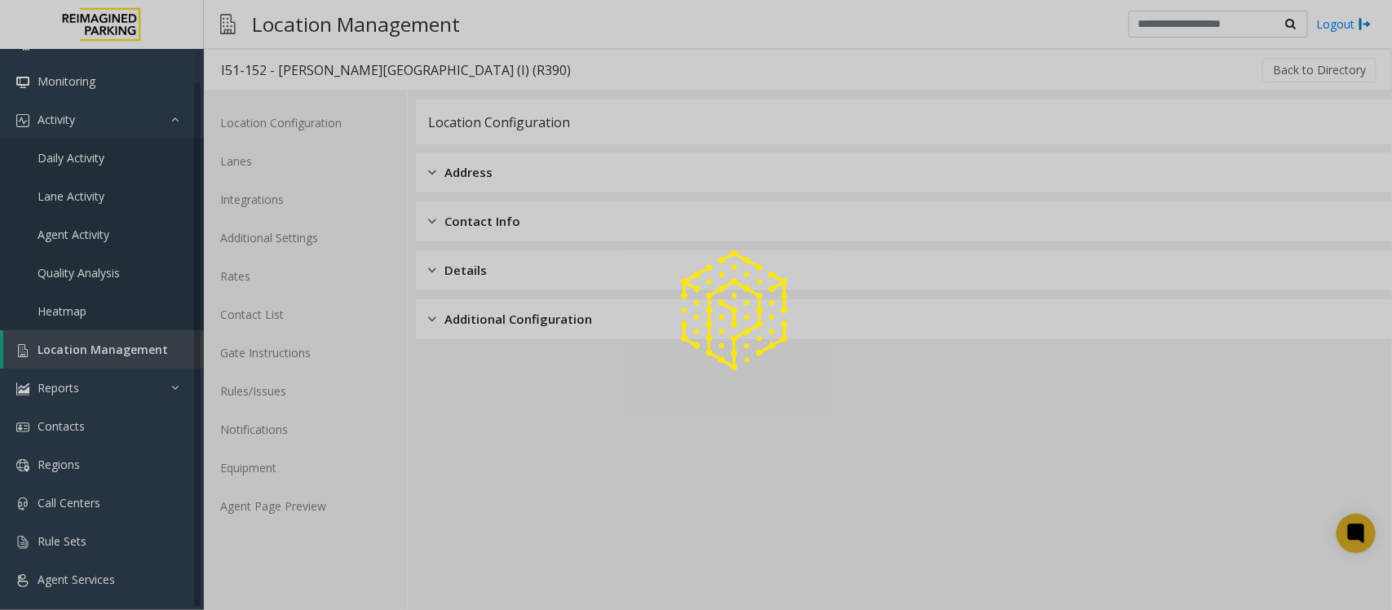
click at [257, 504] on div at bounding box center [696, 305] width 1392 height 610
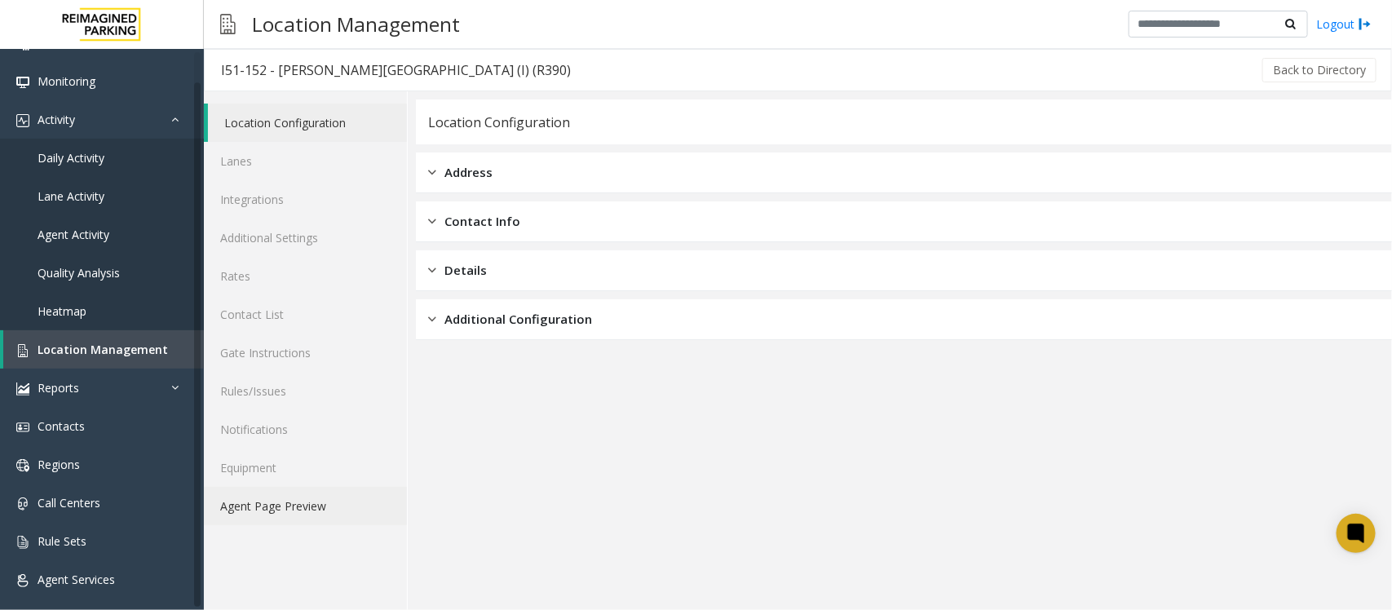
click at [326, 506] on link "Agent Page Preview" at bounding box center [305, 506] width 203 height 38
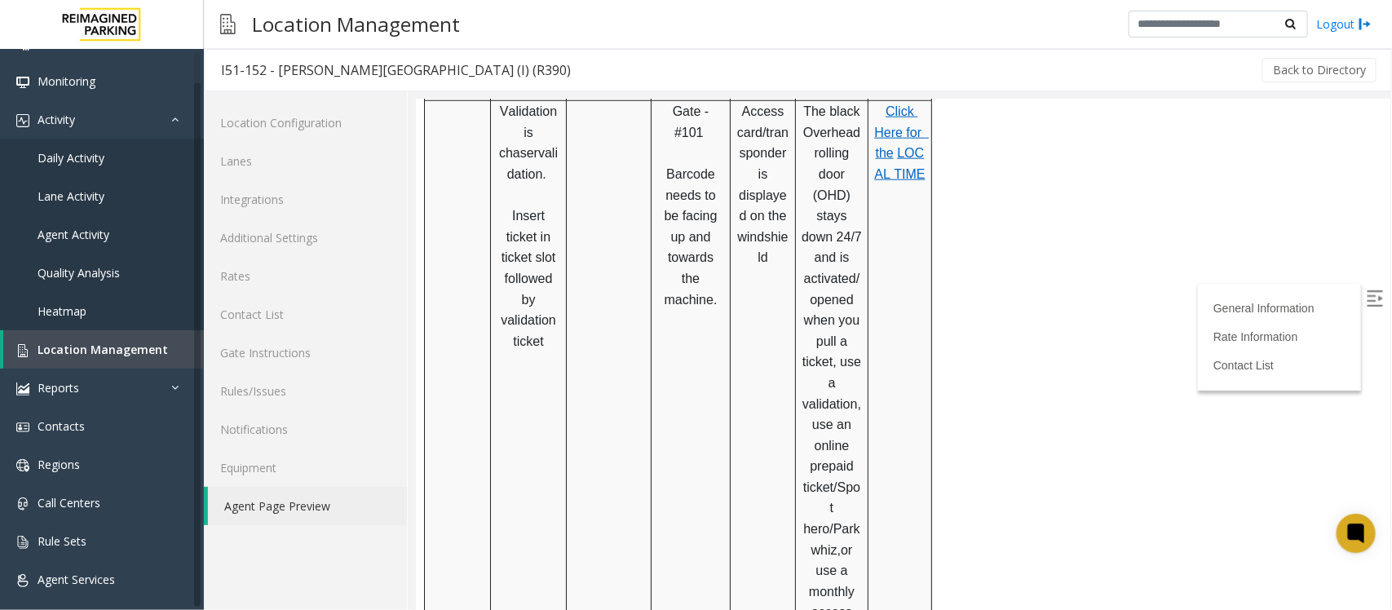
scroll to position [815, 0]
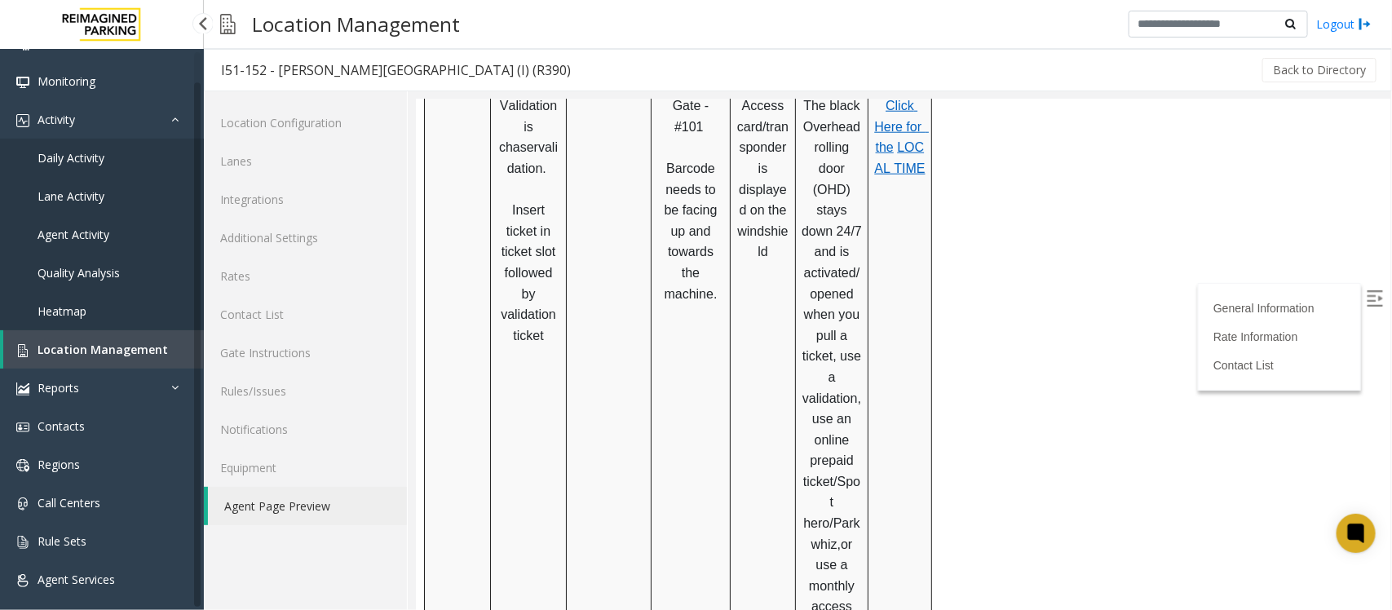
click at [124, 349] on span "Location Management" at bounding box center [103, 349] width 130 height 15
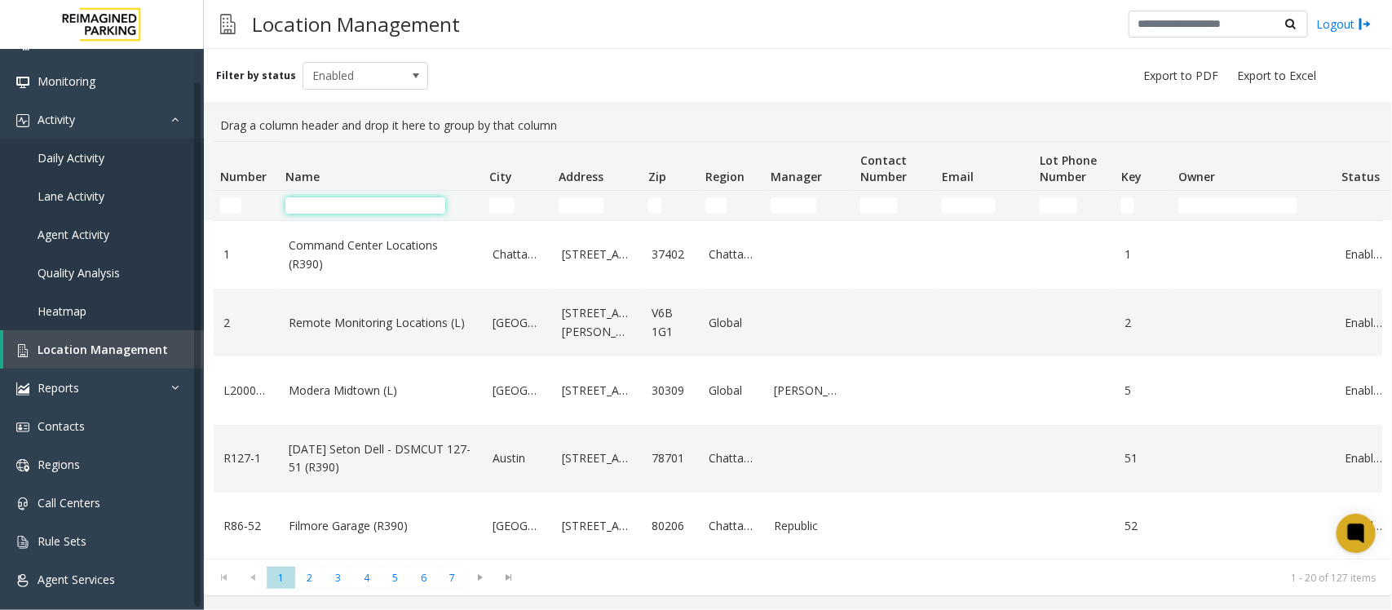
click at [351, 200] on input "Name Filter" at bounding box center [365, 205] width 160 height 16
click at [572, 201] on input "Address Filter" at bounding box center [582, 205] width 46 height 16
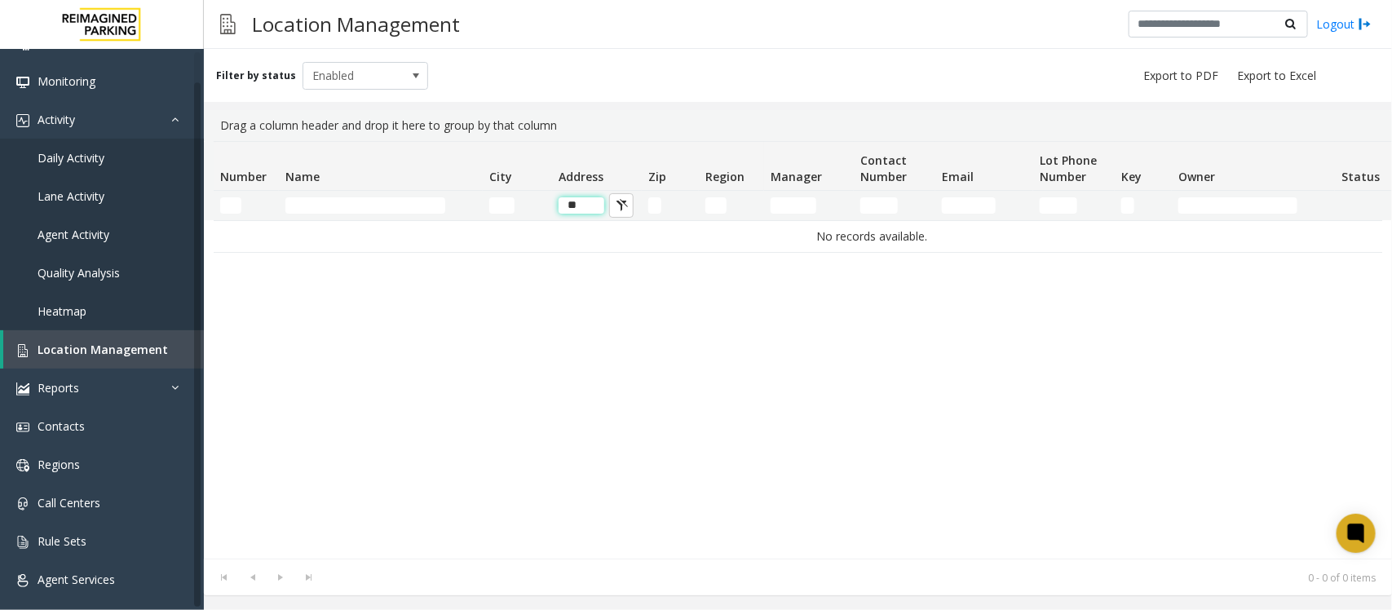
type input "*"
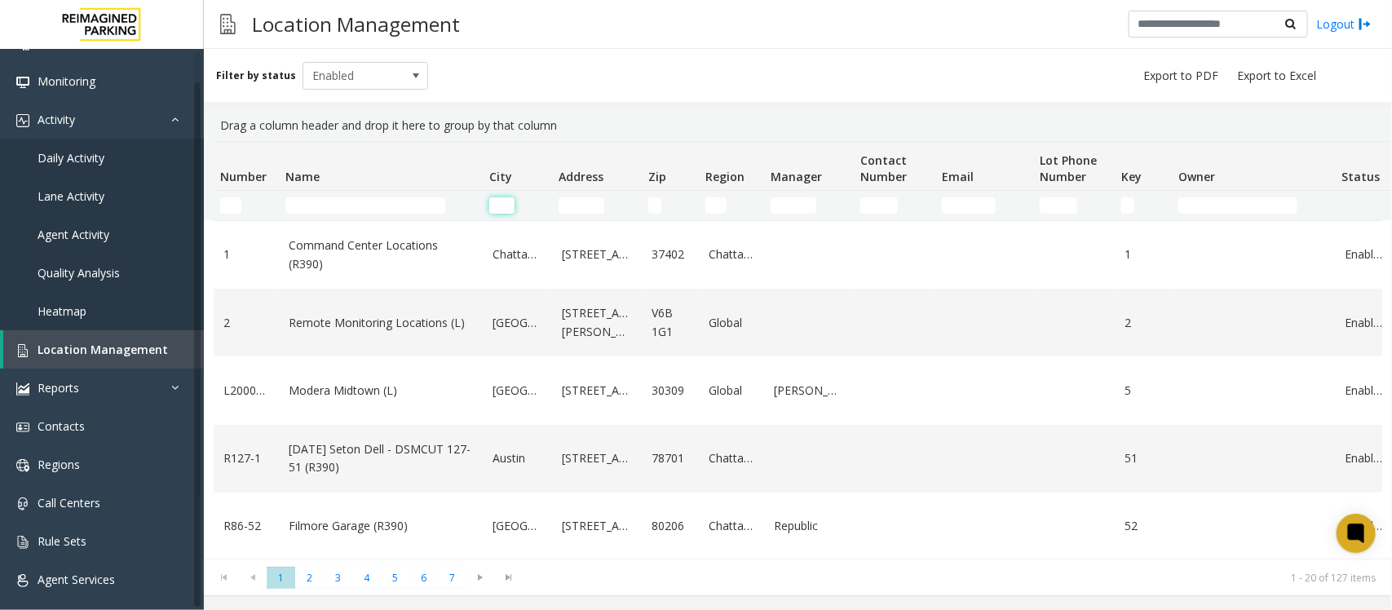
click at [498, 202] on input "City Filter" at bounding box center [501, 205] width 25 height 16
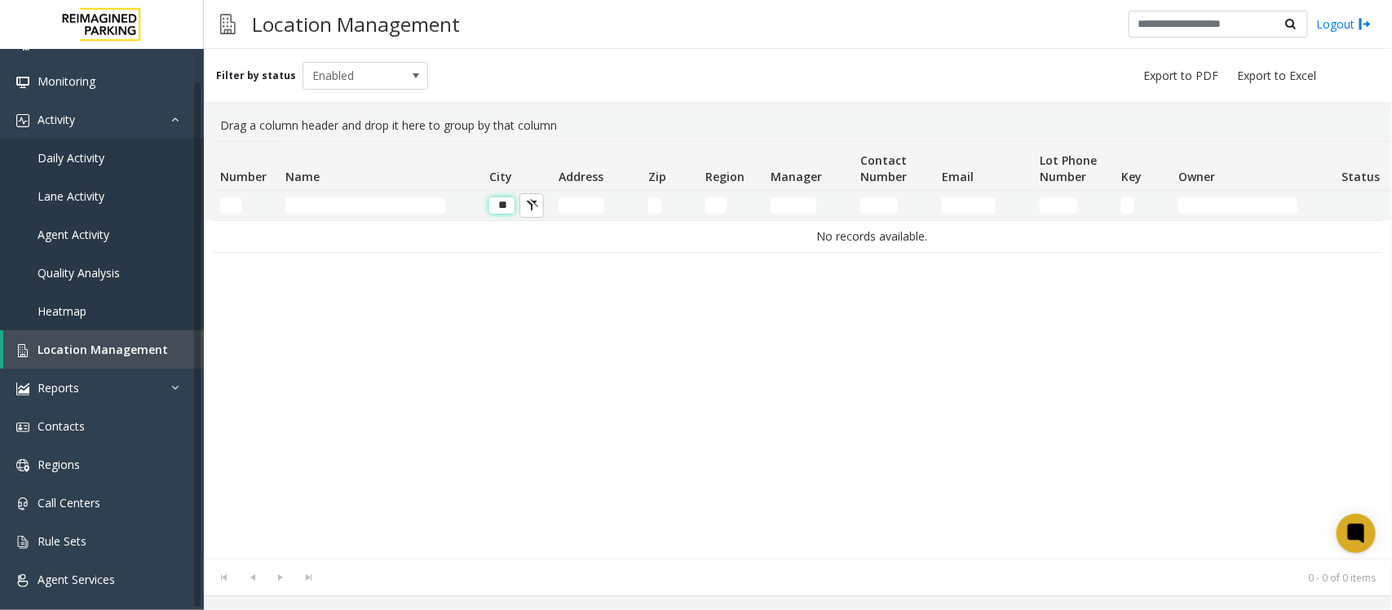
type input "*"
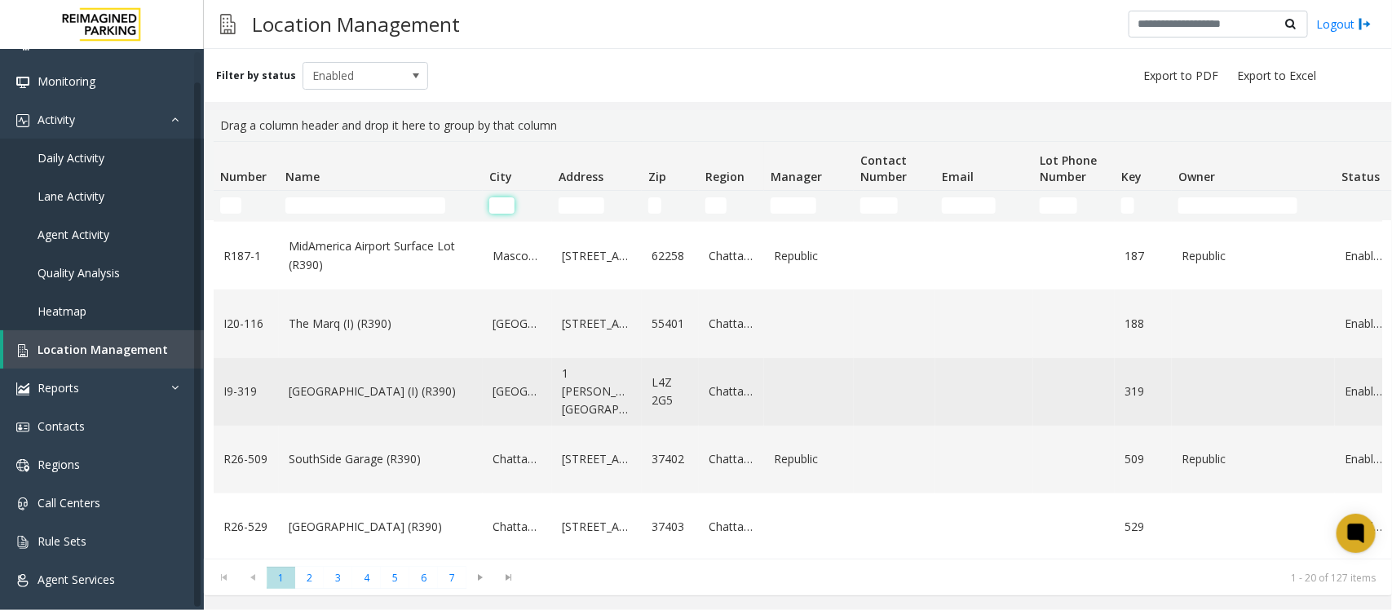
scroll to position [713, 0]
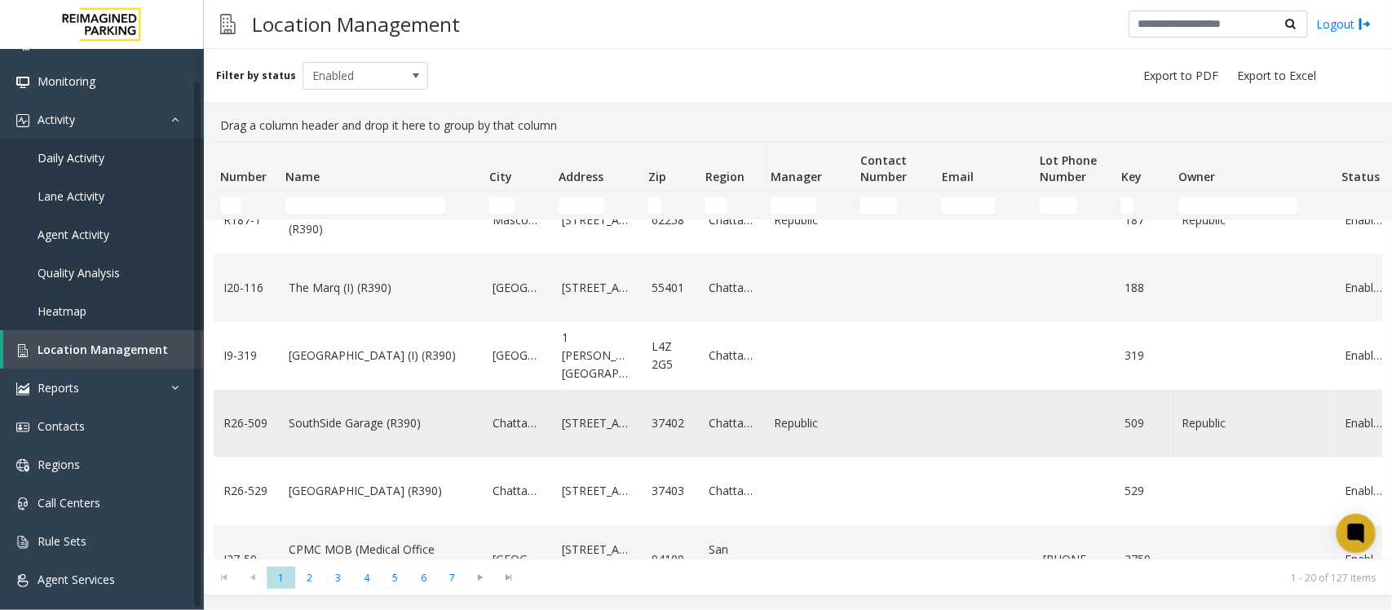
click at [450, 430] on link "SouthSide Garage (R390)" at bounding box center [381, 423] width 184 height 18
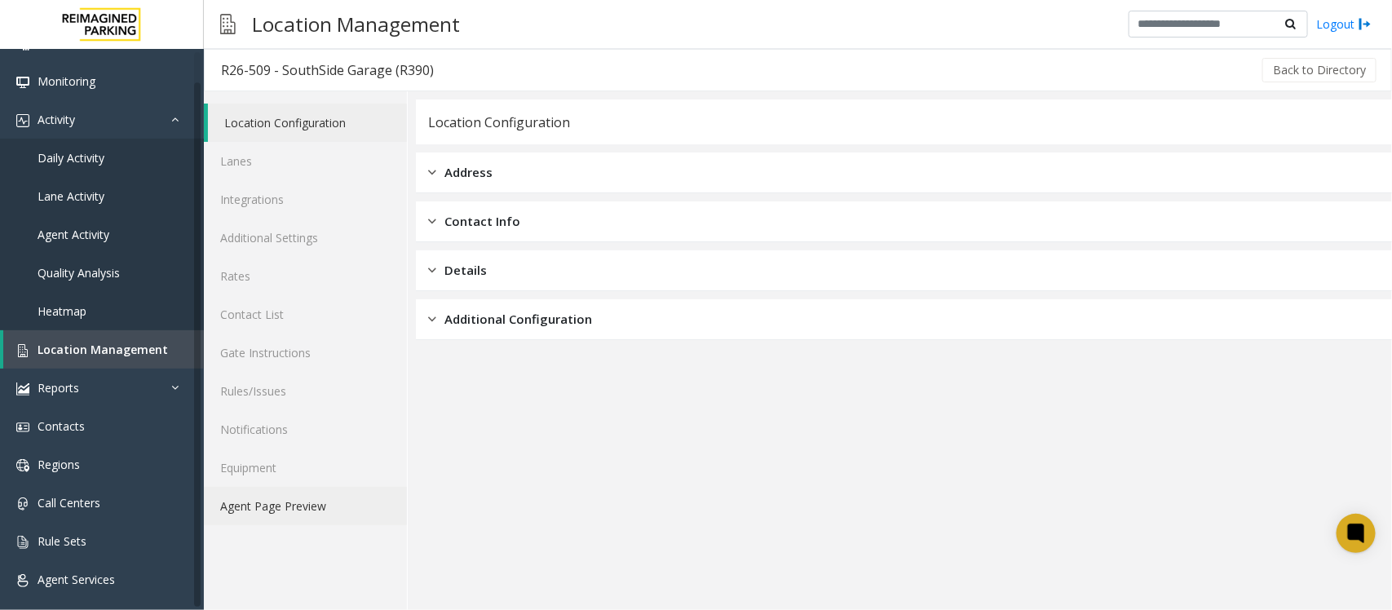
click at [322, 506] on link "Agent Page Preview" at bounding box center [305, 506] width 203 height 38
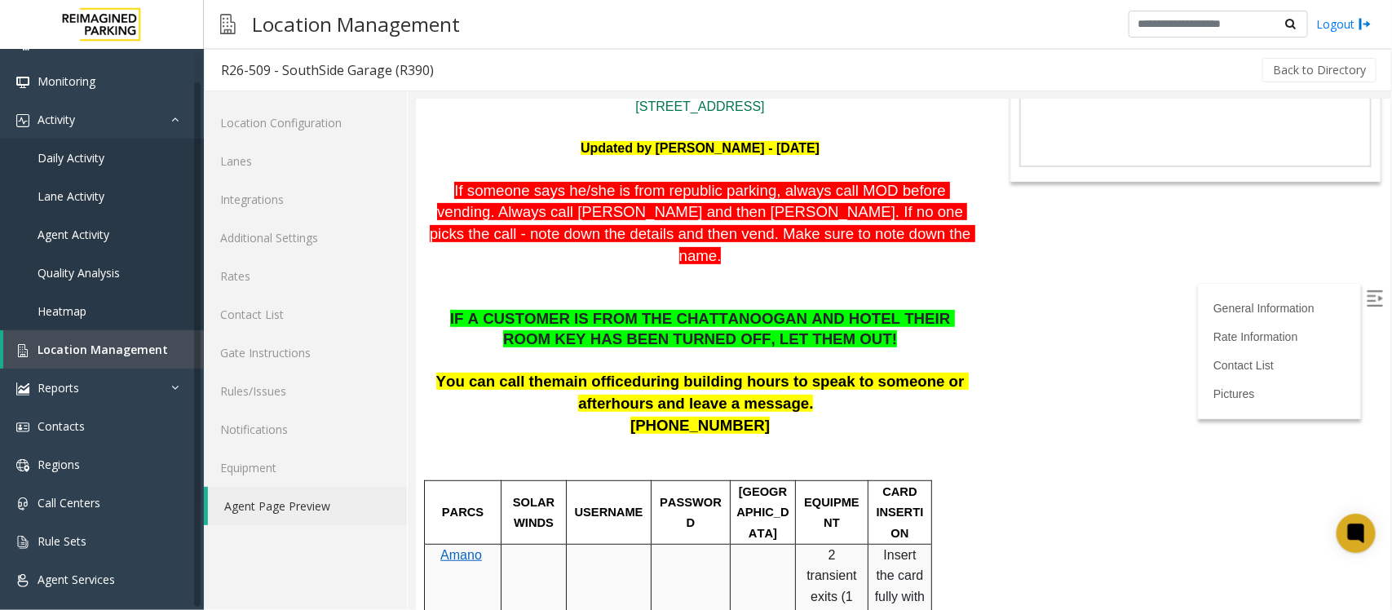
scroll to position [408, 0]
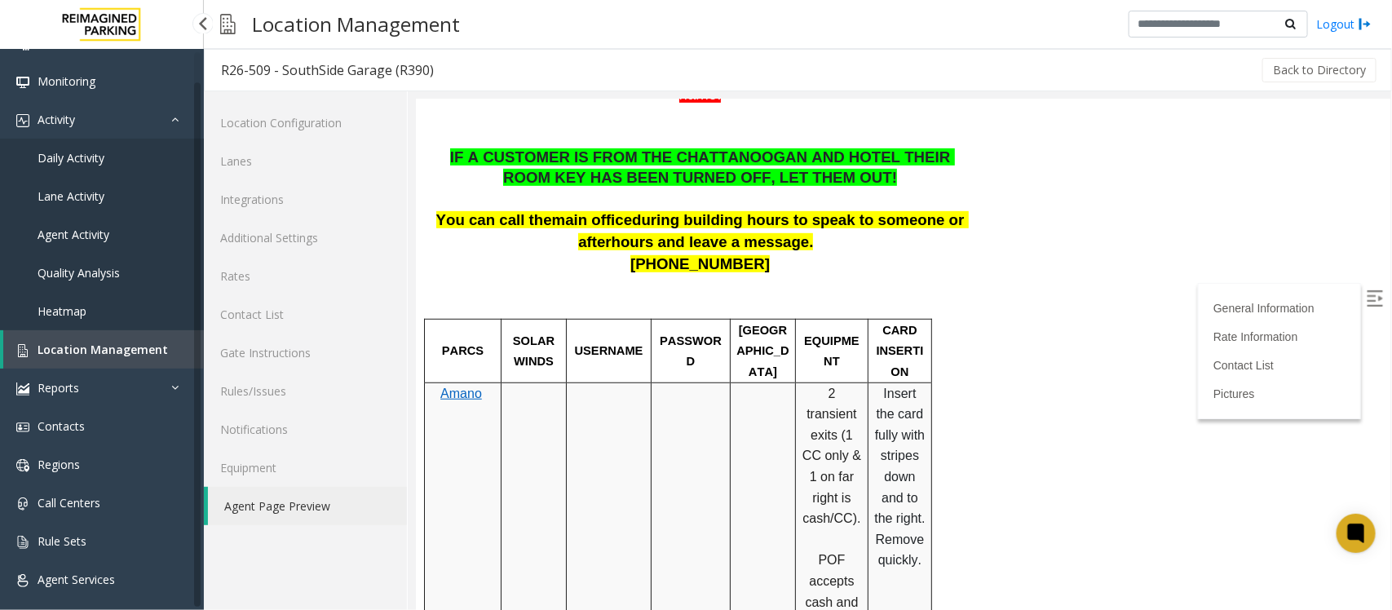
click at [67, 355] on span "Location Management" at bounding box center [103, 349] width 130 height 15
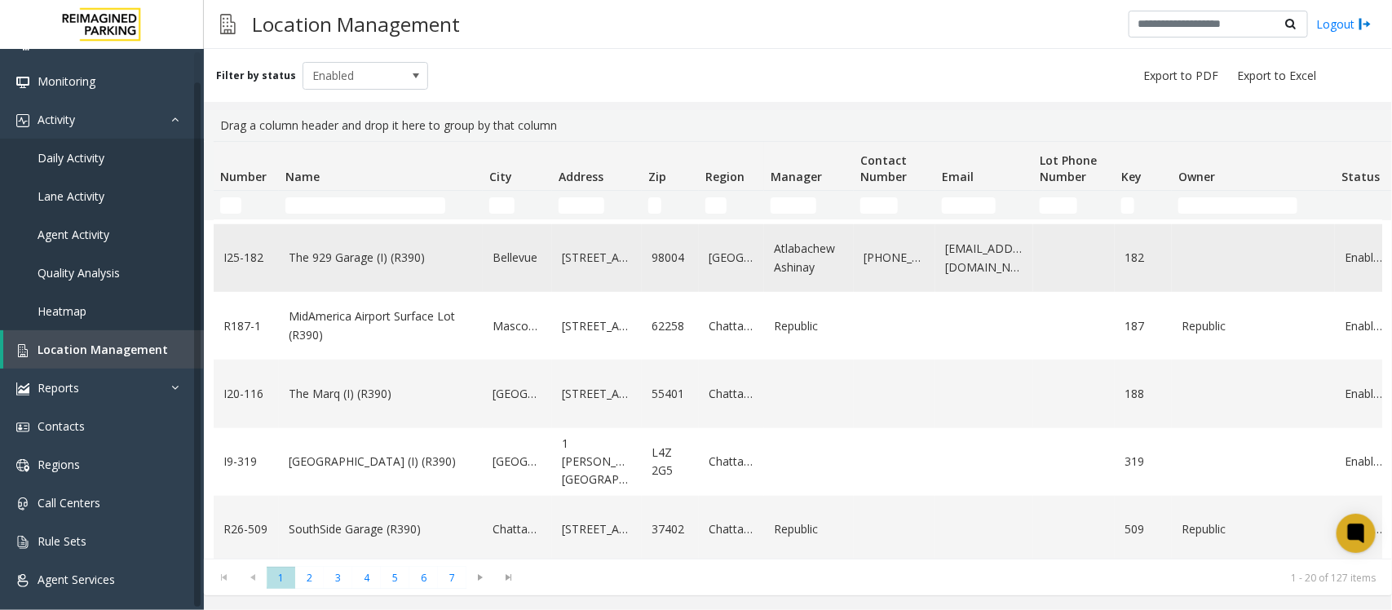
scroll to position [713, 0]
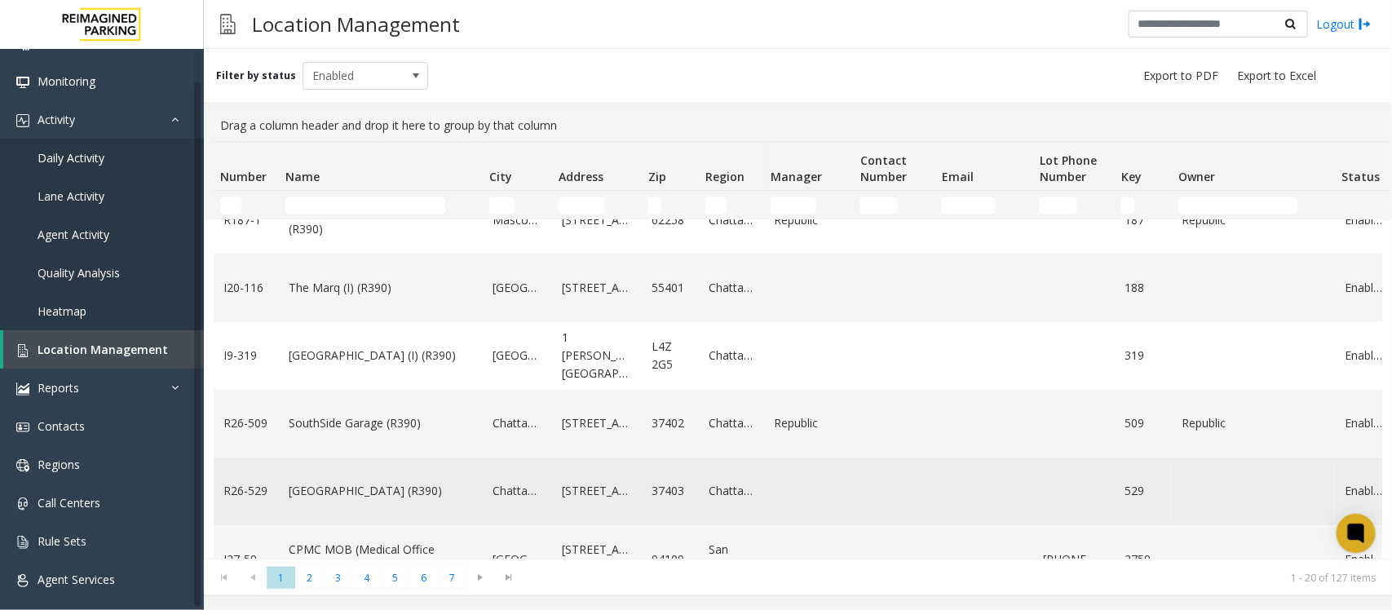
click at [343, 493] on link "[GEOGRAPHIC_DATA] (R390)" at bounding box center [381, 491] width 184 height 18
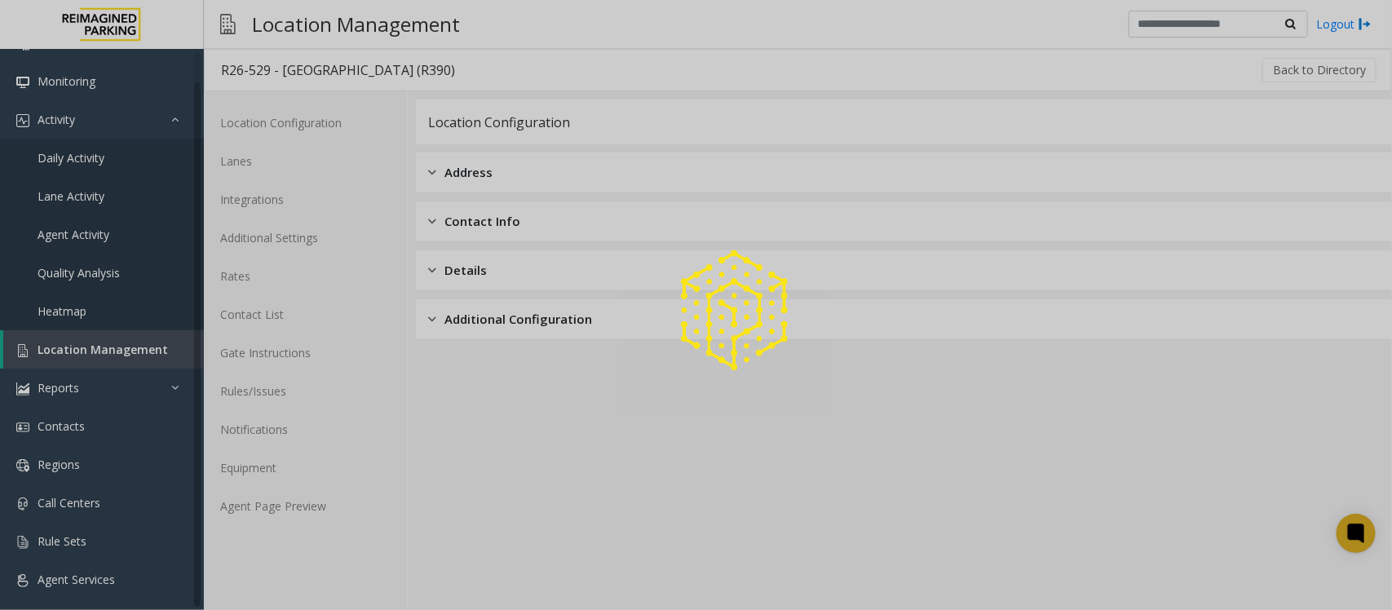
click at [280, 512] on div at bounding box center [696, 305] width 1392 height 610
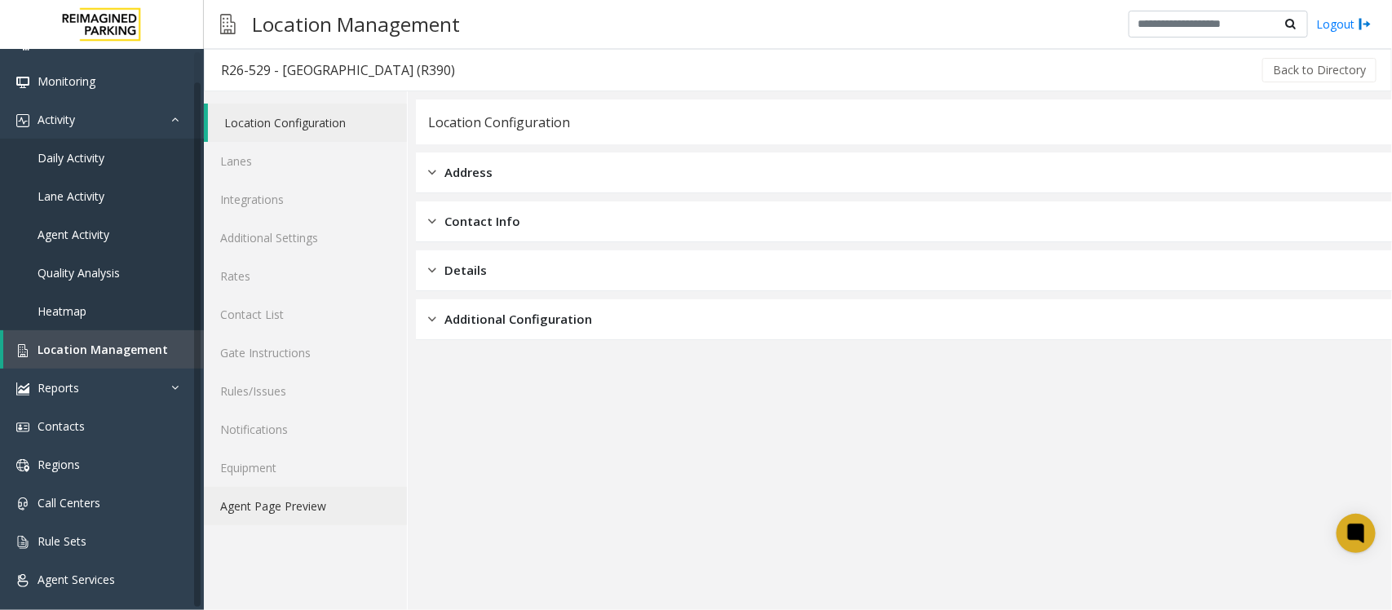
click at [318, 496] on link "Agent Page Preview" at bounding box center [305, 506] width 203 height 38
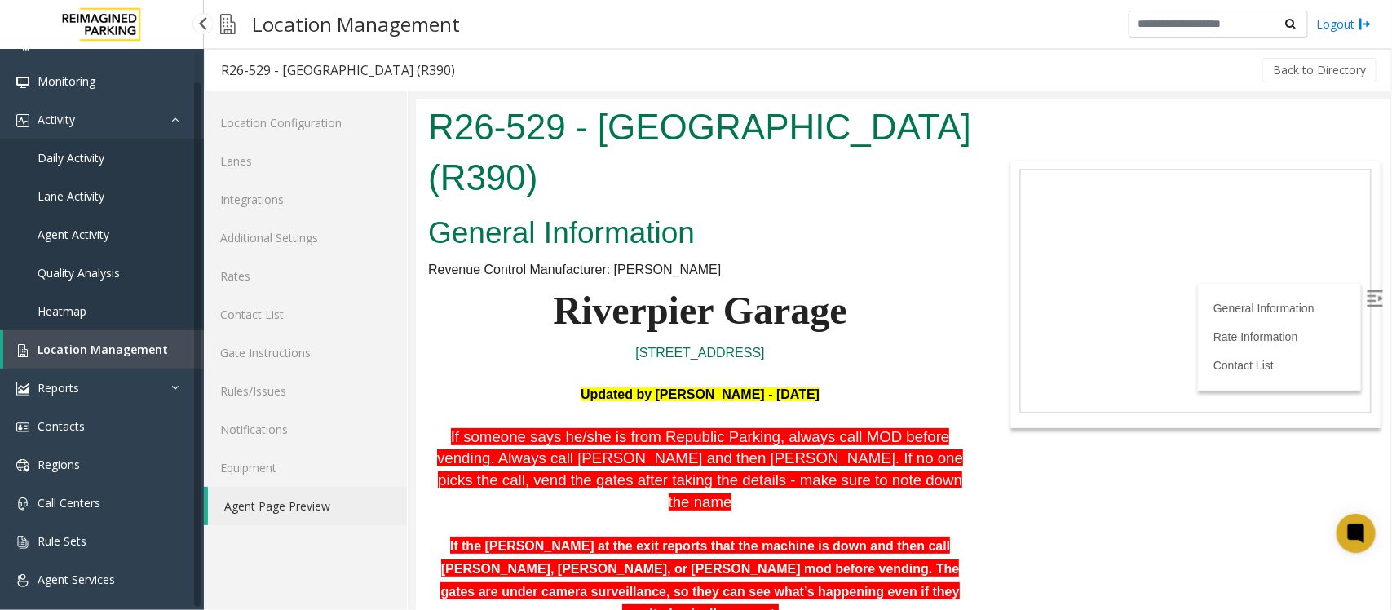
click at [70, 345] on span "Location Management" at bounding box center [103, 349] width 130 height 15
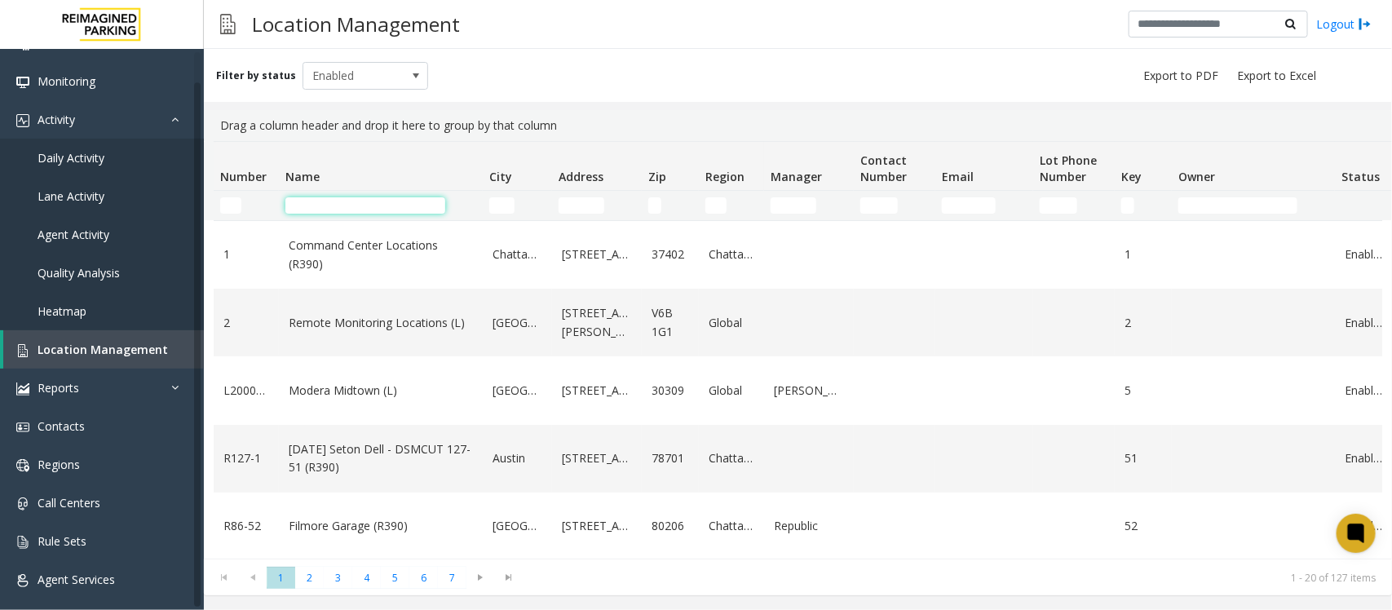
click at [338, 206] on input "Name Filter" at bounding box center [365, 205] width 160 height 16
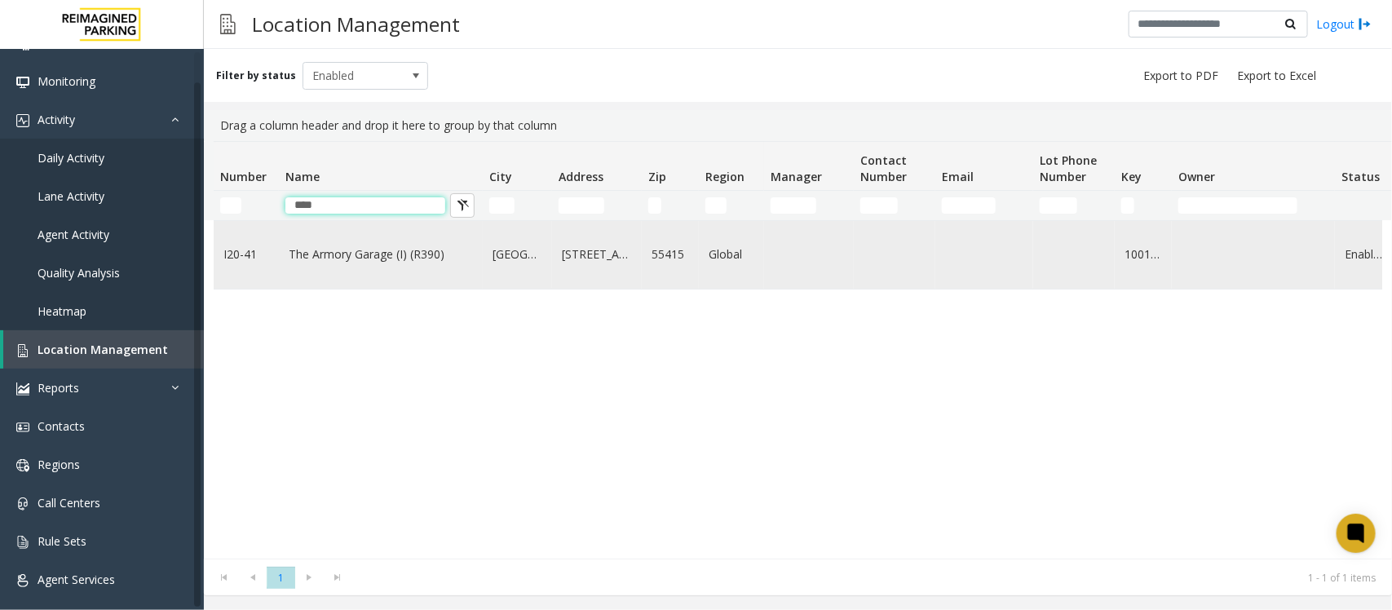
type input "****"
click at [328, 261] on link "The Armory Garage (I) (R390)" at bounding box center [381, 254] width 184 height 18
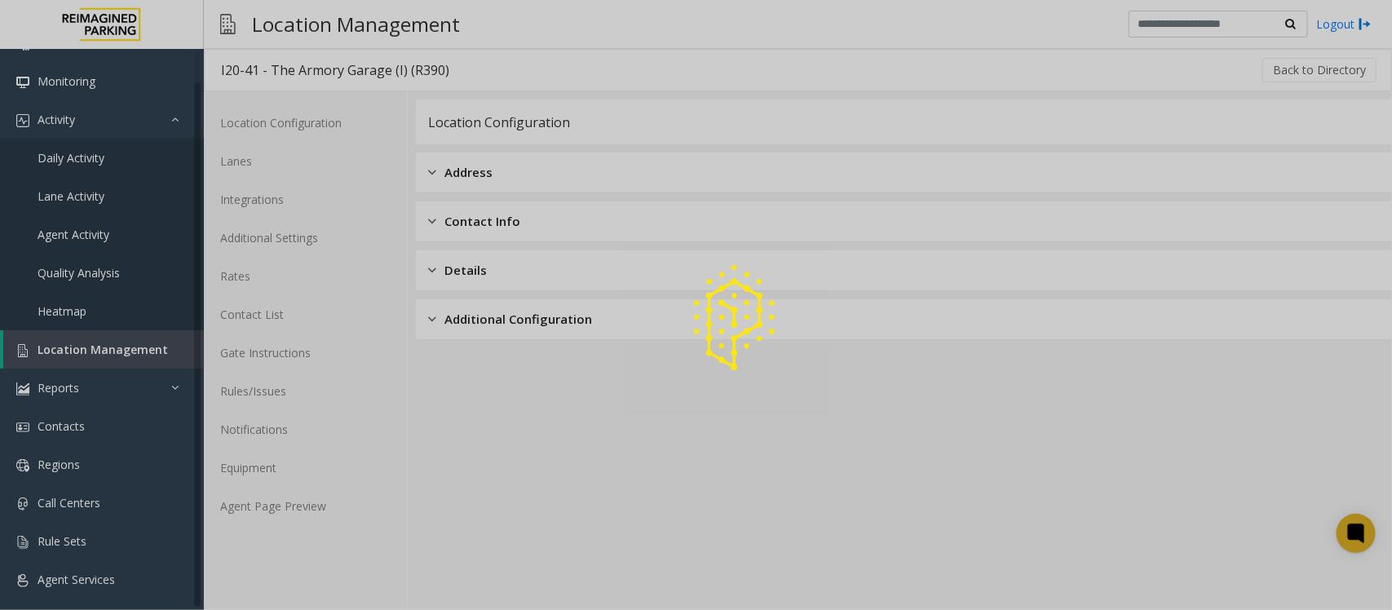
click at [263, 501] on div at bounding box center [696, 305] width 1392 height 610
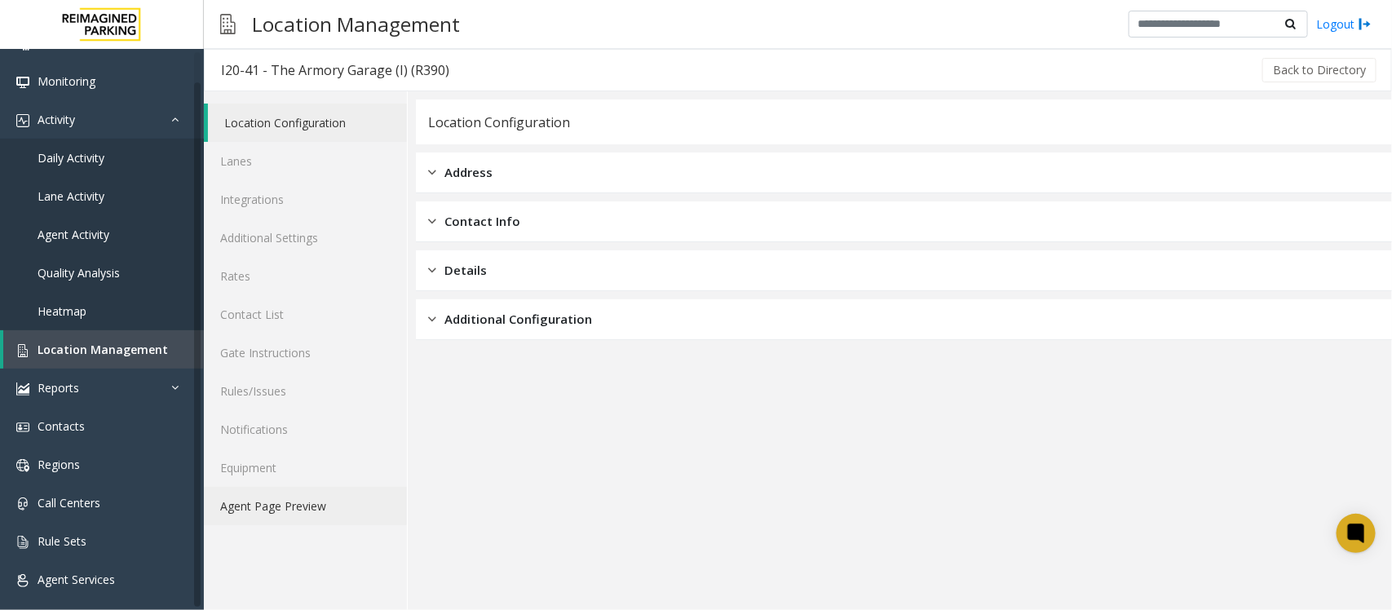
click at [263, 502] on link "Agent Page Preview" at bounding box center [305, 506] width 203 height 38
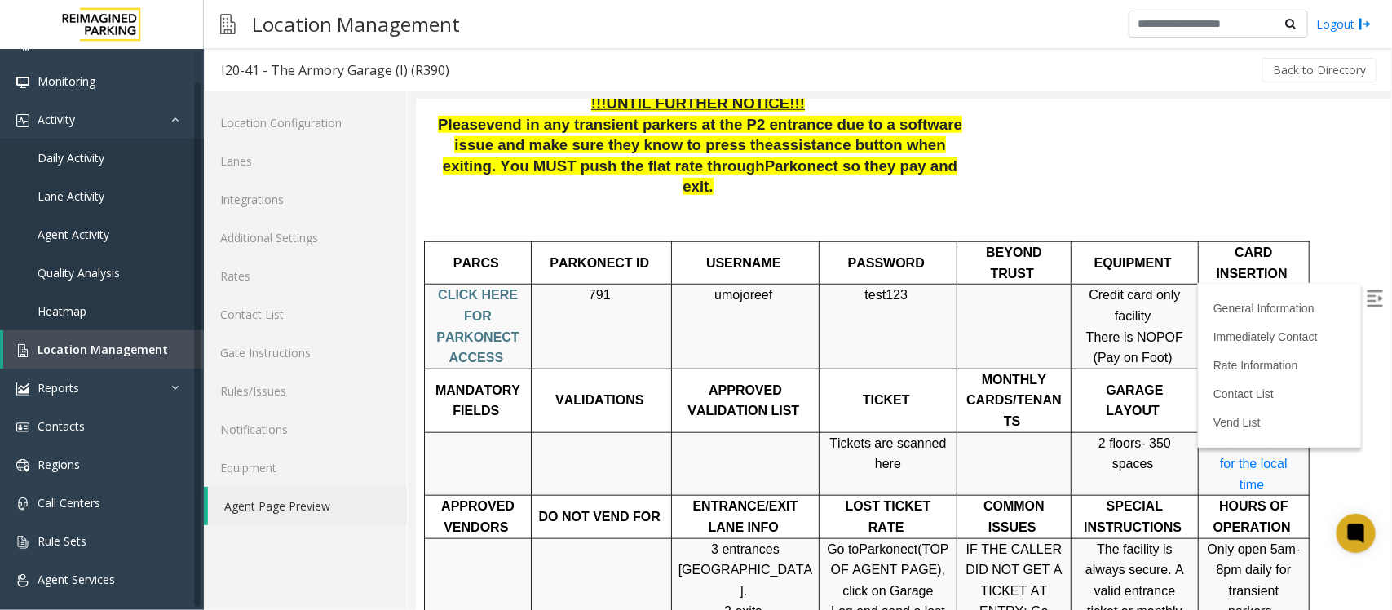
scroll to position [510, 0]
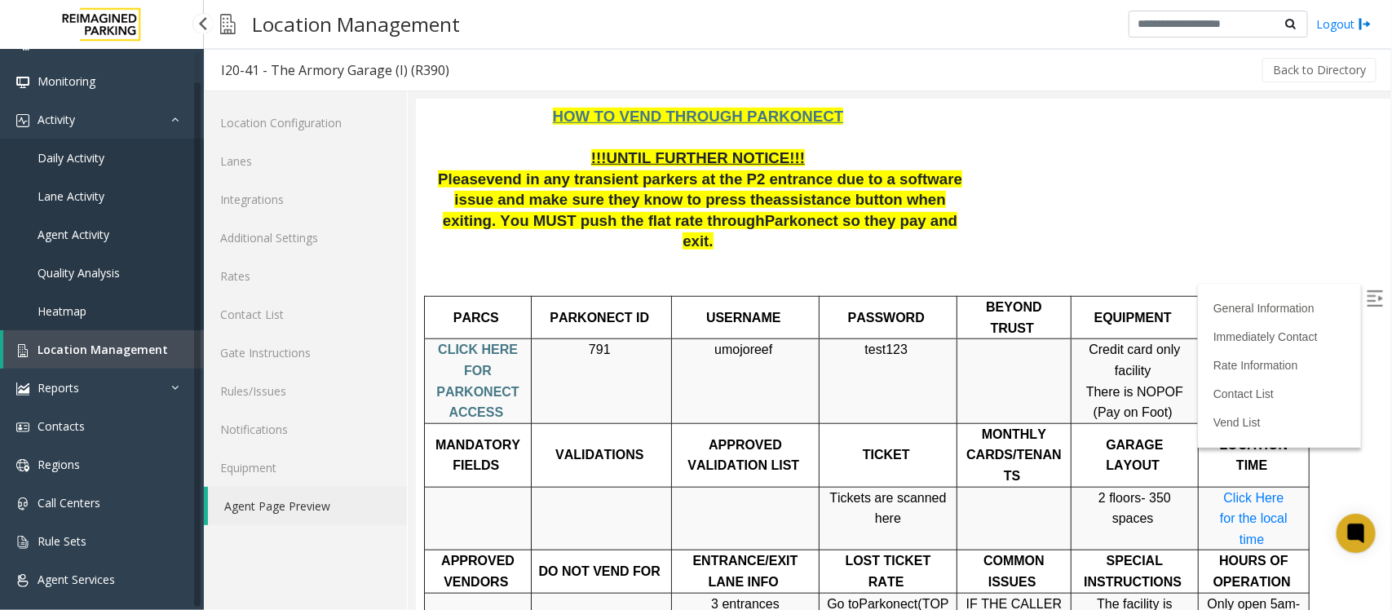
click at [111, 343] on span "Location Management" at bounding box center [103, 349] width 130 height 15
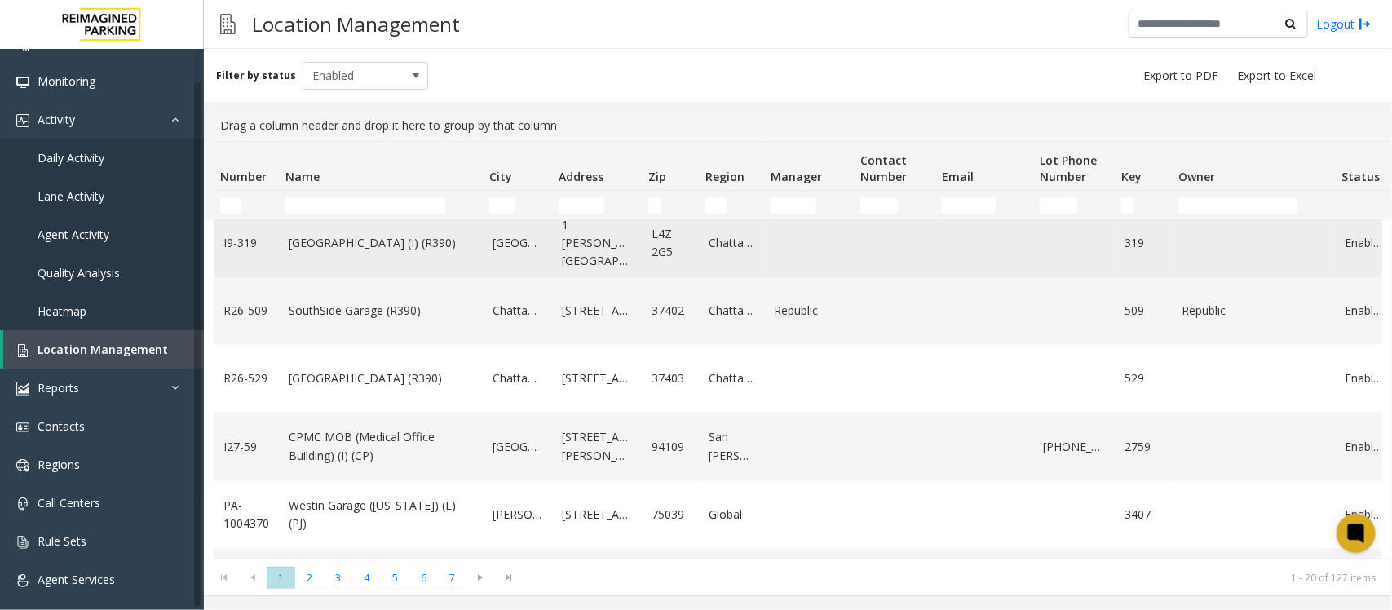
scroll to position [1035, 0]
